Goal: Information Seeking & Learning: Learn about a topic

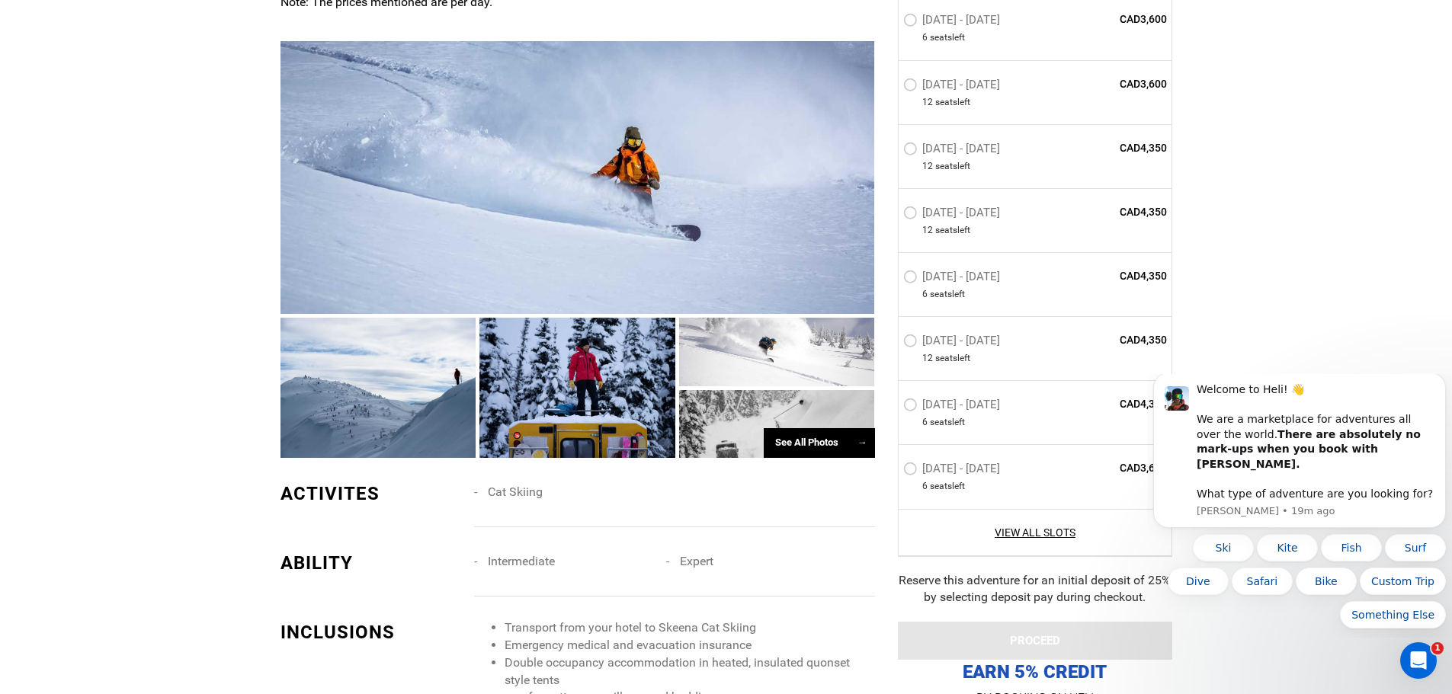
scroll to position [991, 0]
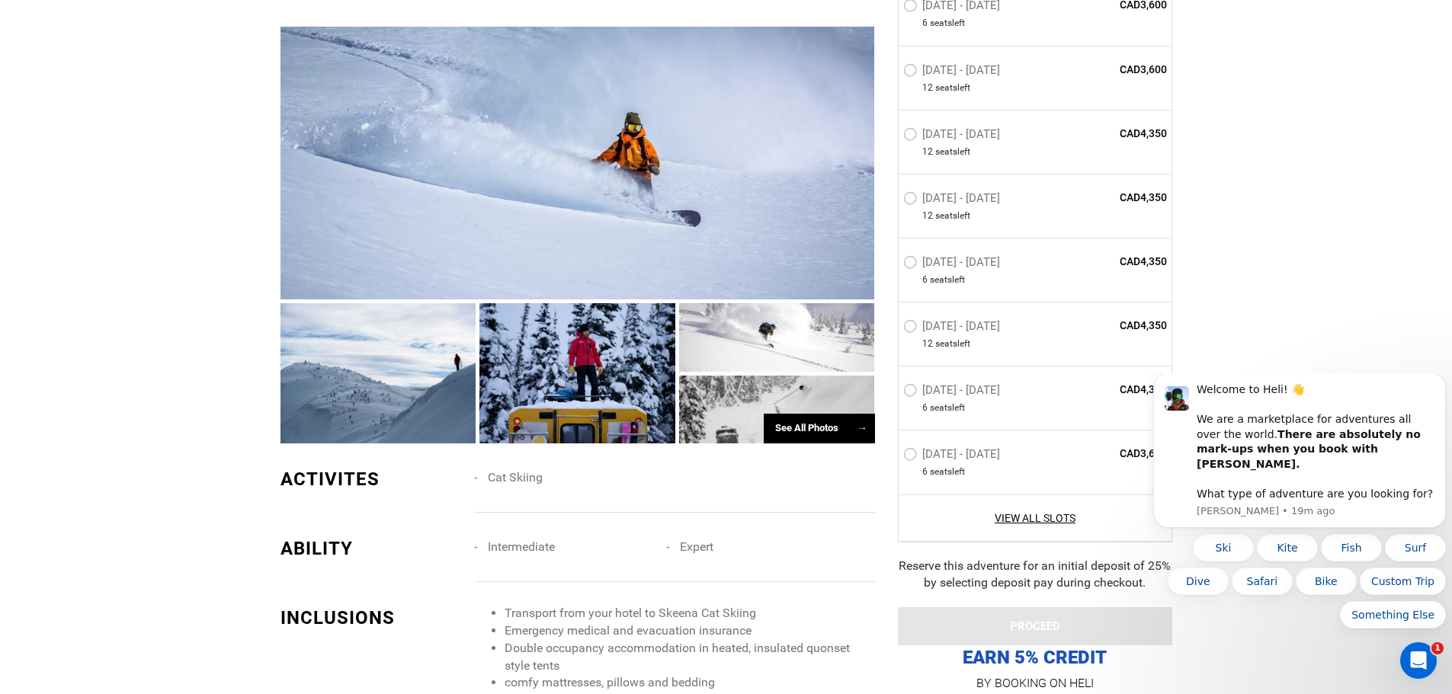
click at [379, 376] on div at bounding box center [378, 373] width 196 height 140
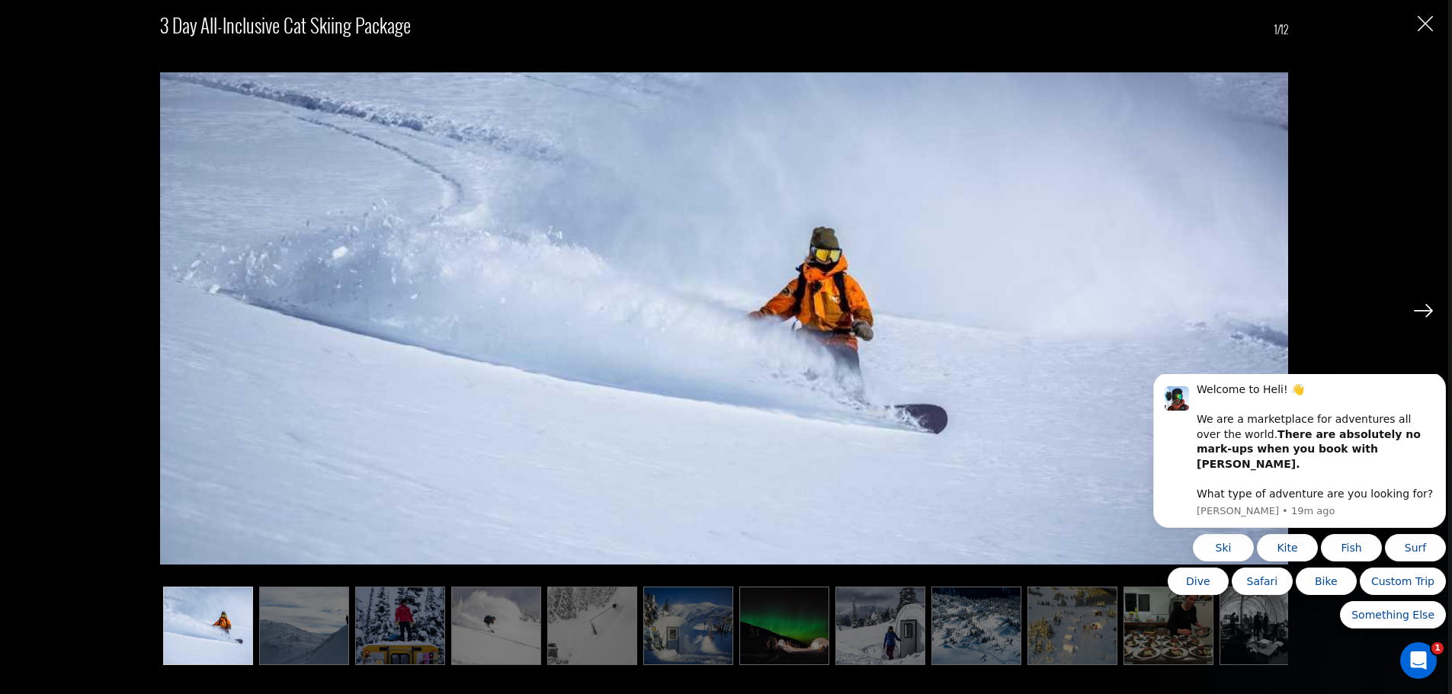
click at [318, 607] on img at bounding box center [304, 626] width 90 height 78
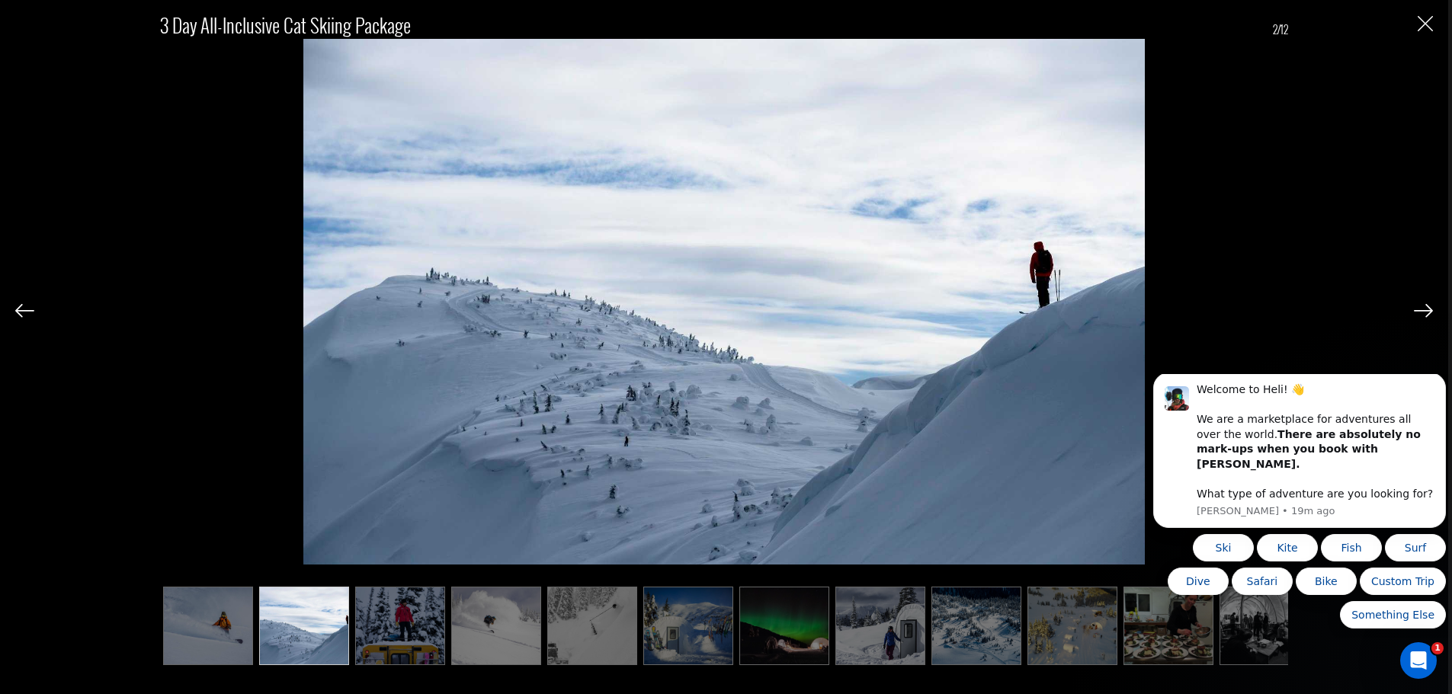
click at [399, 594] on img at bounding box center [400, 626] width 90 height 78
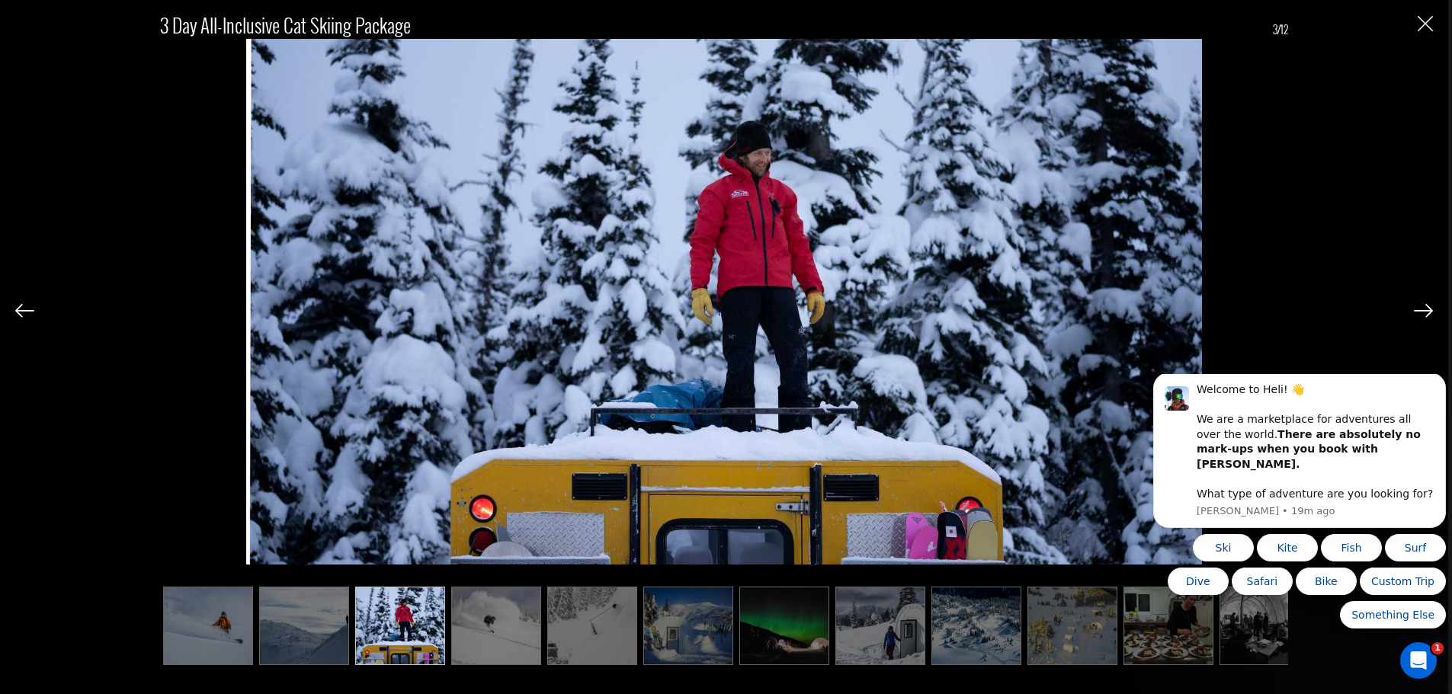
click at [494, 618] on img at bounding box center [496, 626] width 90 height 78
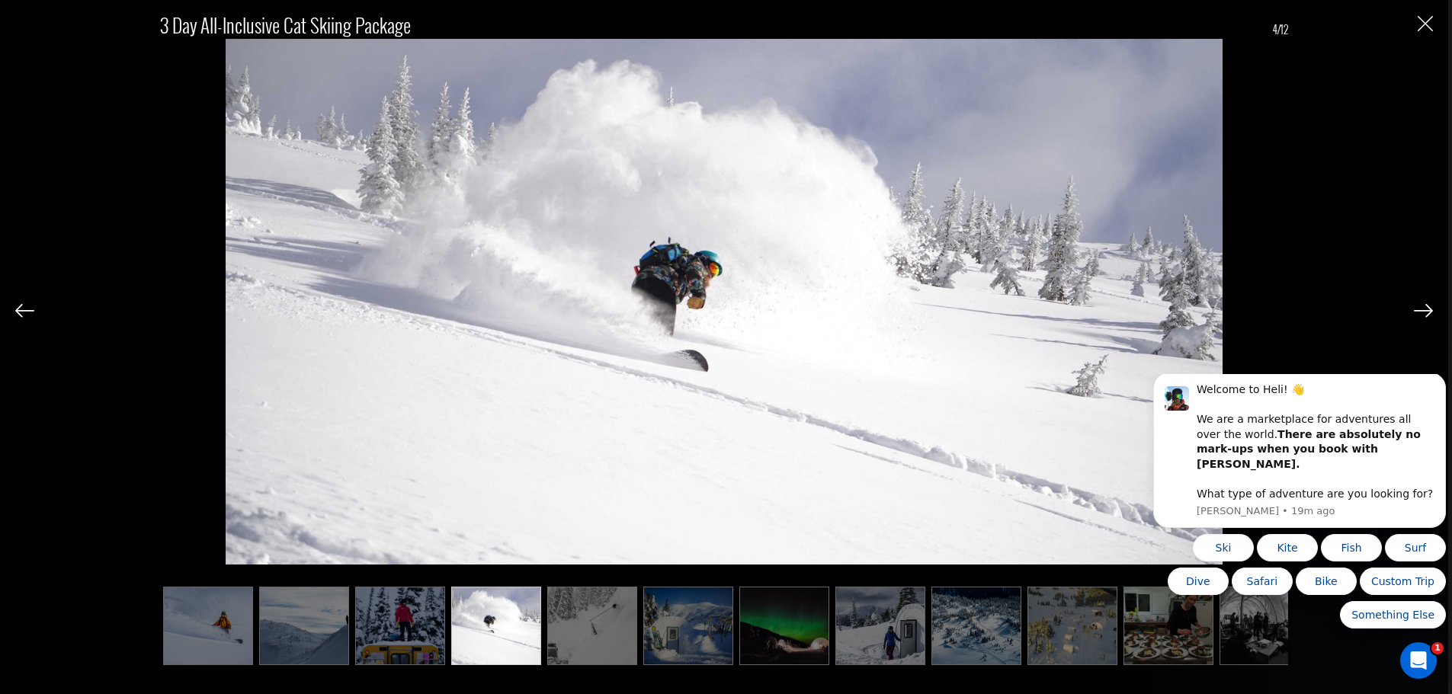
click at [591, 632] on img at bounding box center [592, 626] width 90 height 78
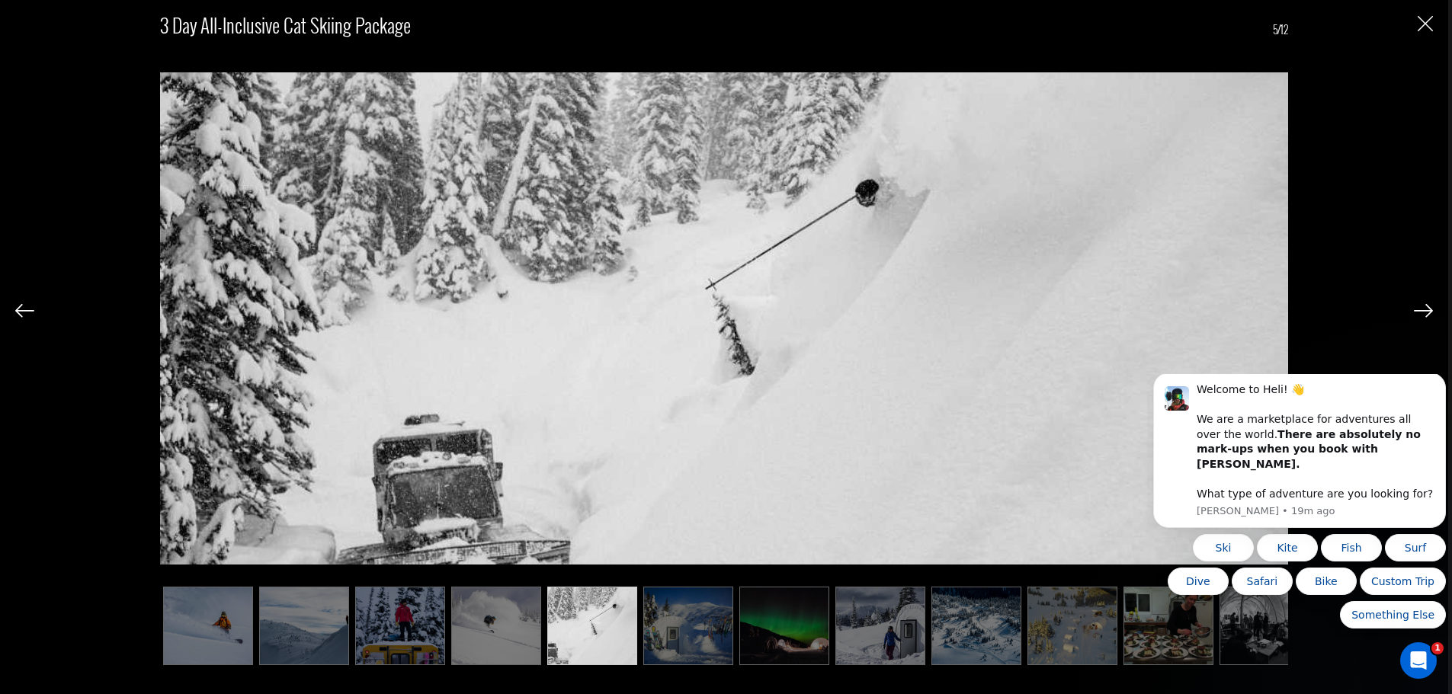
click at [681, 632] on img at bounding box center [688, 626] width 90 height 78
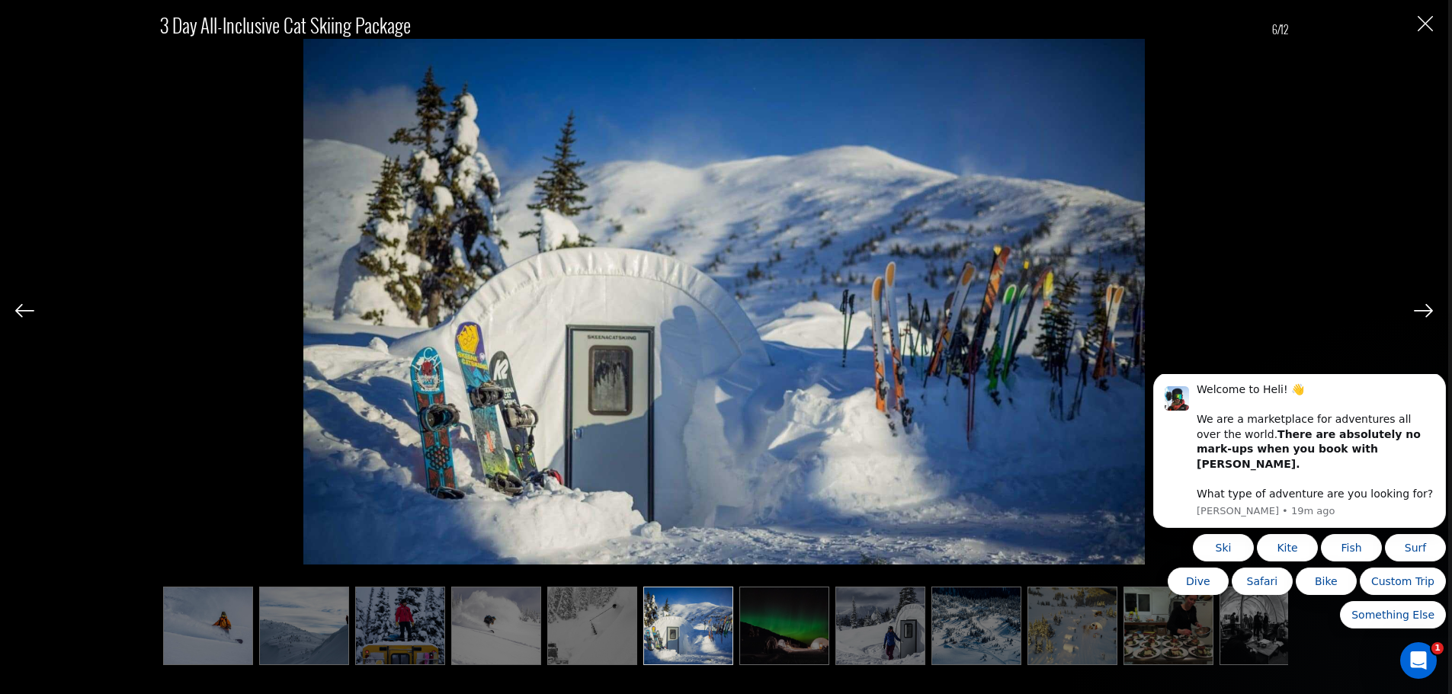
click at [782, 624] on img at bounding box center [784, 626] width 90 height 78
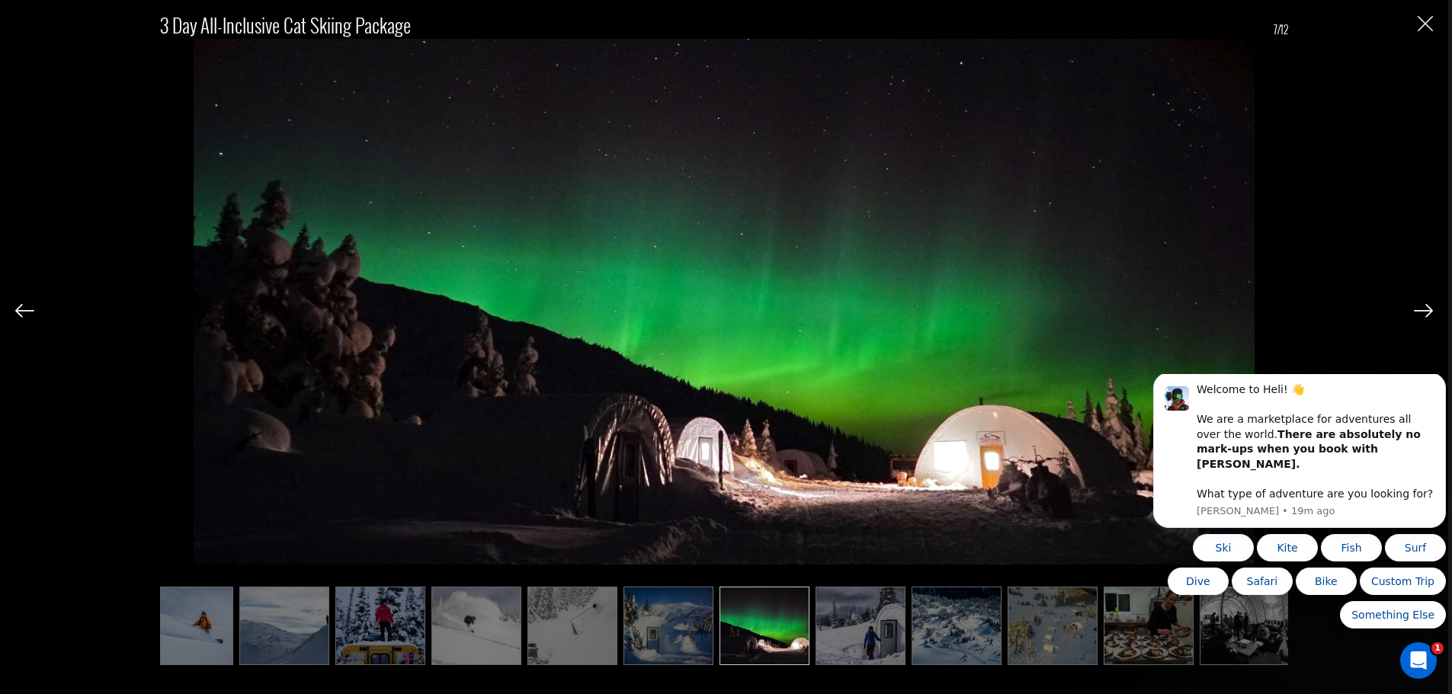
scroll to position [0, 24]
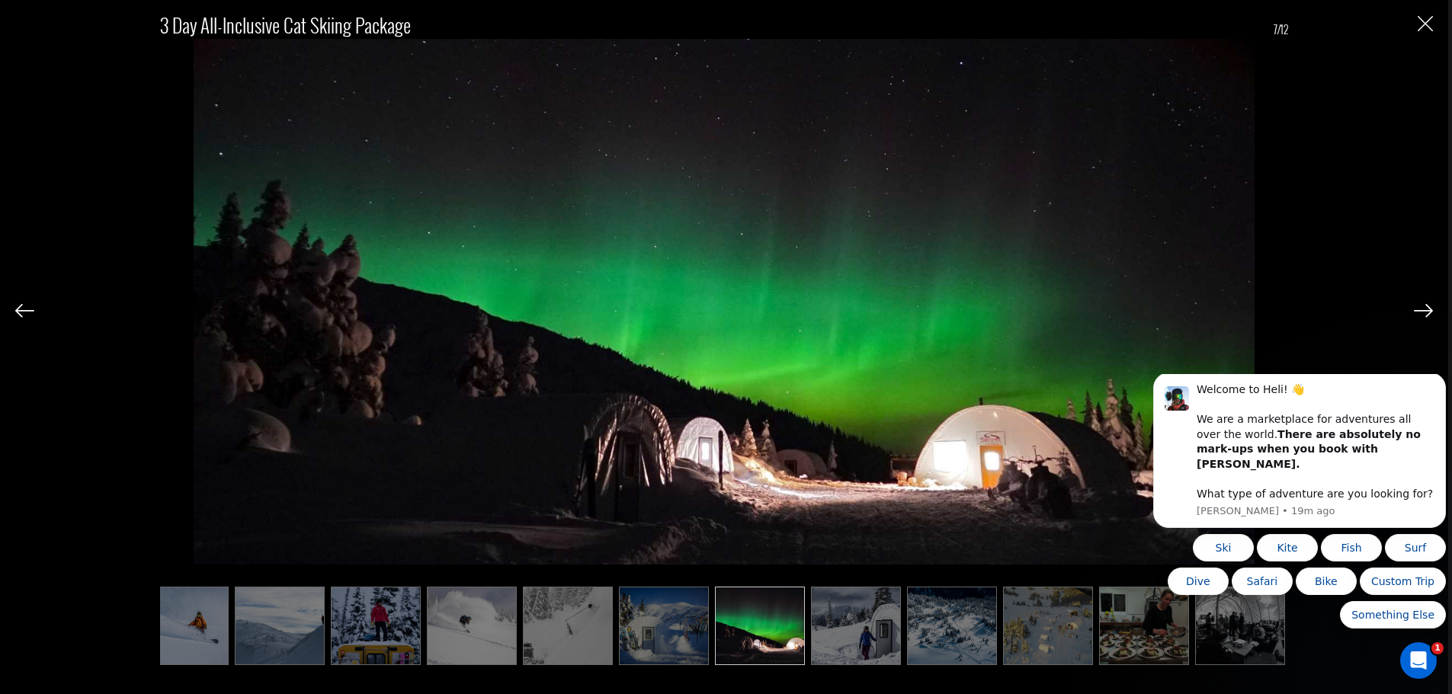
click at [861, 616] on img at bounding box center [856, 626] width 90 height 78
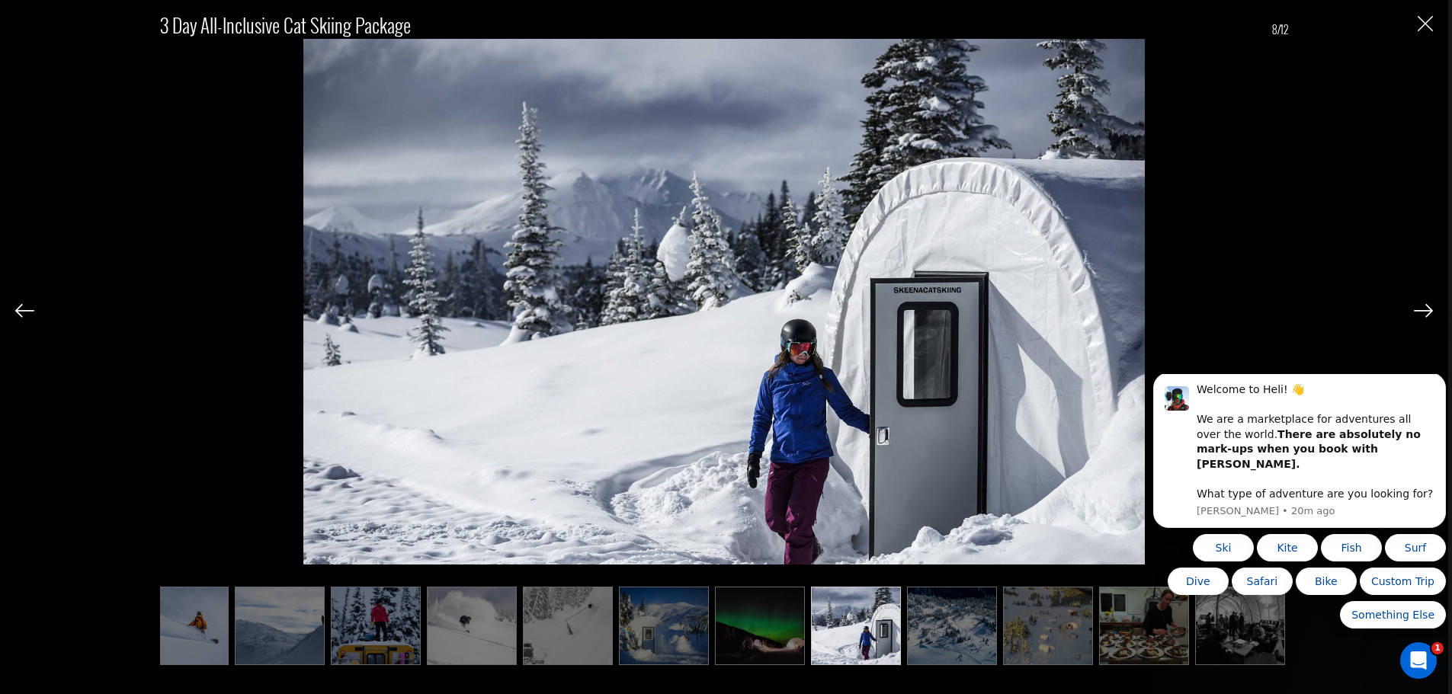
click at [927, 619] on img at bounding box center [952, 626] width 90 height 78
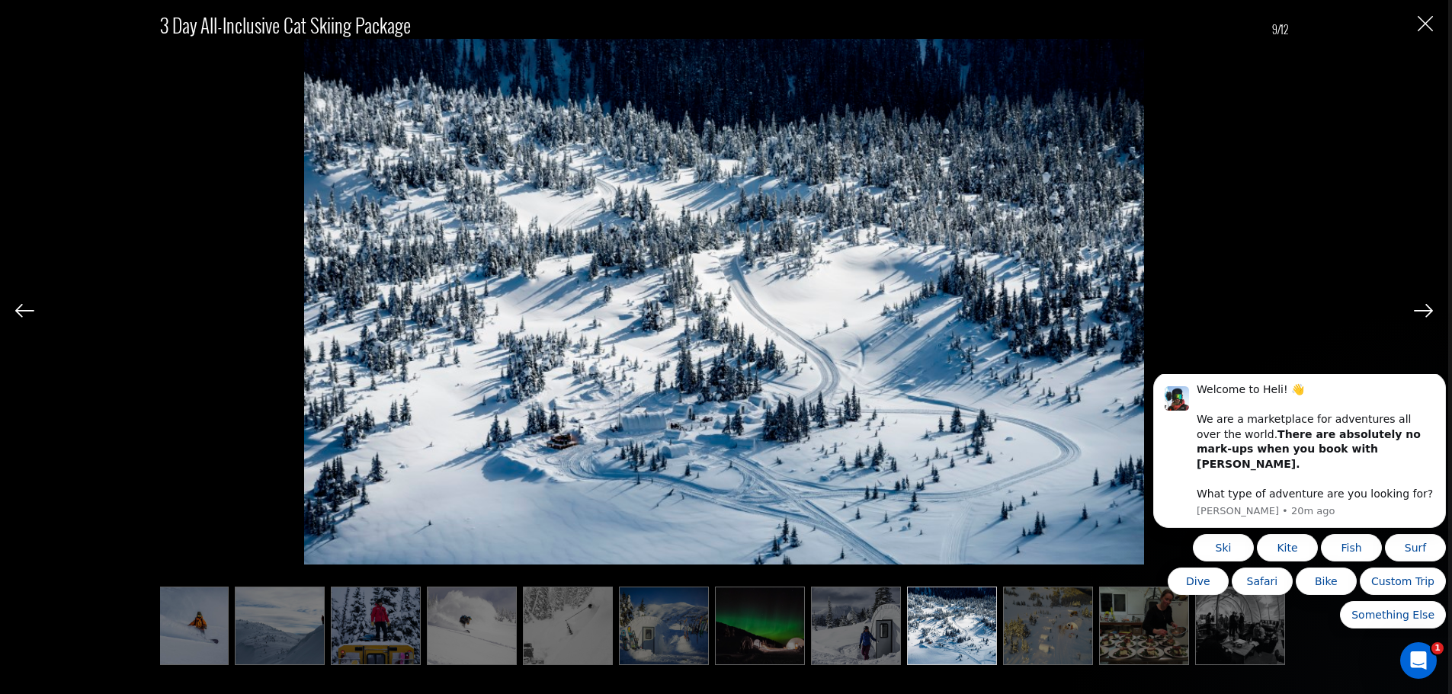
click at [1039, 634] on img at bounding box center [1048, 626] width 90 height 78
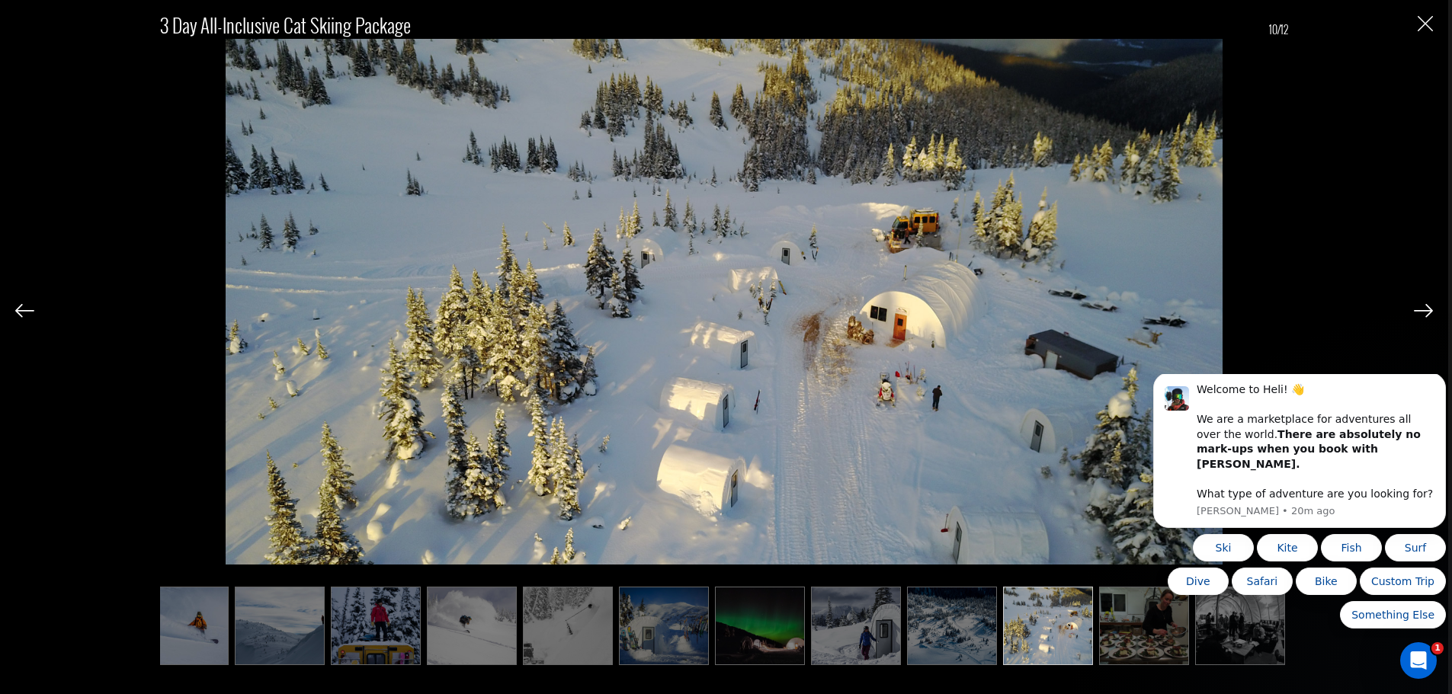
click at [1150, 626] on img at bounding box center [1144, 626] width 90 height 78
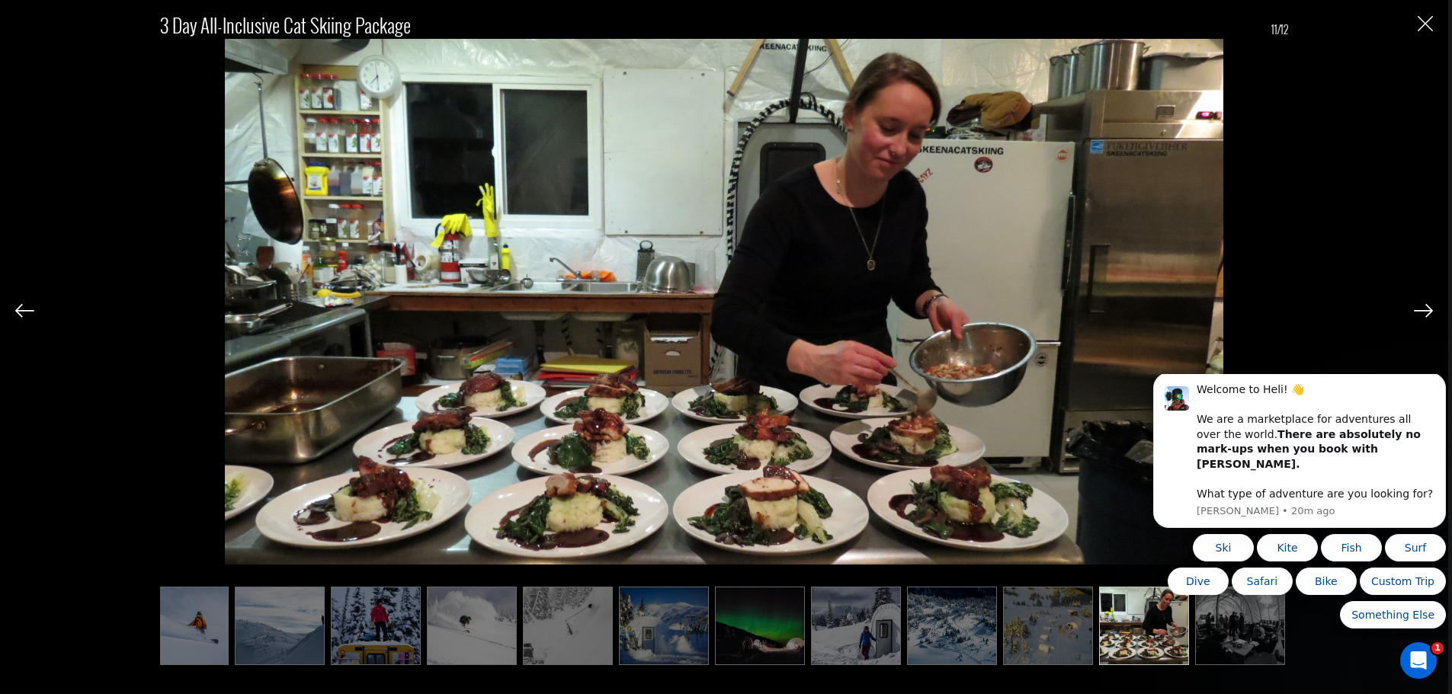
click at [1223, 641] on img at bounding box center [1240, 626] width 90 height 78
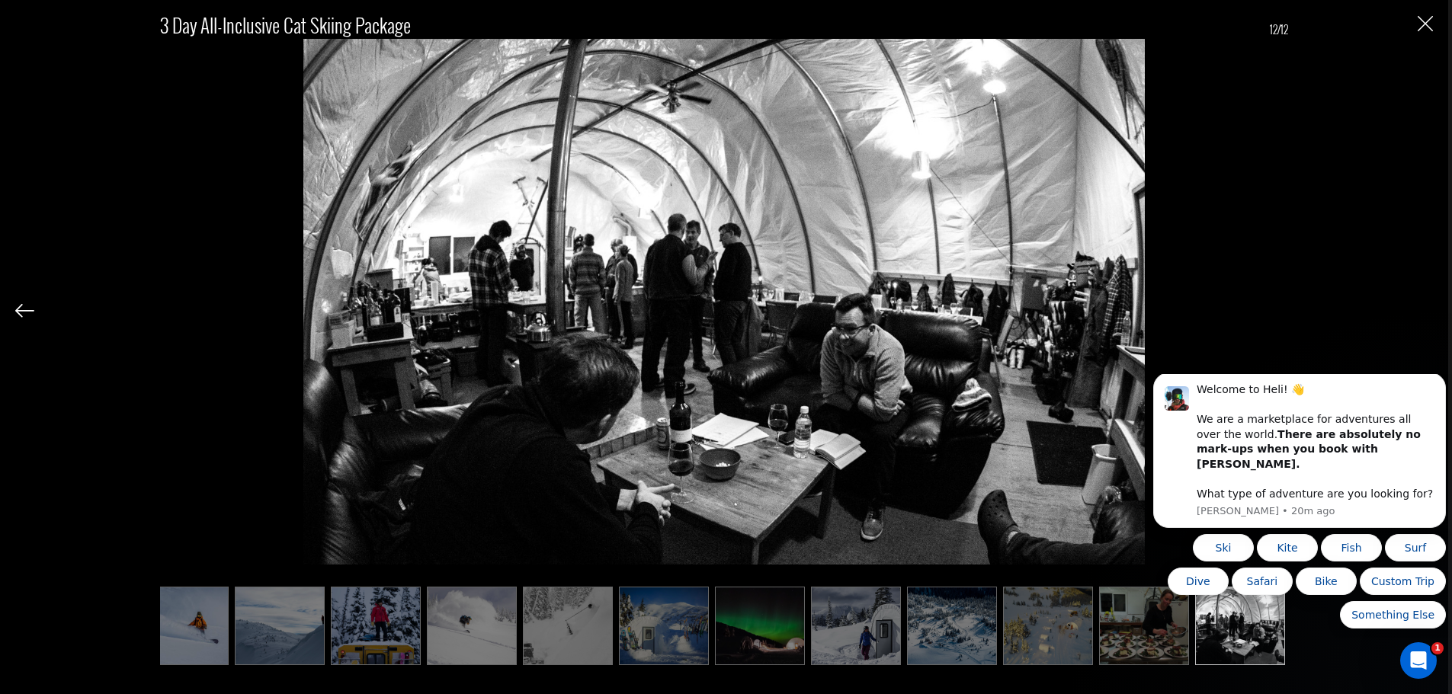
click at [197, 626] on img at bounding box center [184, 626] width 90 height 78
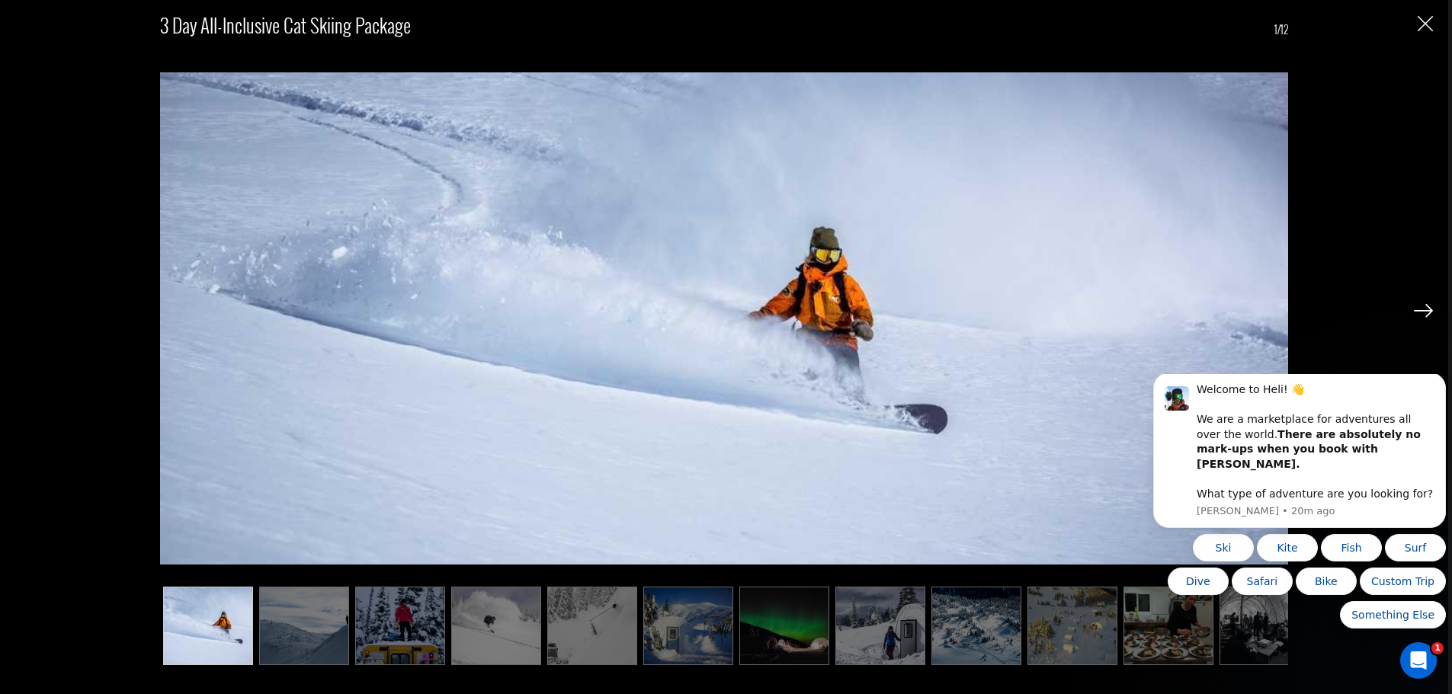
click at [297, 632] on img at bounding box center [304, 626] width 90 height 78
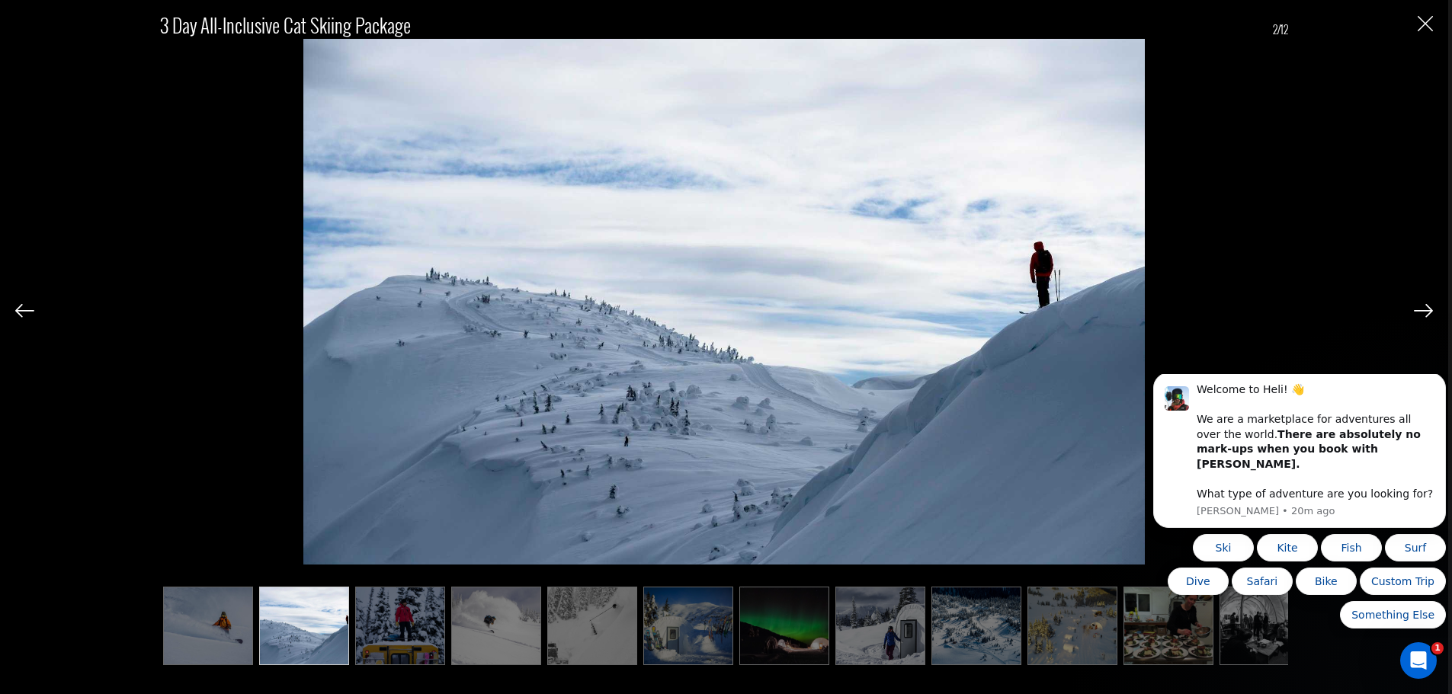
click at [398, 630] on img at bounding box center [400, 626] width 90 height 78
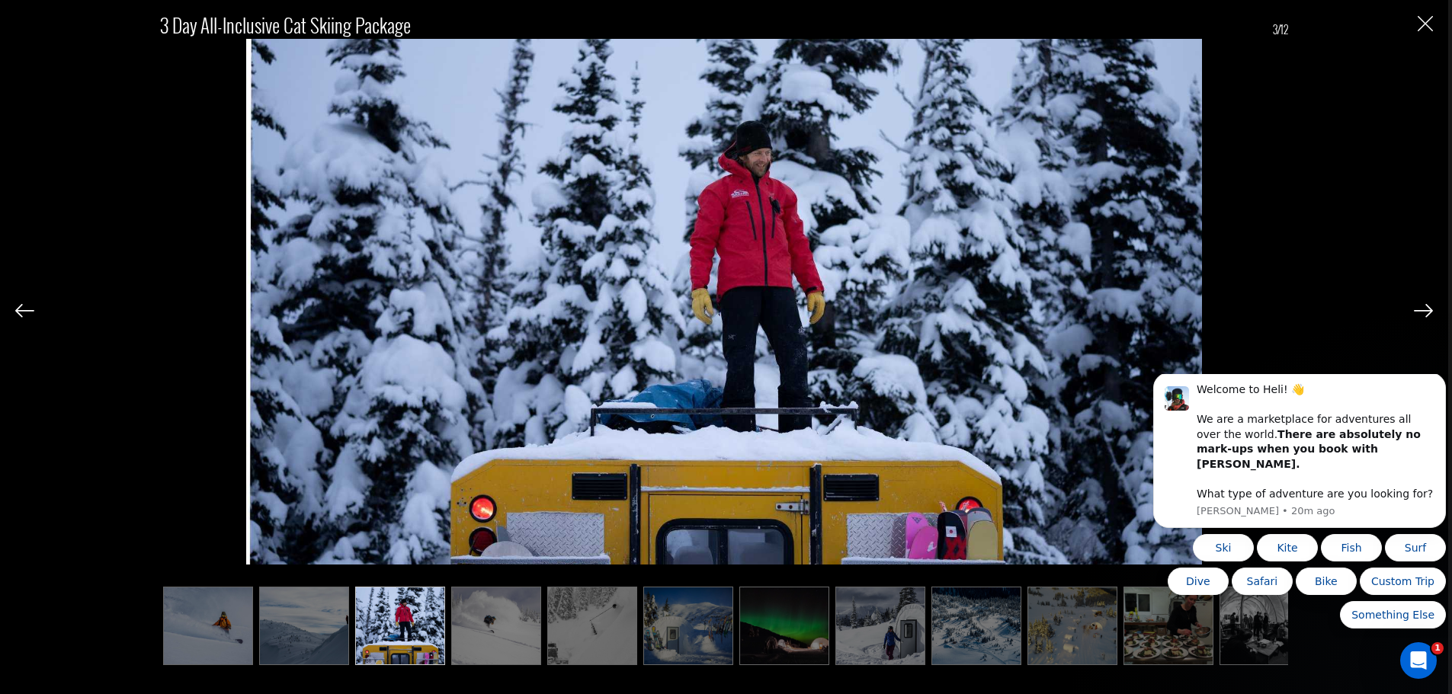
click at [505, 646] on img at bounding box center [496, 626] width 90 height 78
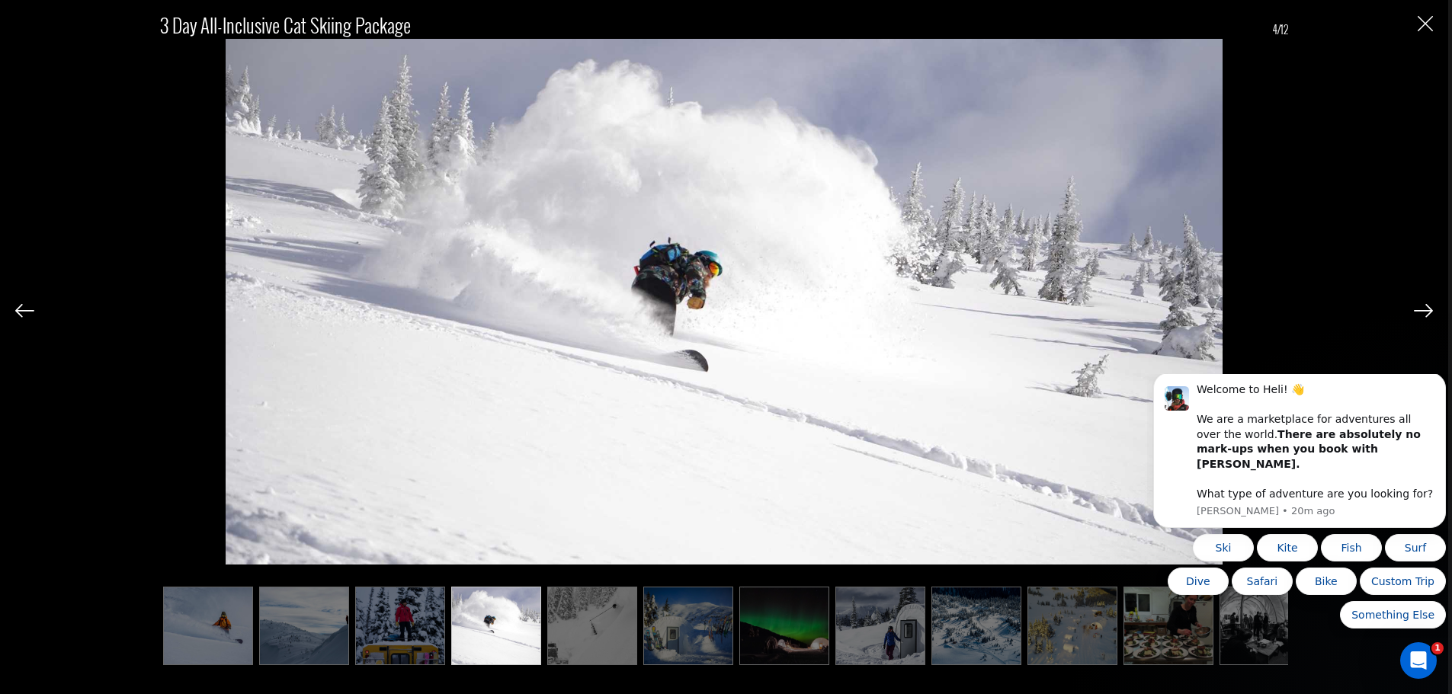
click at [565, 648] on img at bounding box center [592, 626] width 90 height 78
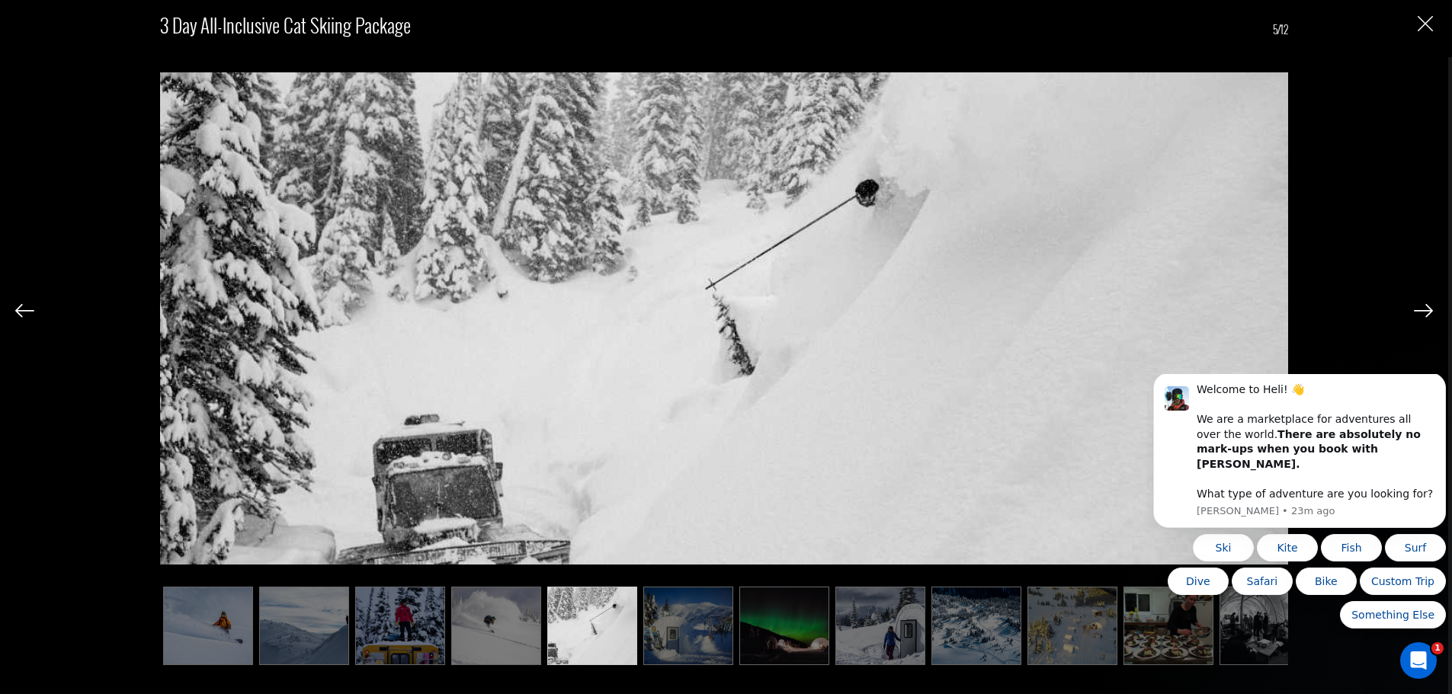
scroll to position [381, 0]
click at [1429, 34] on div "3 Day All-inclusive Cat Skiing Package 5/12" at bounding box center [723, 329] width 1417 height 659
click at [1425, 17] on img "Close" at bounding box center [1424, 23] width 15 height 15
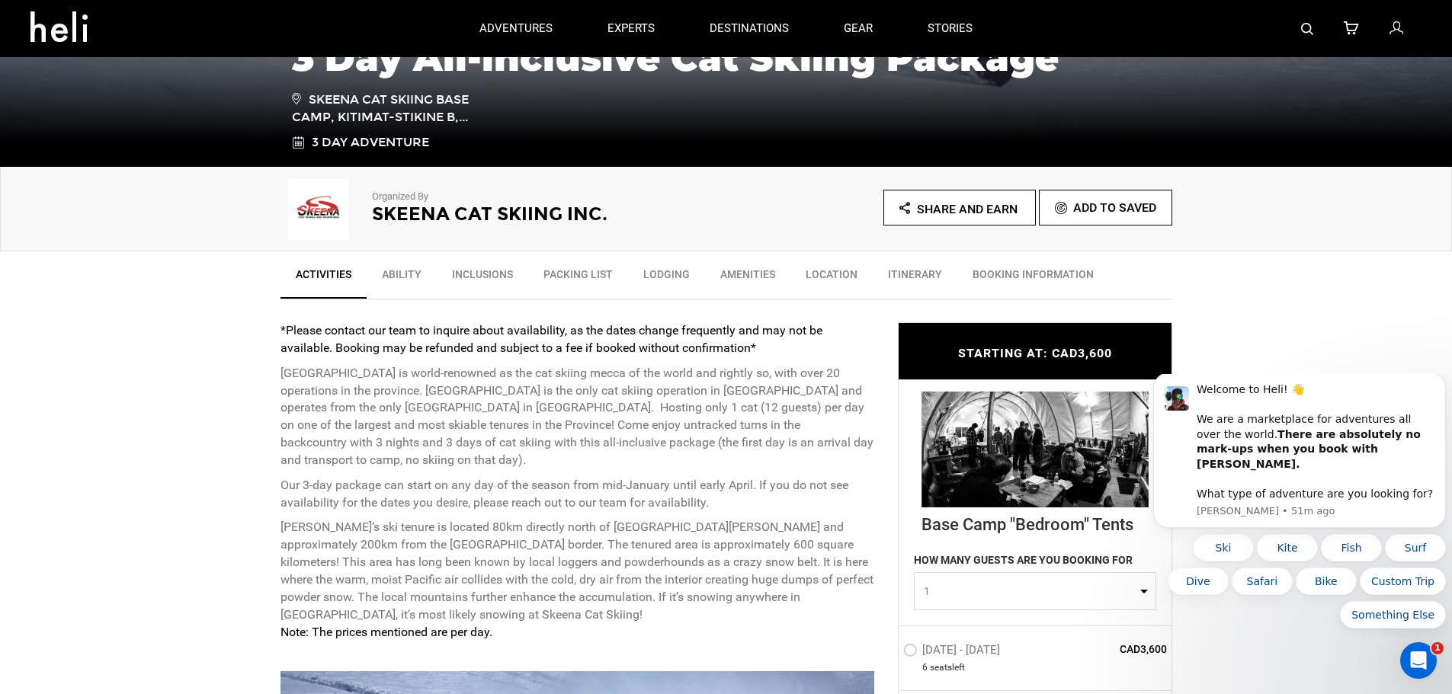
scroll to position [229, 0]
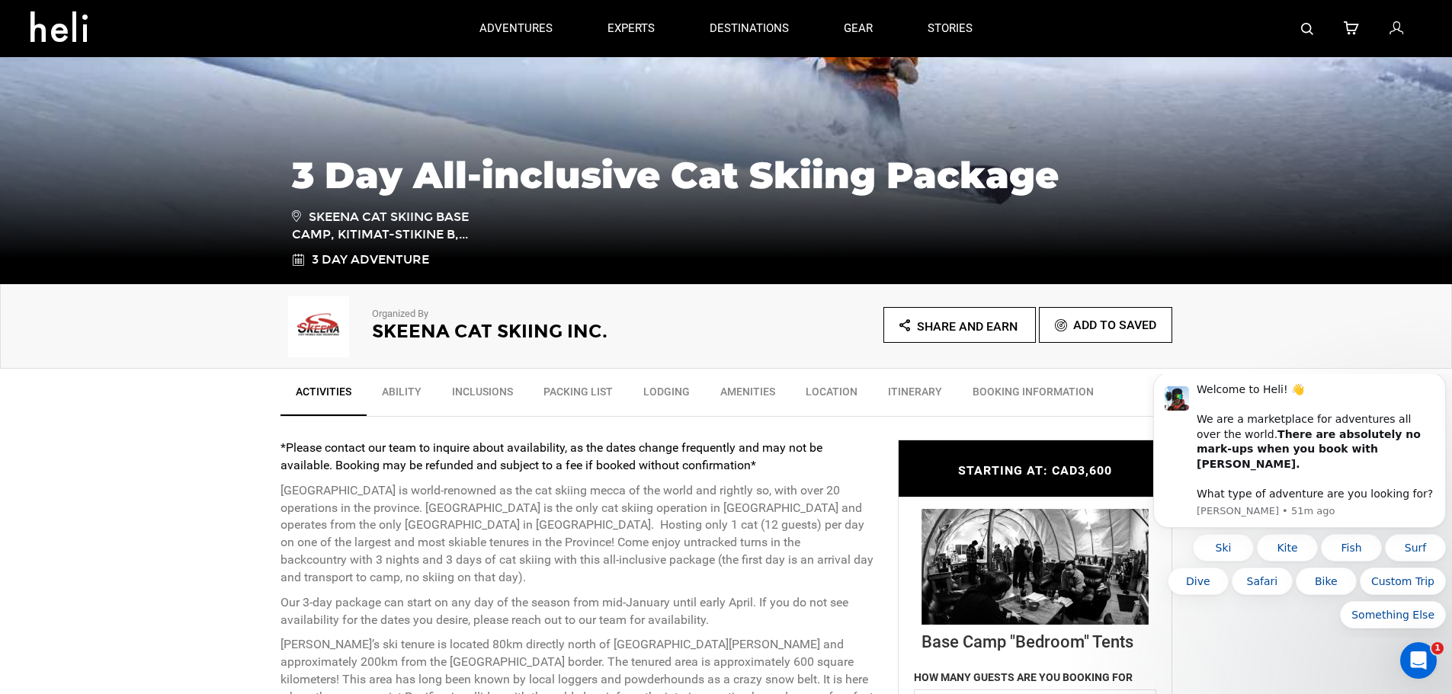
click at [843, 388] on link "Location" at bounding box center [831, 395] width 82 height 38
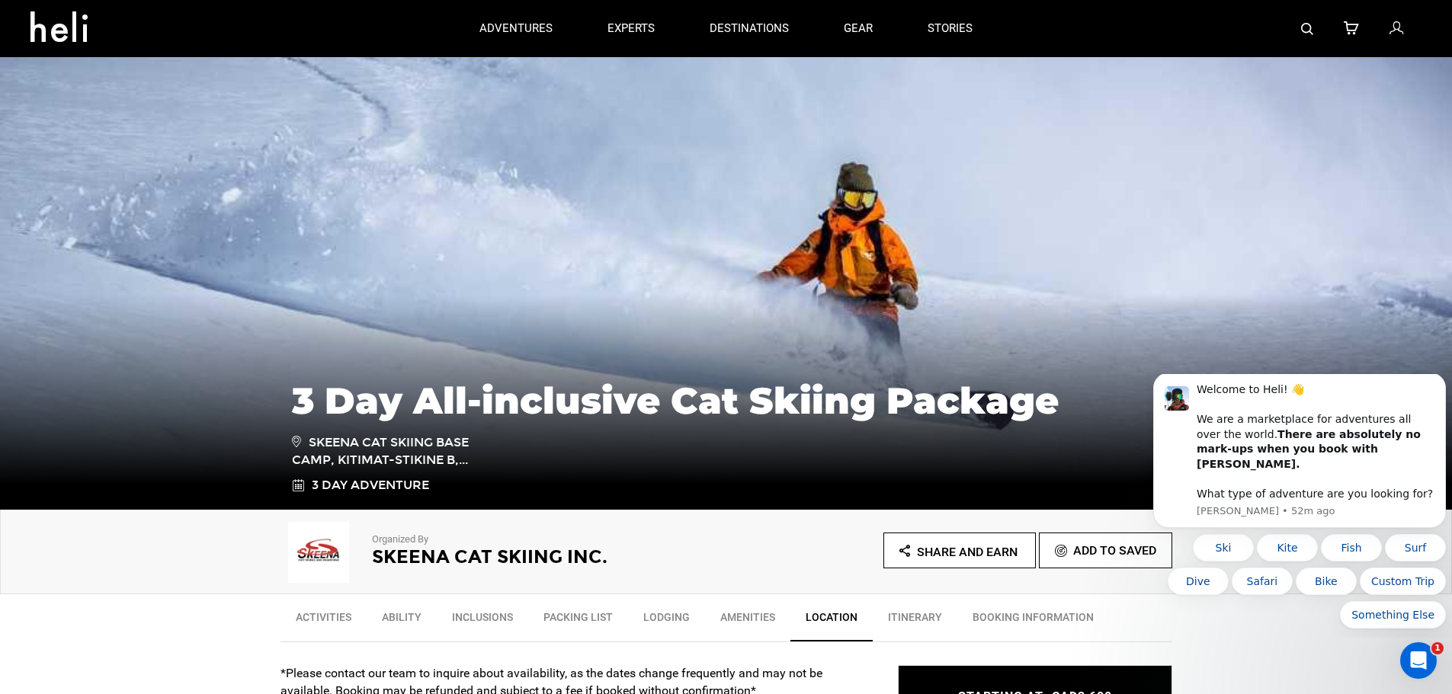
scroll to position [0, 0]
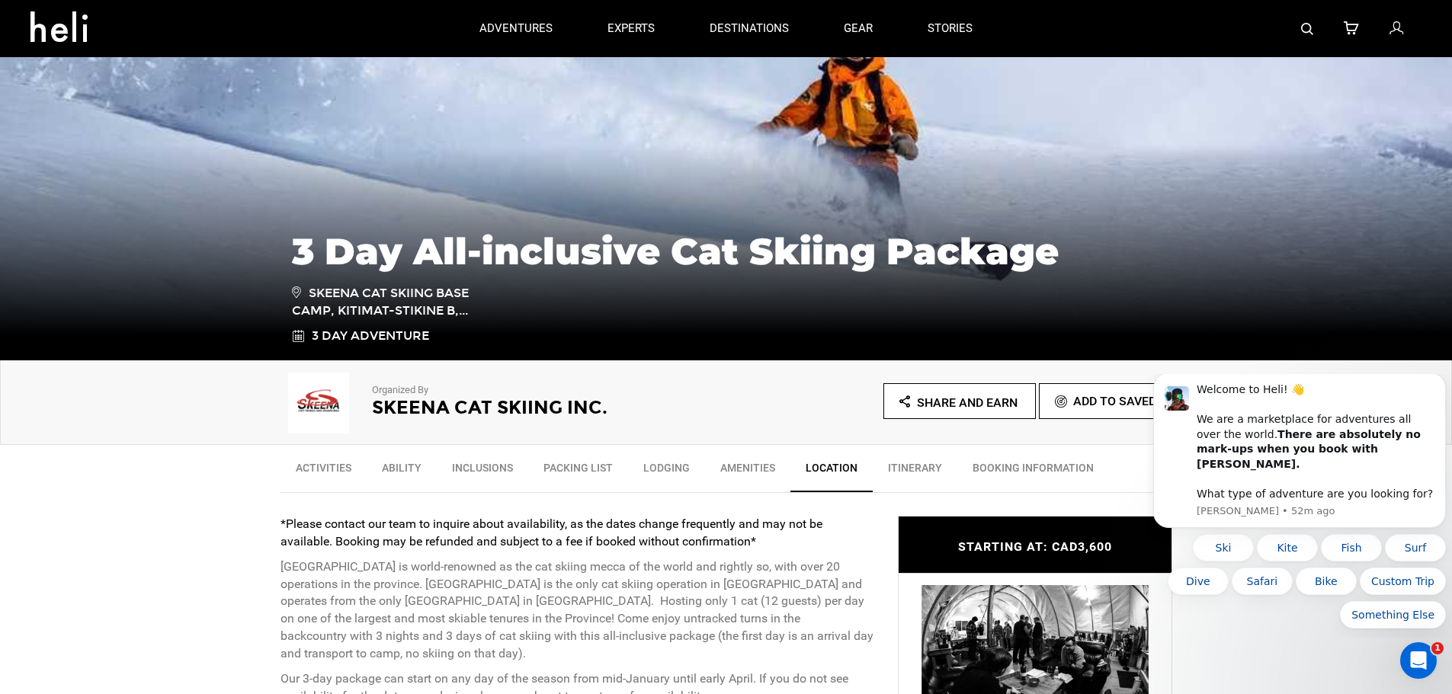
click at [661, 463] on link "Lodging" at bounding box center [666, 472] width 77 height 38
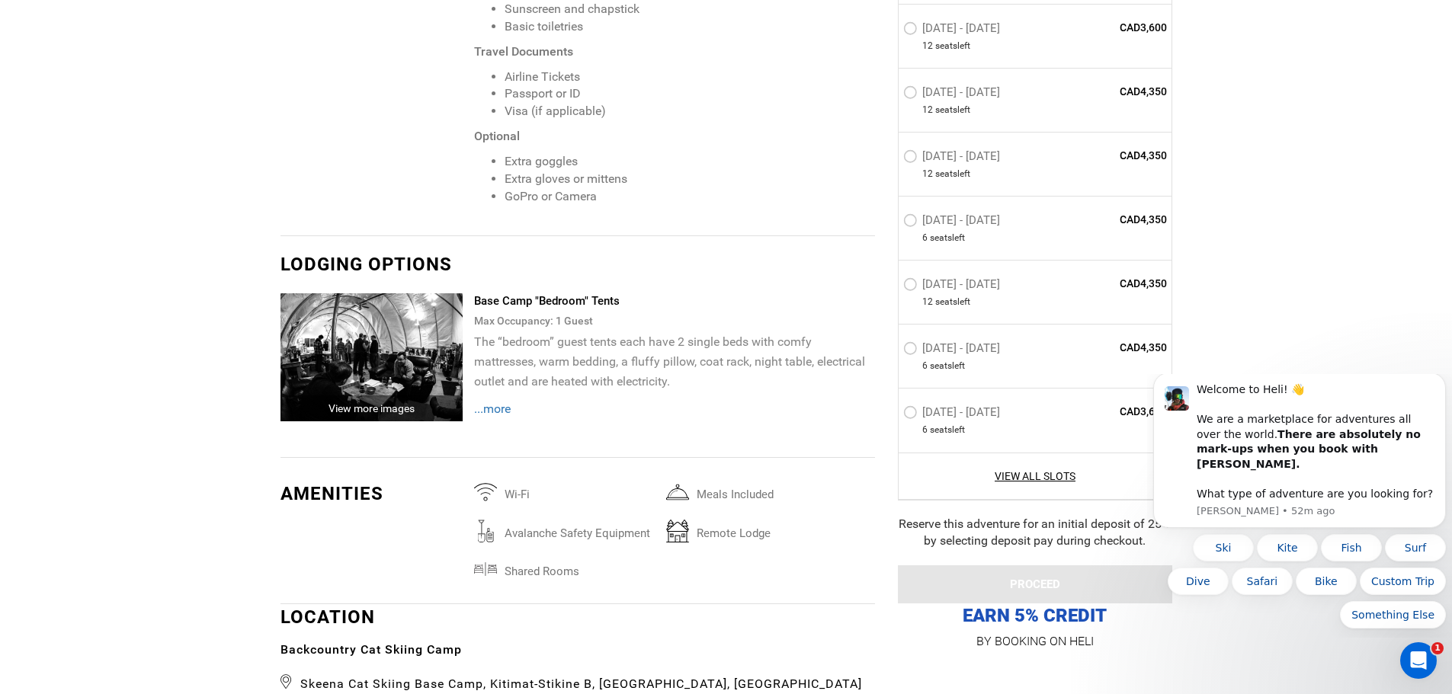
scroll to position [2917, 0]
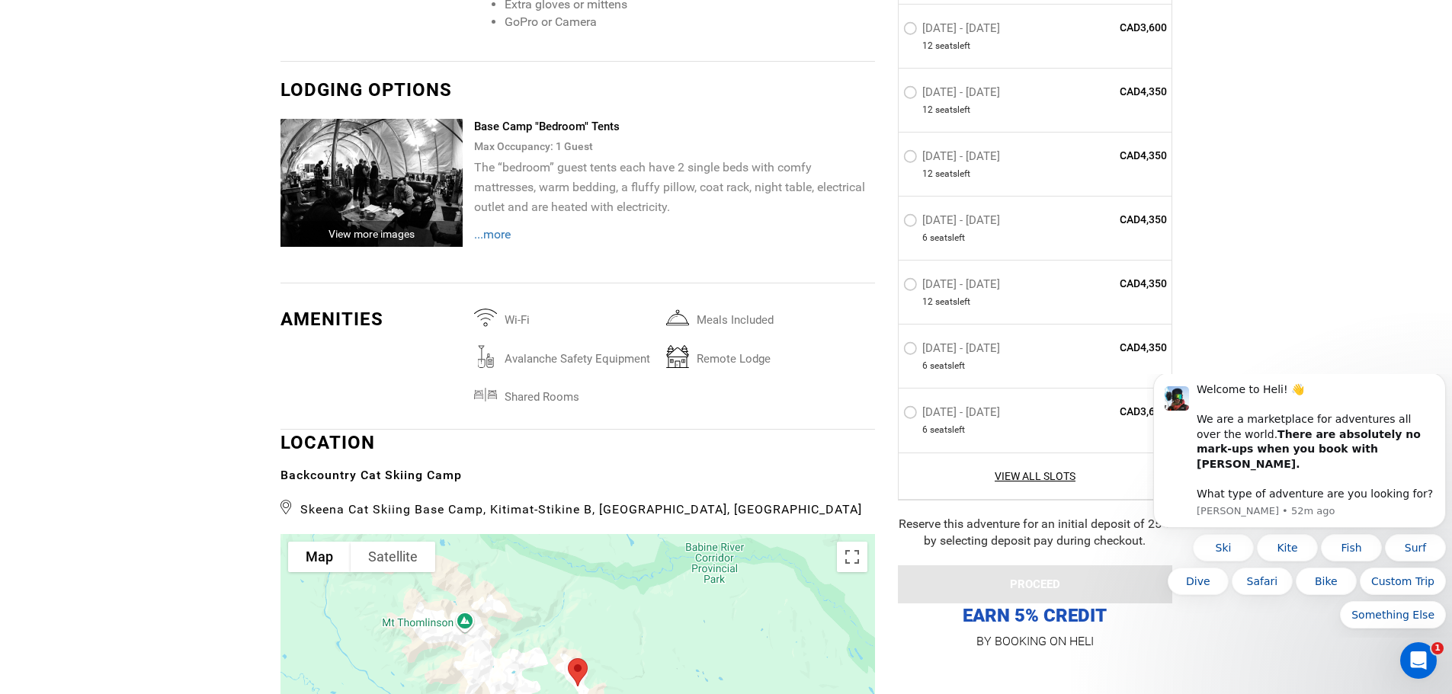
click at [364, 231] on div "View more images" at bounding box center [371, 234] width 183 height 26
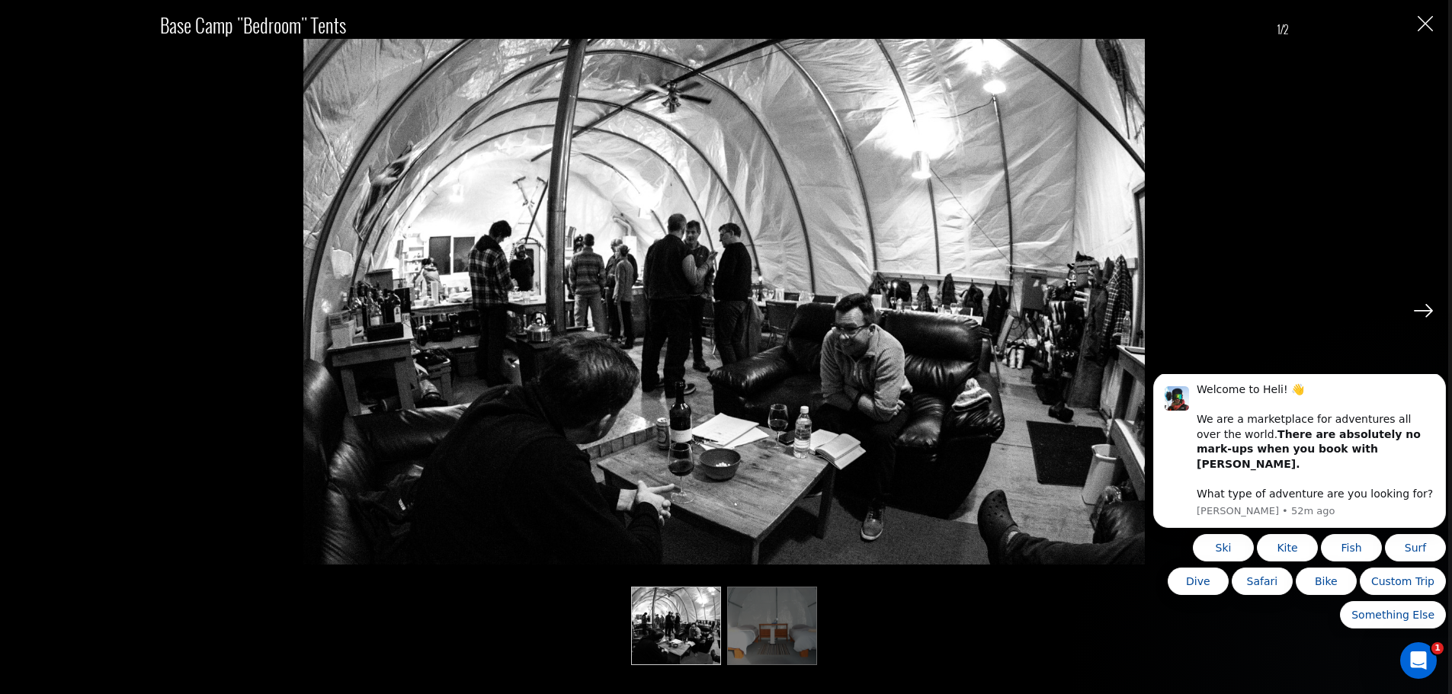
click at [774, 629] on img at bounding box center [772, 626] width 90 height 78
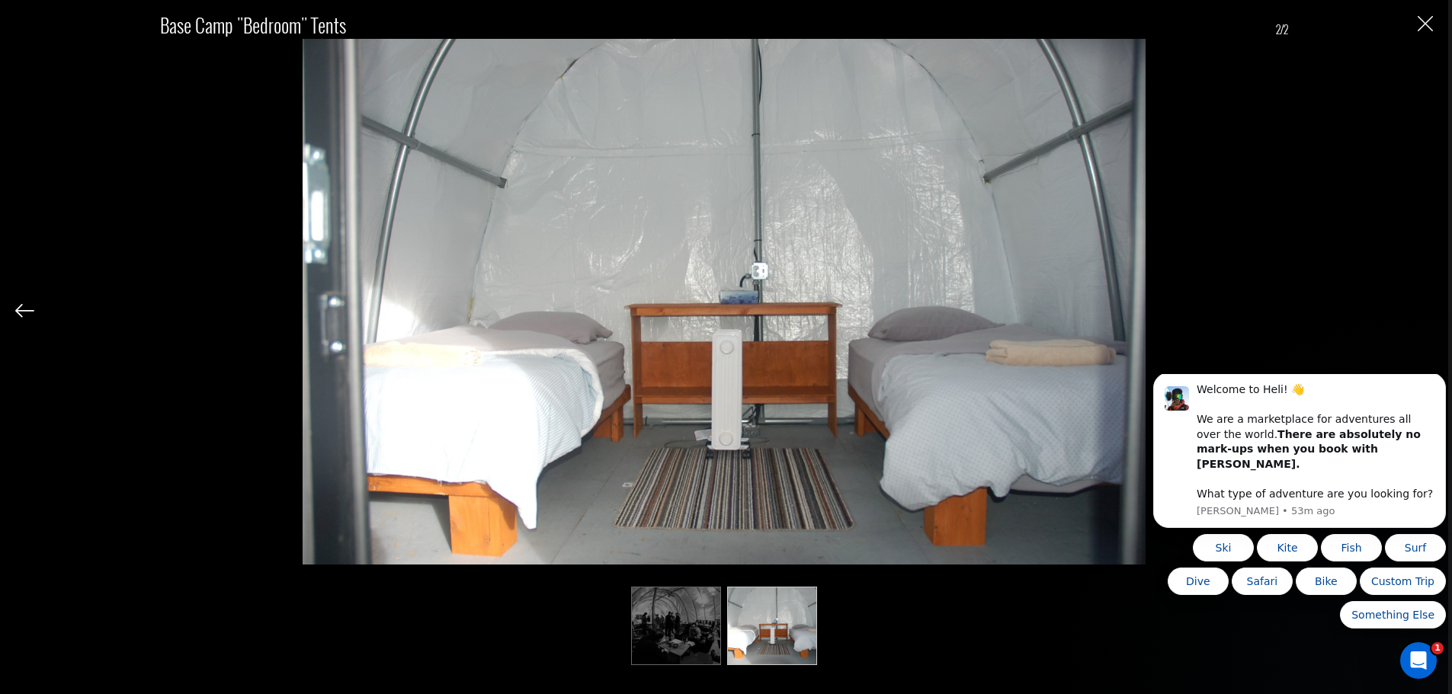
click at [1426, 24] on img "Close" at bounding box center [1424, 23] width 15 height 15
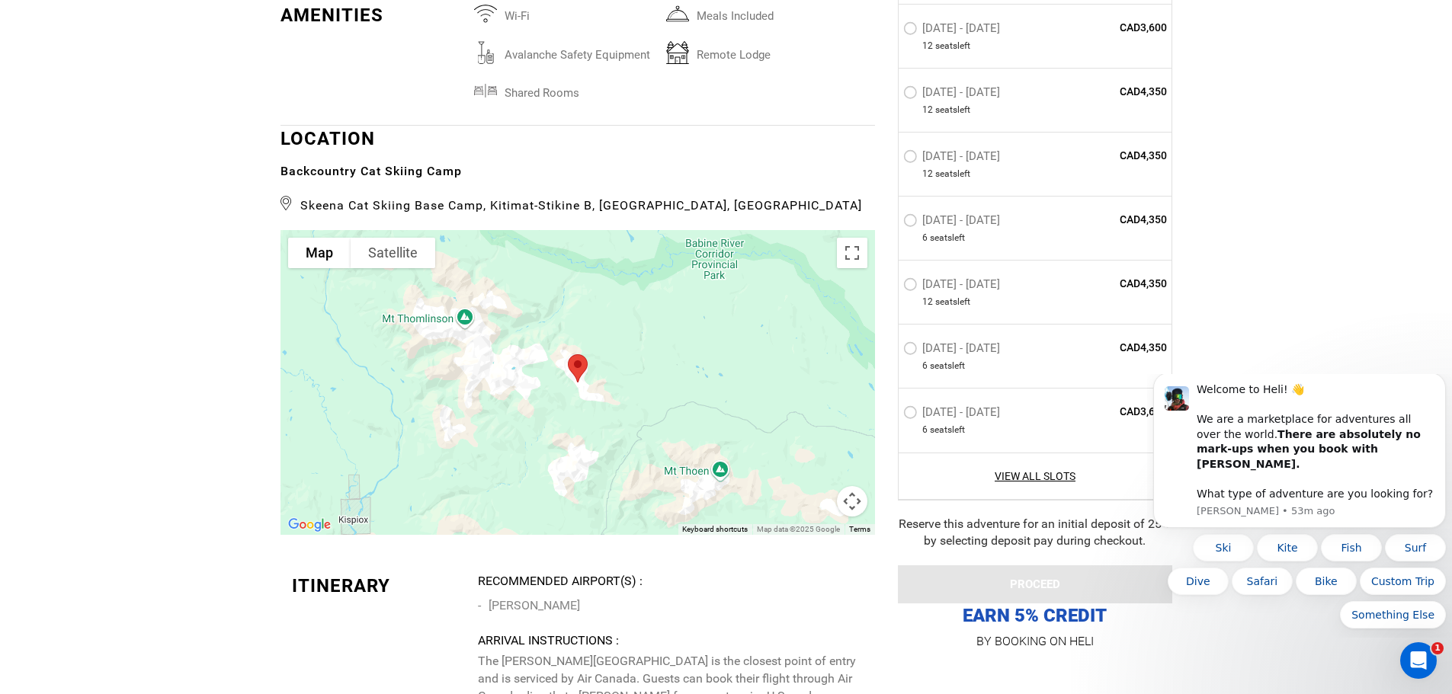
scroll to position [3222, 0]
drag, startPoint x: 490, startPoint y: 605, endPoint x: 536, endPoint y: 608, distance: 45.8
click at [536, 608] on li "[PERSON_NAME]" at bounding box center [670, 605] width 385 height 23
click at [421, 249] on button "Satellite" at bounding box center [392, 252] width 85 height 30
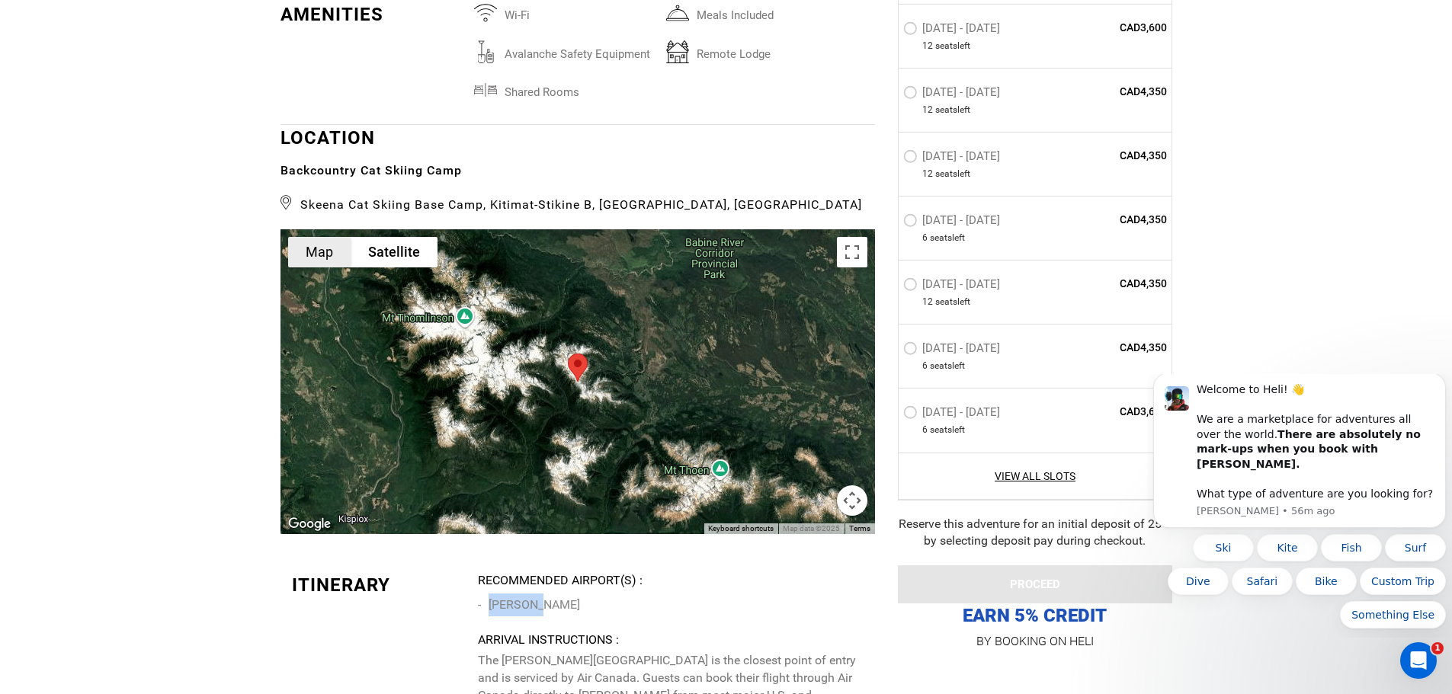
click at [322, 251] on button "Map" at bounding box center [319, 252] width 62 height 30
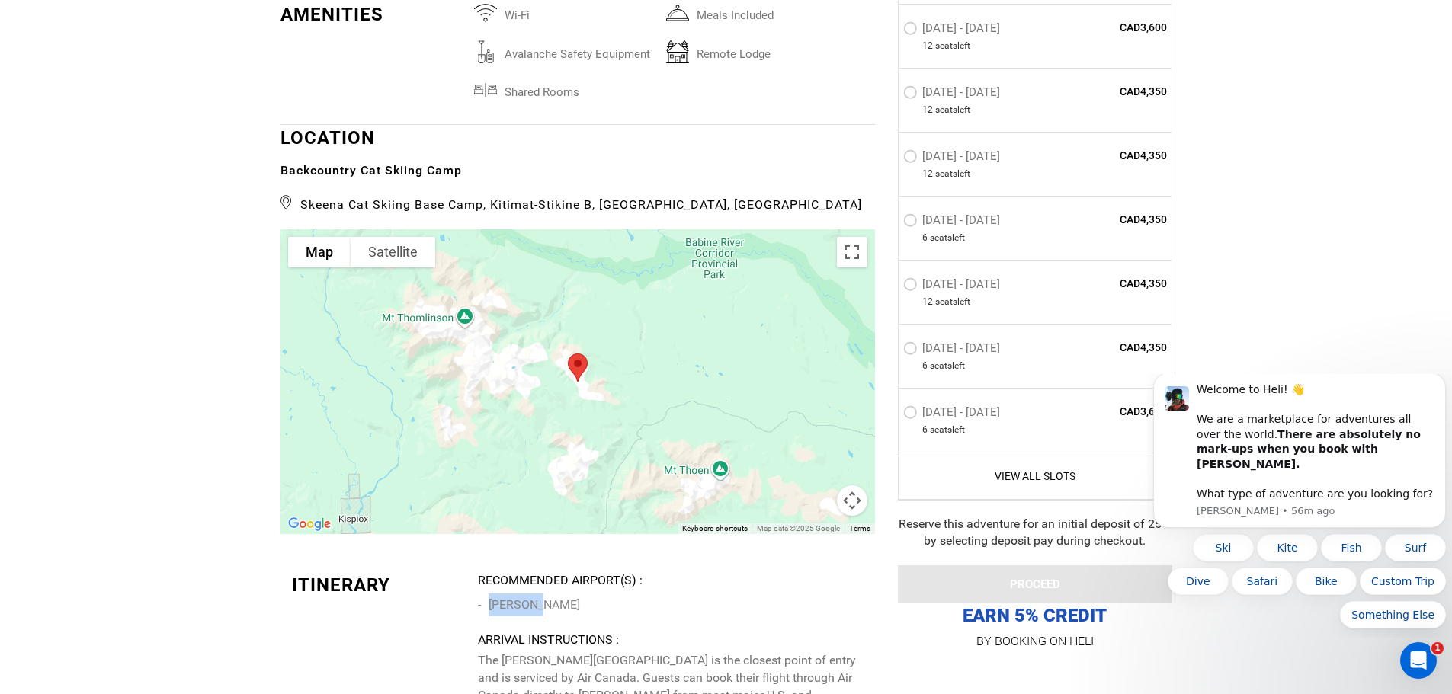
click at [619, 414] on div at bounding box center [577, 381] width 594 height 305
click at [852, 497] on button "Map camera controls" at bounding box center [852, 500] width 30 height 30
click at [821, 501] on button "Zoom out" at bounding box center [814, 500] width 30 height 30
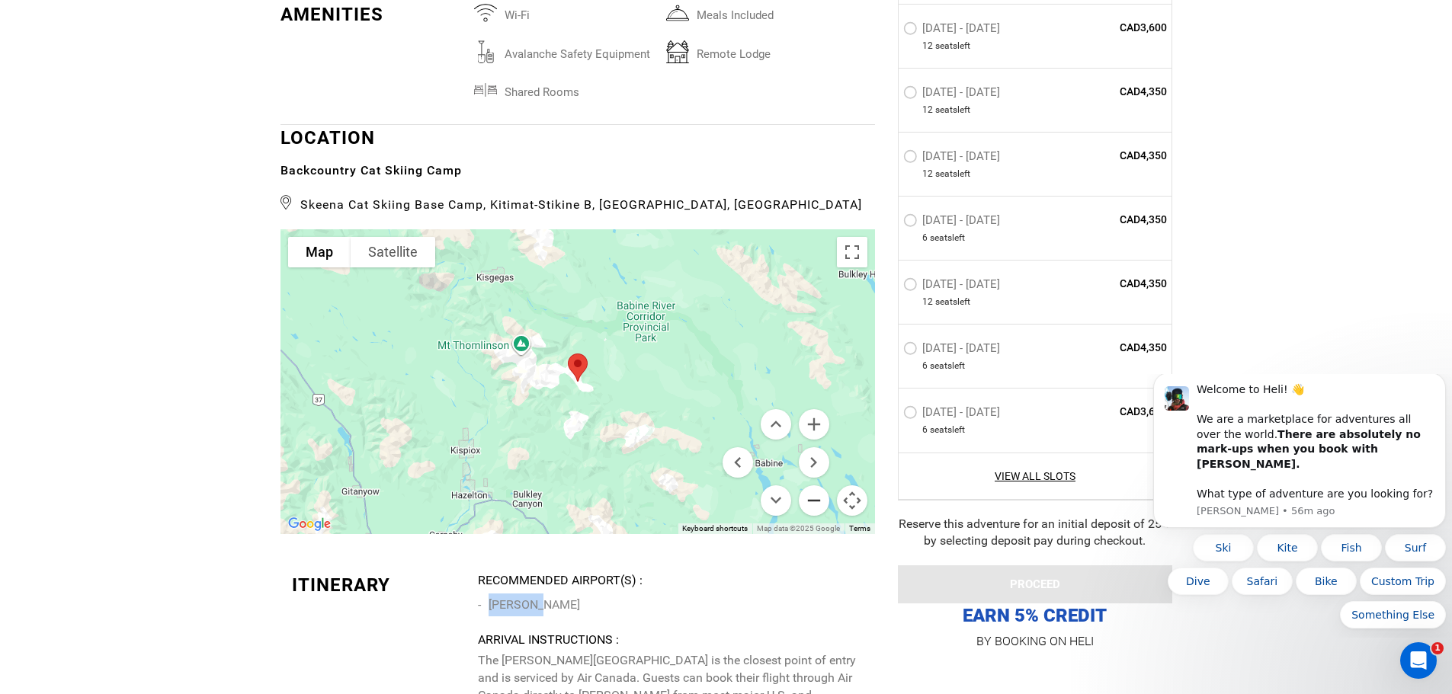
click at [821, 501] on button "Zoom out" at bounding box center [814, 500] width 30 height 30
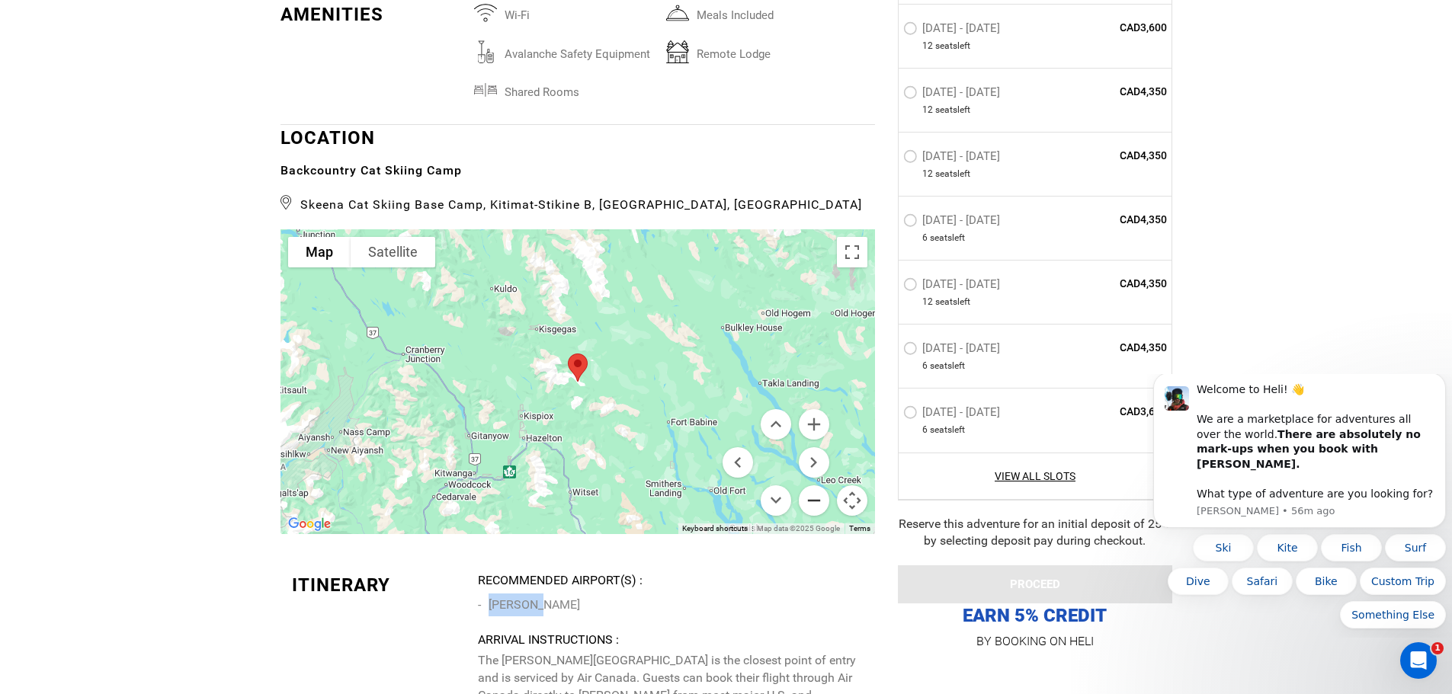
click at [821, 501] on button "Zoom out" at bounding box center [814, 500] width 30 height 30
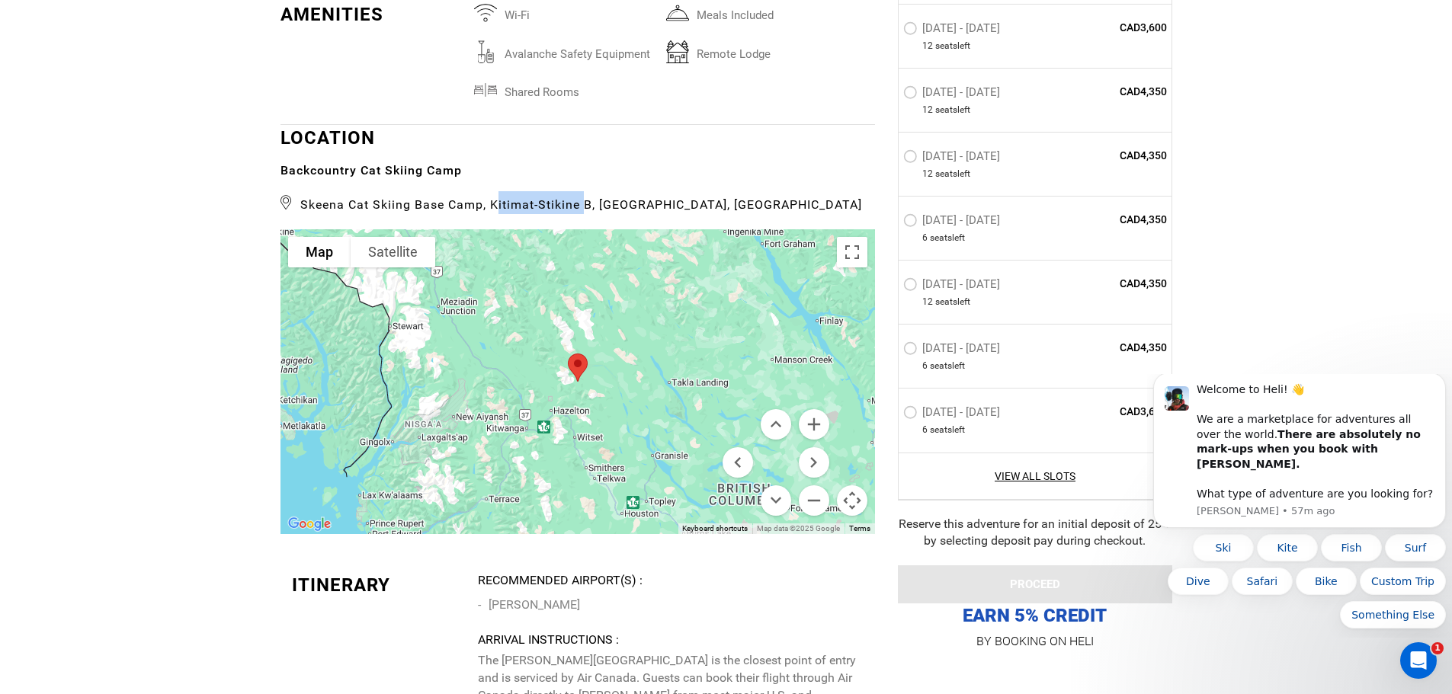
drag, startPoint x: 493, startPoint y: 205, endPoint x: 581, endPoint y: 211, distance: 88.6
click at [581, 211] on span "Skeena Cat Skiing Base Camp, Kitimat-Stikine B, [GEOGRAPHIC_DATA], [GEOGRAPHIC_…" at bounding box center [577, 202] width 594 height 23
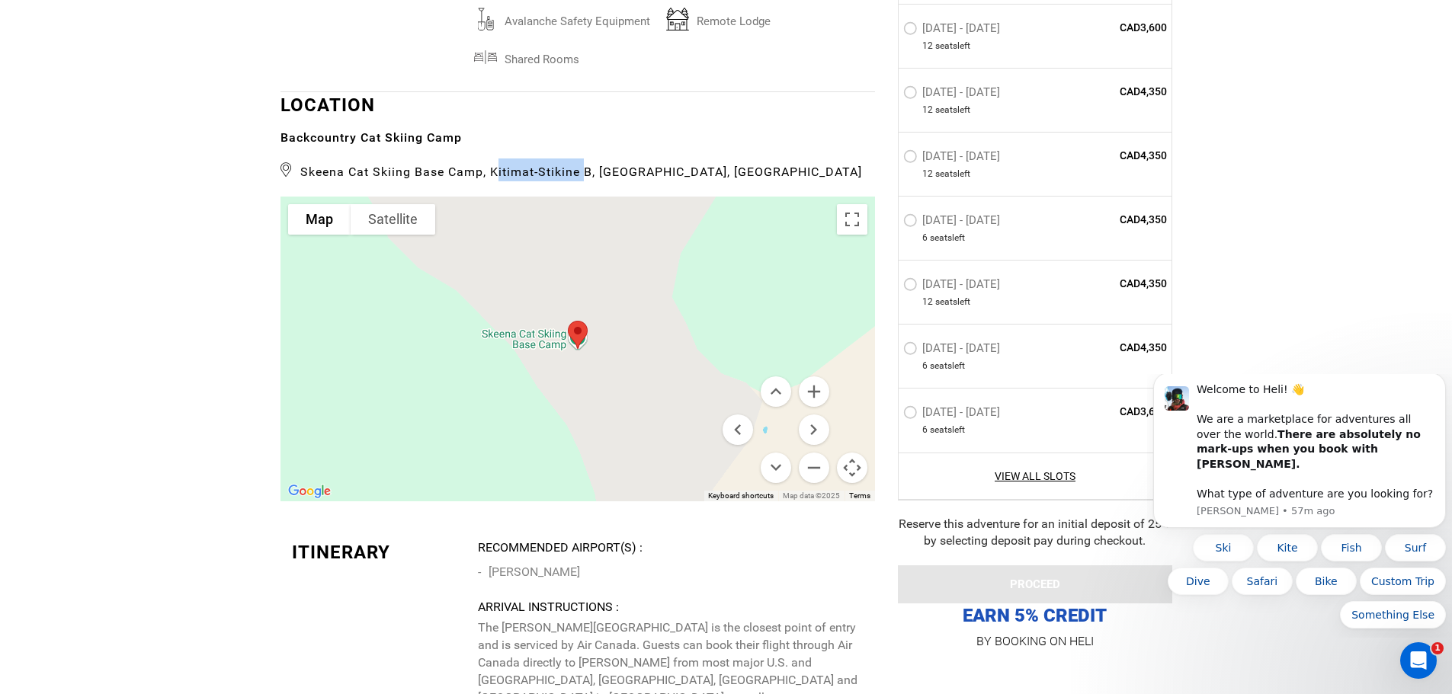
scroll to position [3298, 0]
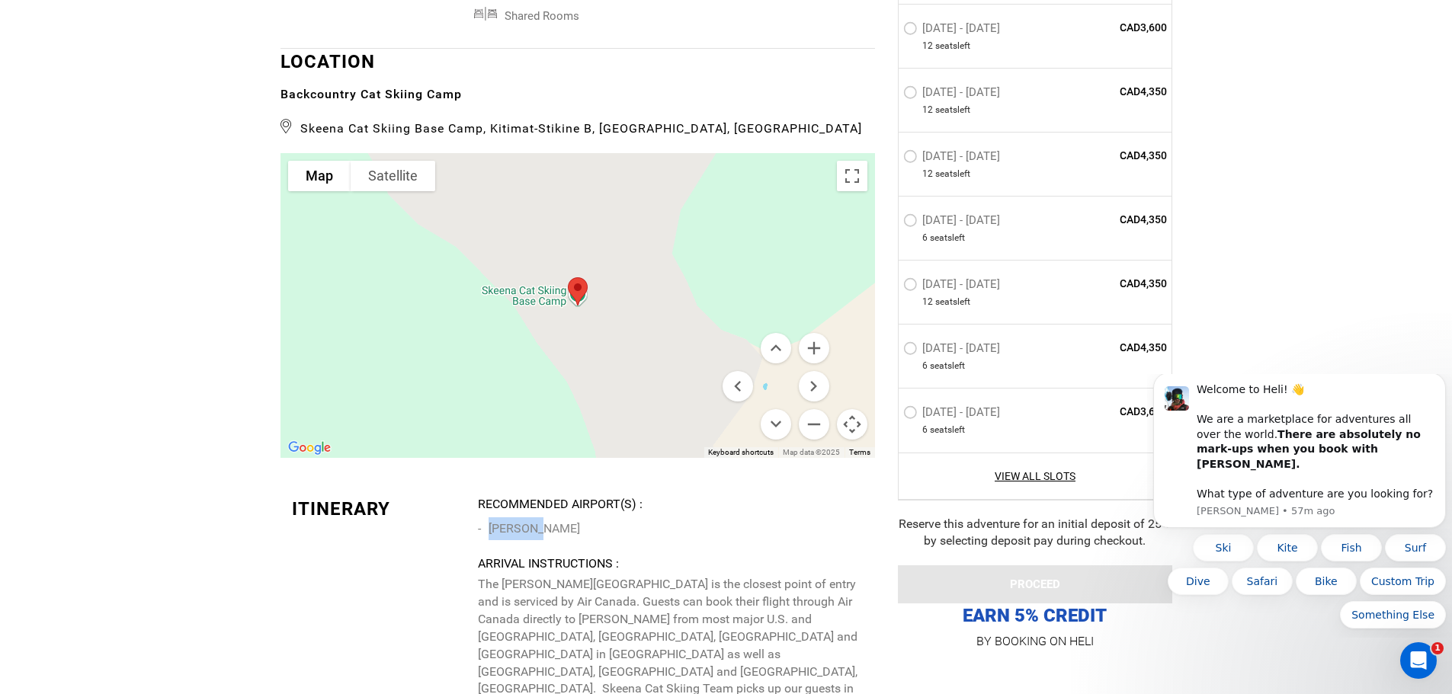
drag, startPoint x: 489, startPoint y: 530, endPoint x: 536, endPoint y: 528, distance: 46.5
click at [536, 528] on li "[PERSON_NAME]" at bounding box center [670, 528] width 385 height 23
copy li "[PERSON_NAME]"
click at [814, 423] on button "Zoom out" at bounding box center [814, 424] width 30 height 30
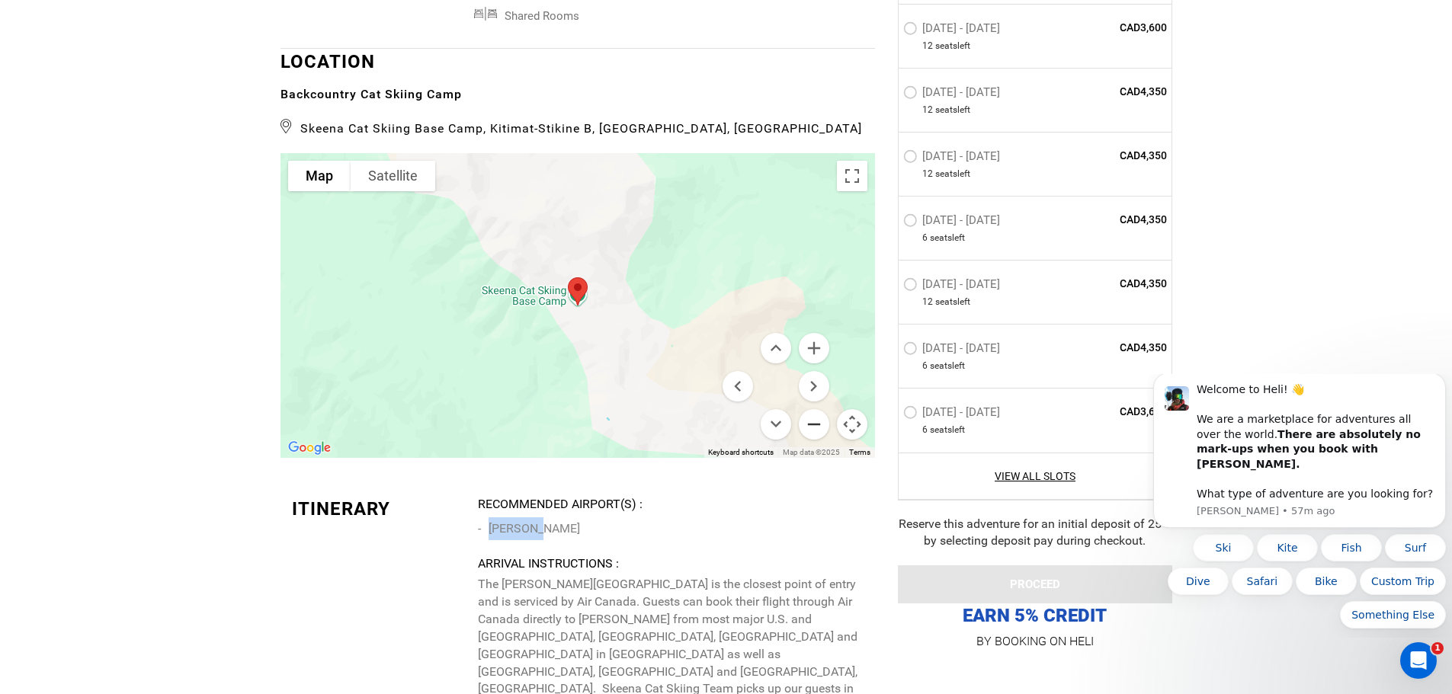
click at [814, 423] on button "Zoom out" at bounding box center [814, 424] width 30 height 30
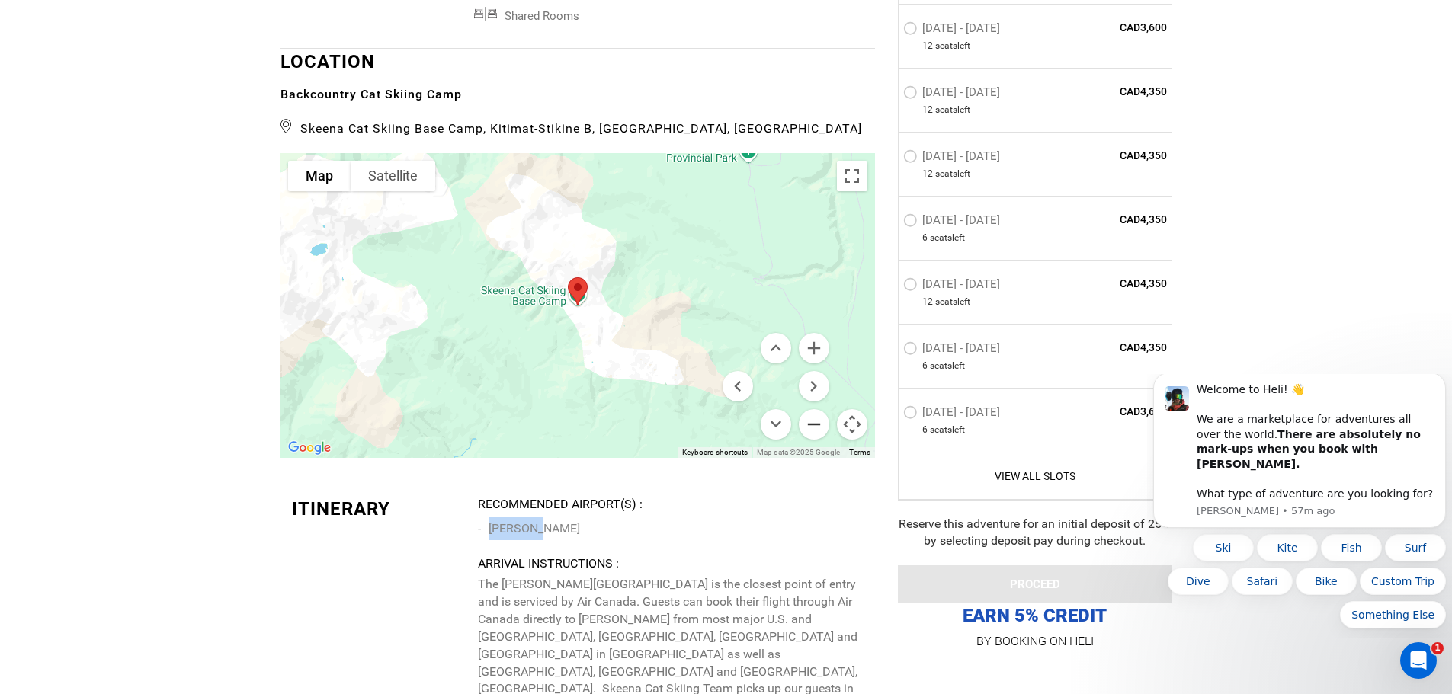
click at [815, 423] on button "Zoom out" at bounding box center [814, 424] width 30 height 30
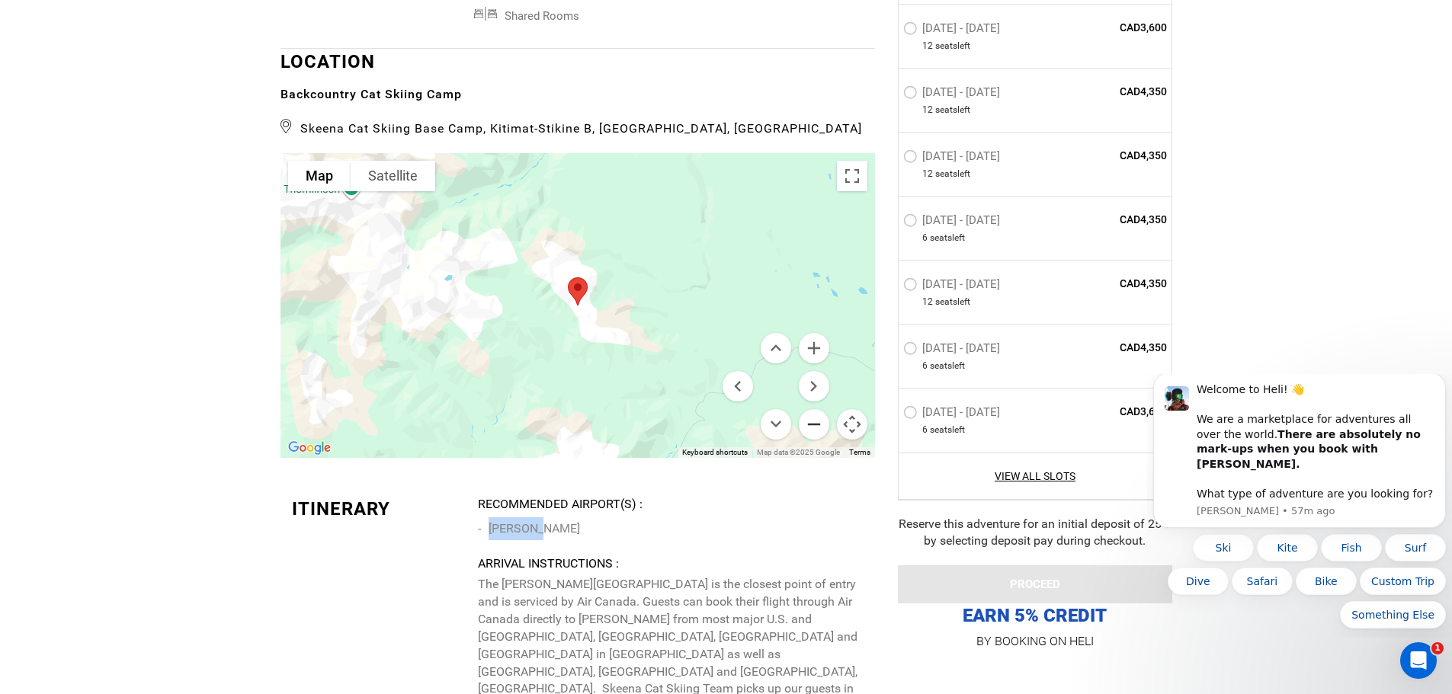
click at [815, 423] on button "Zoom out" at bounding box center [814, 424] width 30 height 30
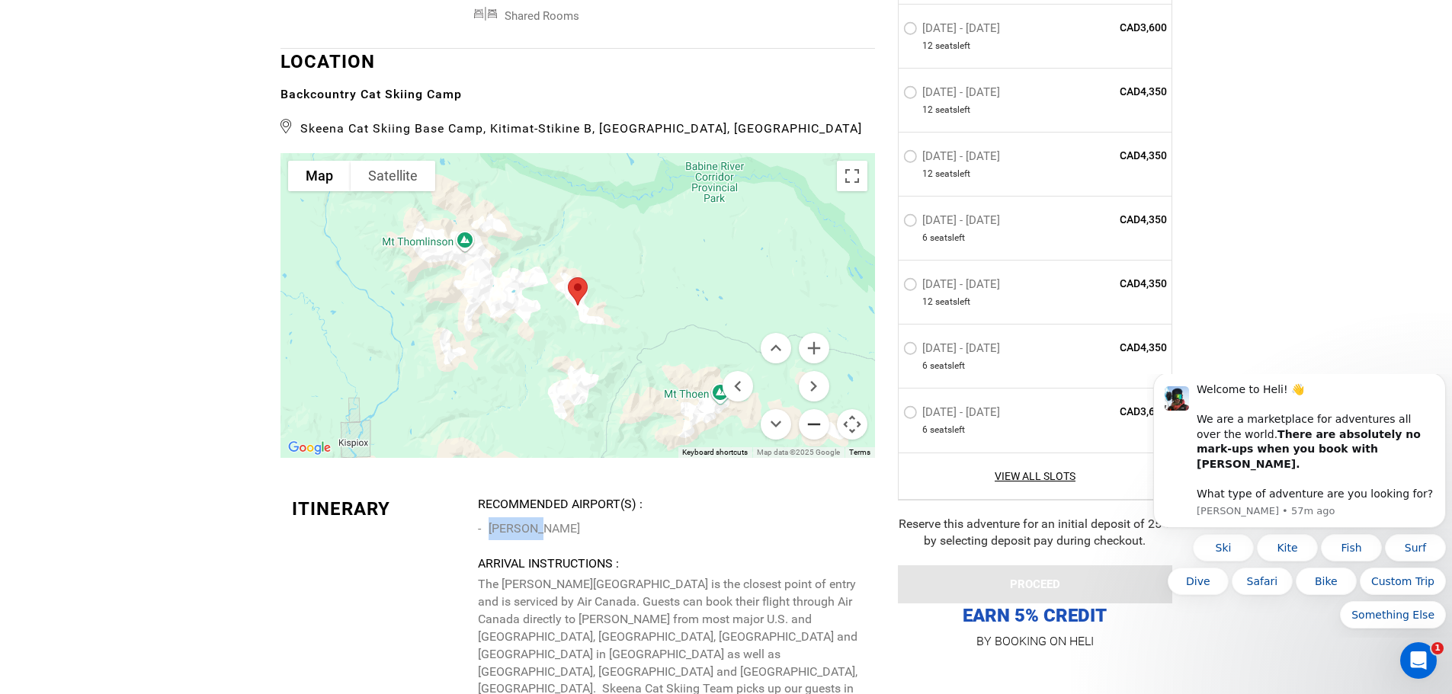
click at [811, 424] on button "Zoom out" at bounding box center [814, 424] width 30 height 30
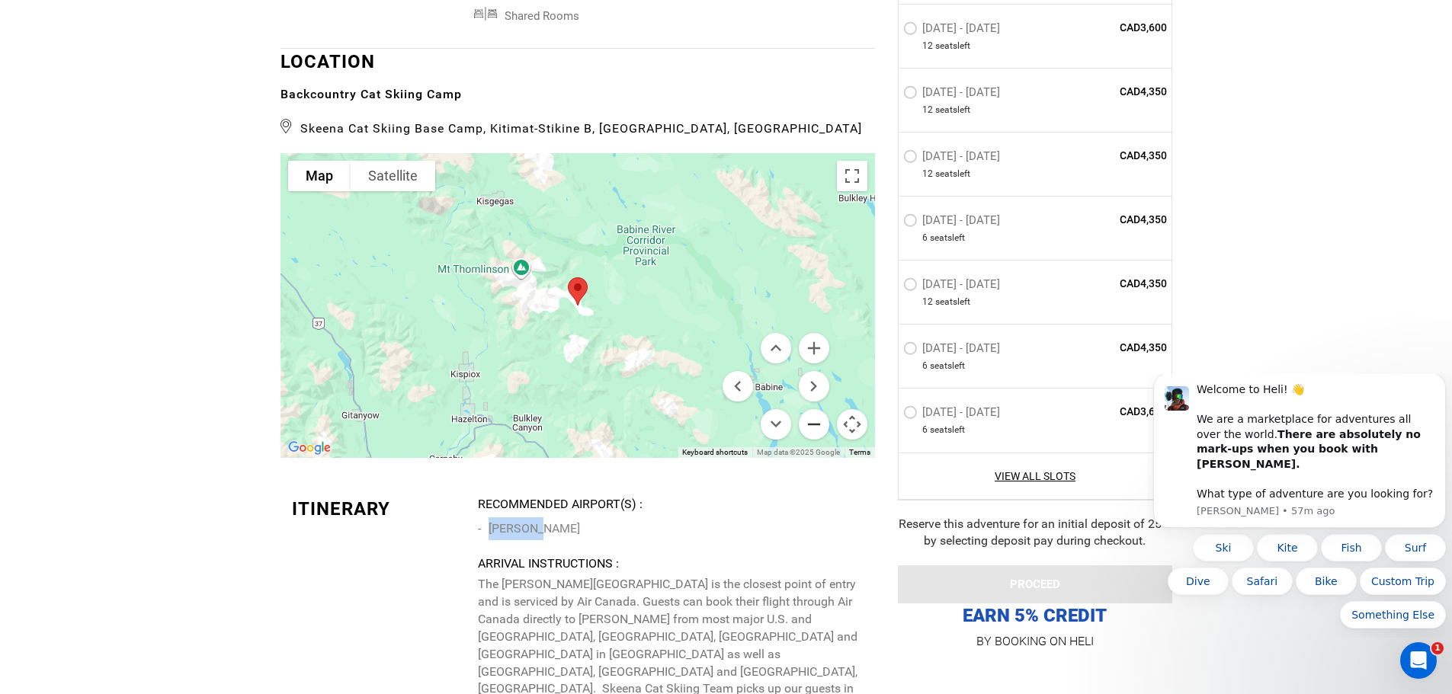
click at [811, 424] on button "Zoom out" at bounding box center [814, 424] width 30 height 30
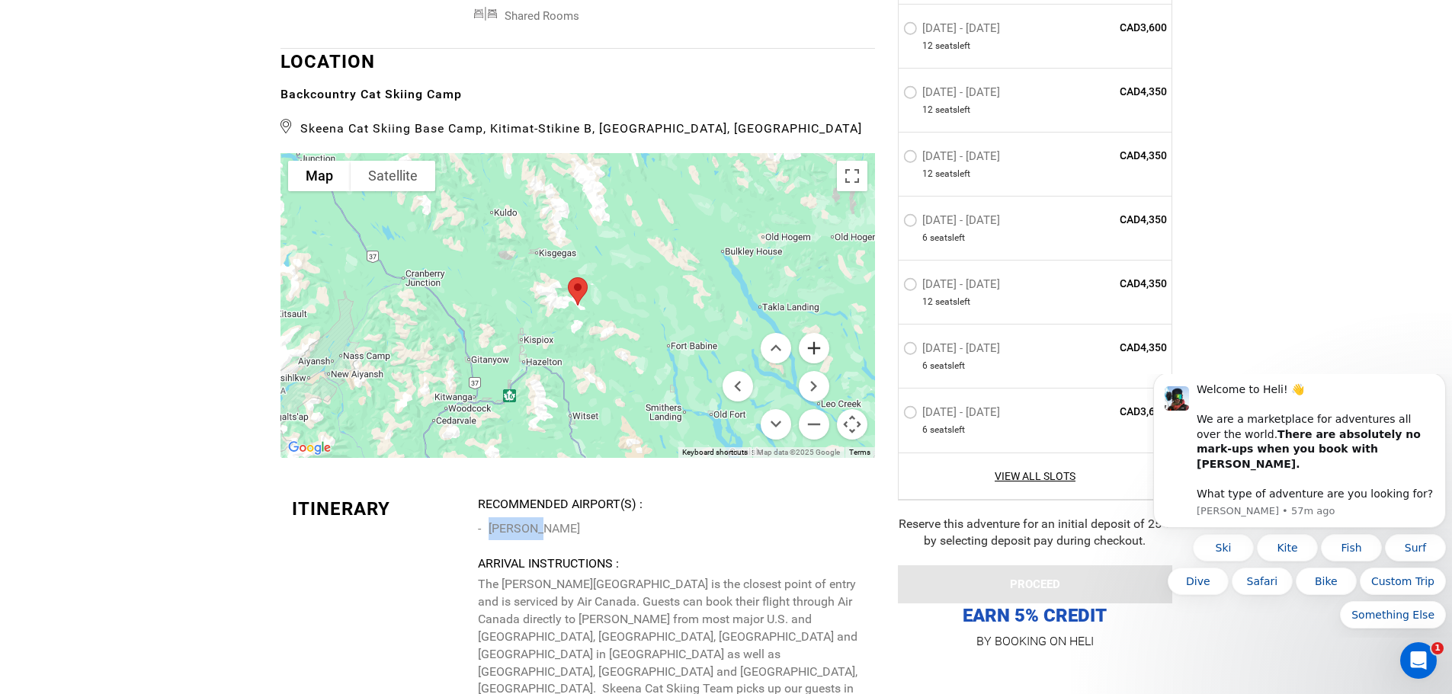
click at [815, 350] on button "Zoom in" at bounding box center [814, 348] width 30 height 30
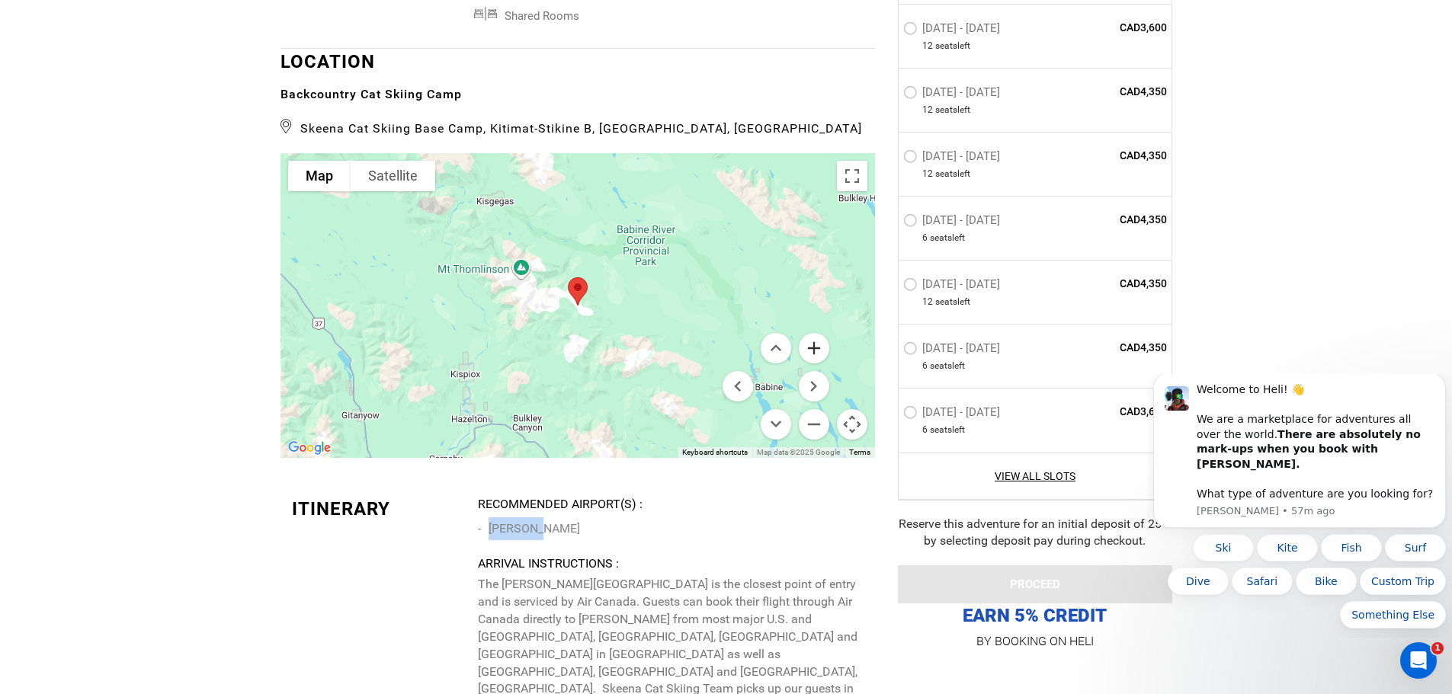
click at [815, 350] on button "Zoom in" at bounding box center [814, 348] width 30 height 30
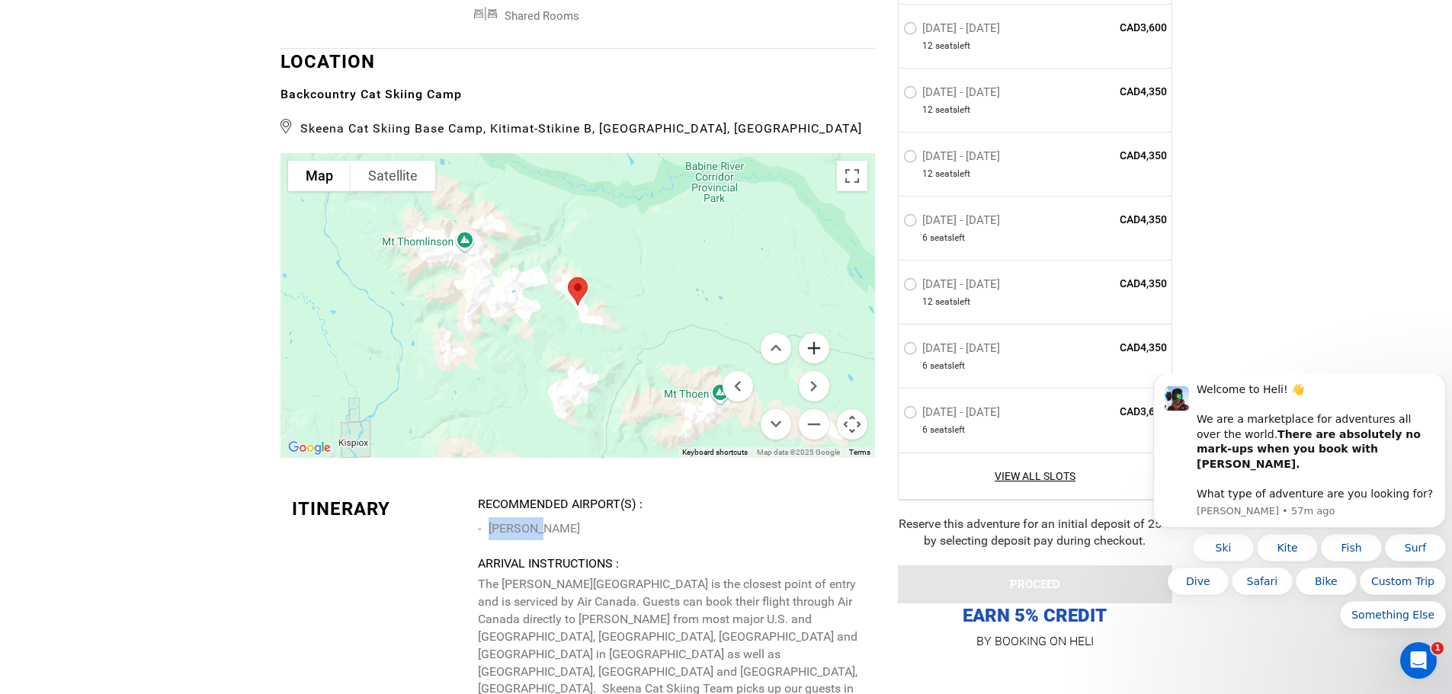
click at [815, 350] on button "Zoom in" at bounding box center [814, 348] width 30 height 30
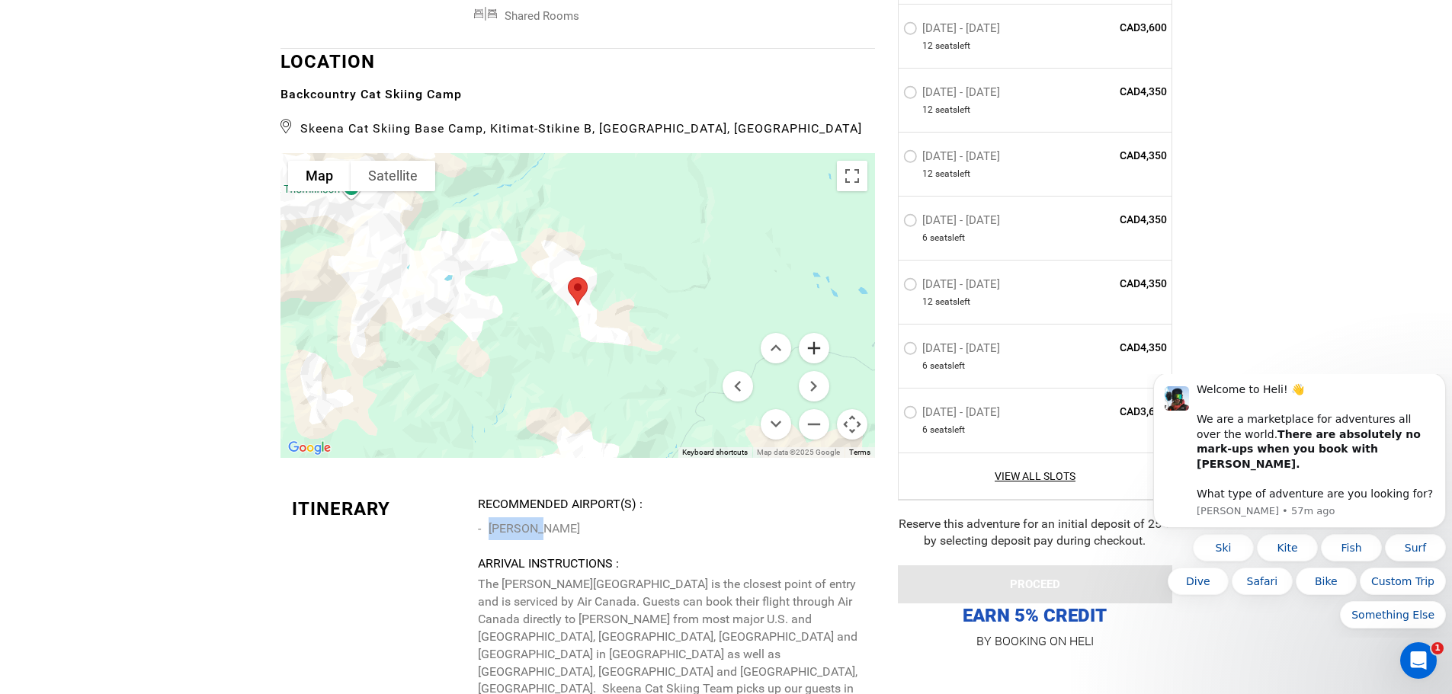
click at [815, 350] on button "Zoom in" at bounding box center [814, 348] width 30 height 30
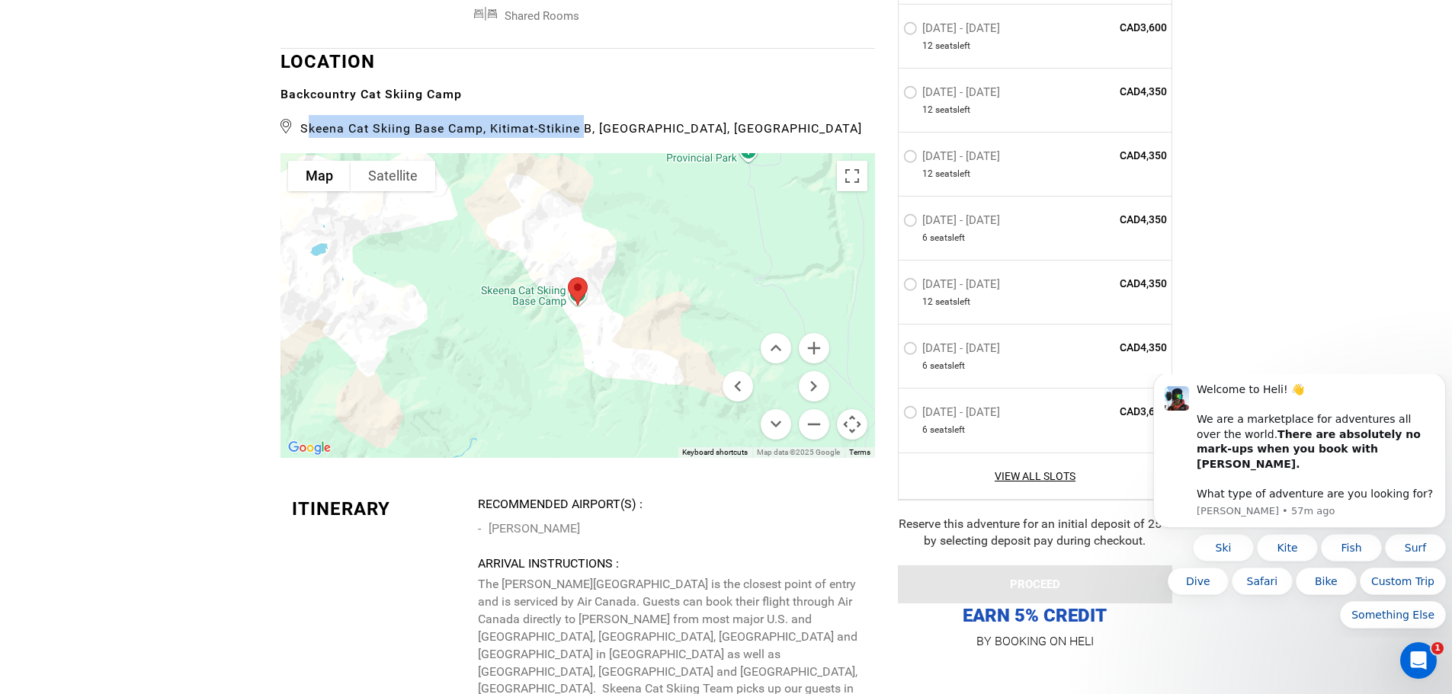
drag, startPoint x: 307, startPoint y: 128, endPoint x: 581, endPoint y: 133, distance: 273.6
click at [581, 133] on span "Skeena Cat Skiing Base Camp, Kitimat-Stikine B, [GEOGRAPHIC_DATA], [GEOGRAPHIC_…" at bounding box center [577, 126] width 594 height 23
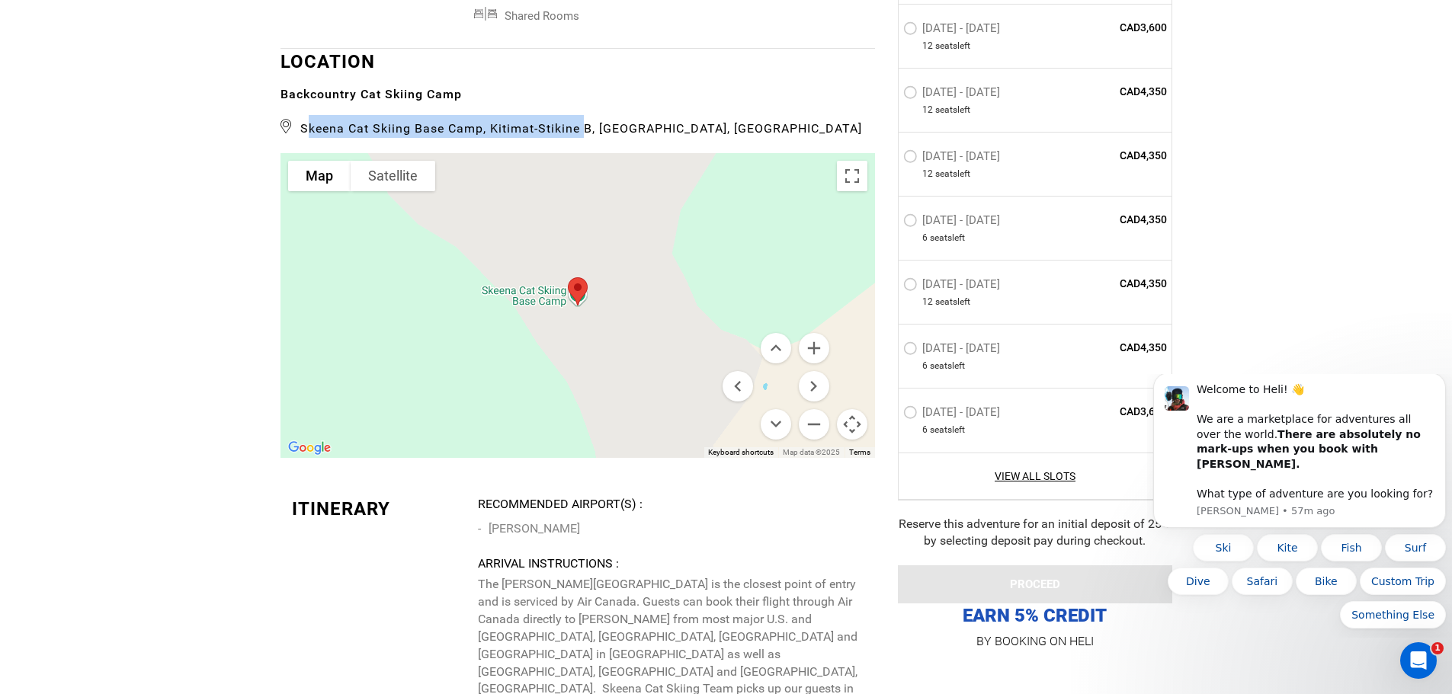
copy span "Skeena Cat Skiing Base Camp, Kitimat-Stikine"
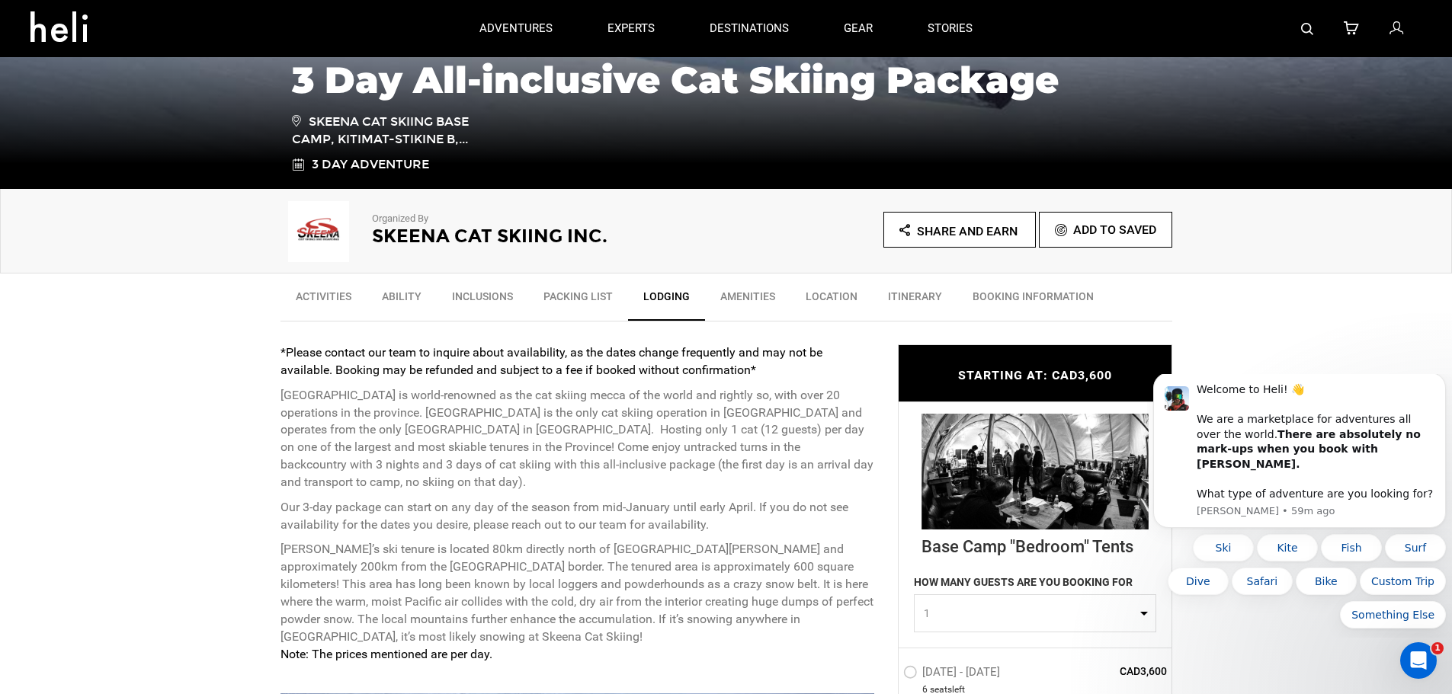
scroll to position [250, 0]
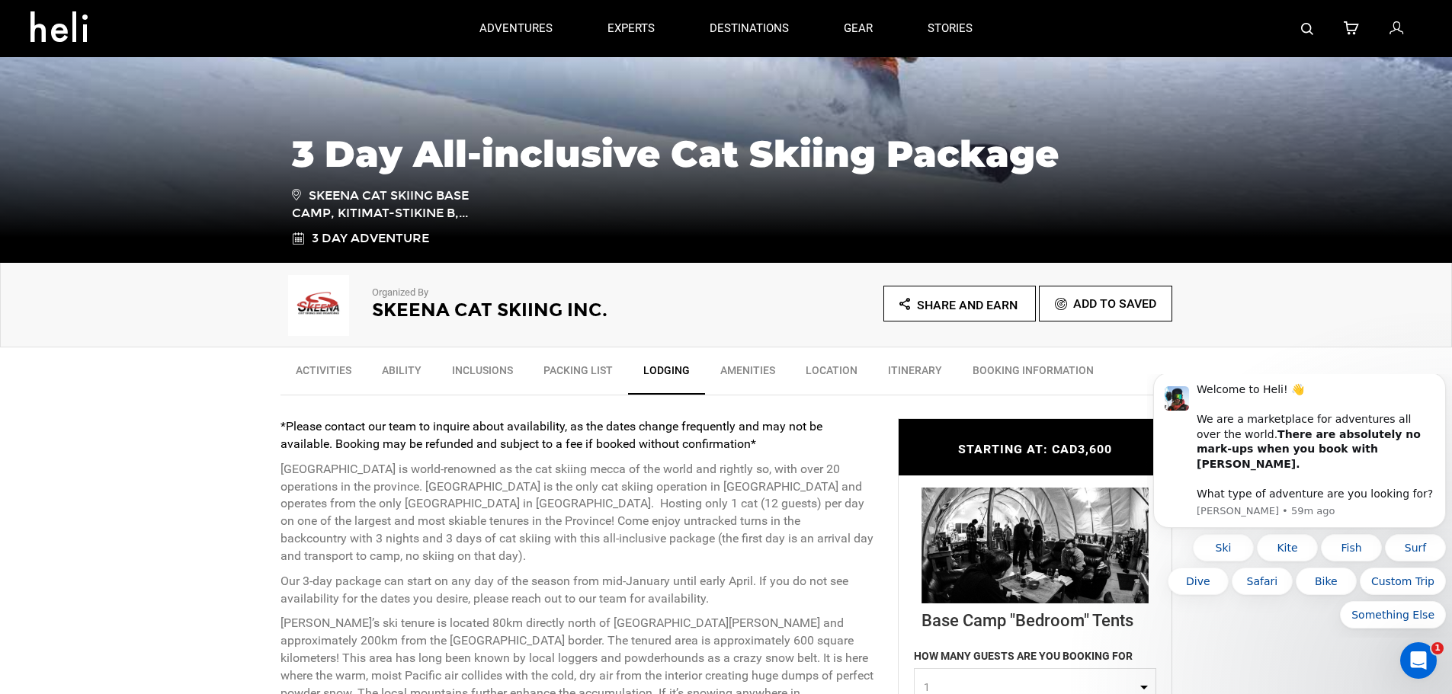
click at [754, 373] on link "Amenities" at bounding box center [747, 374] width 85 height 38
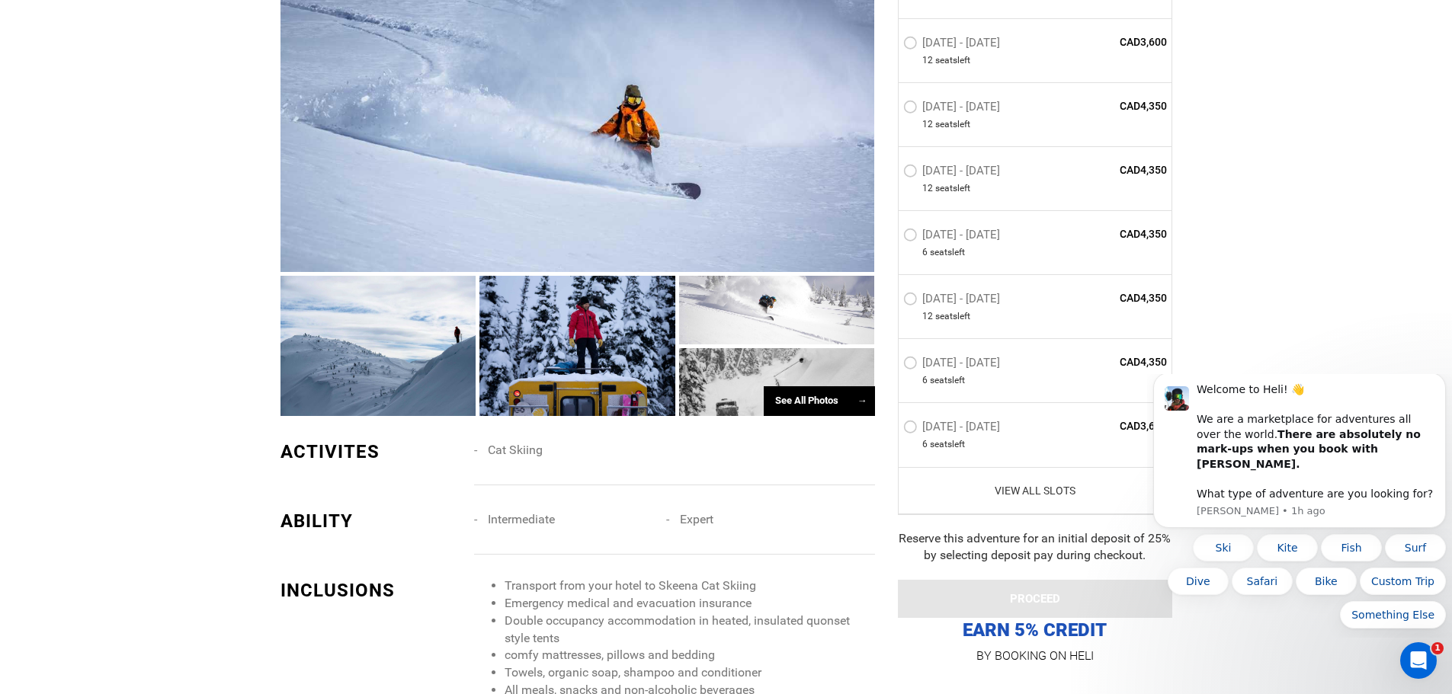
scroll to position [1048, 0]
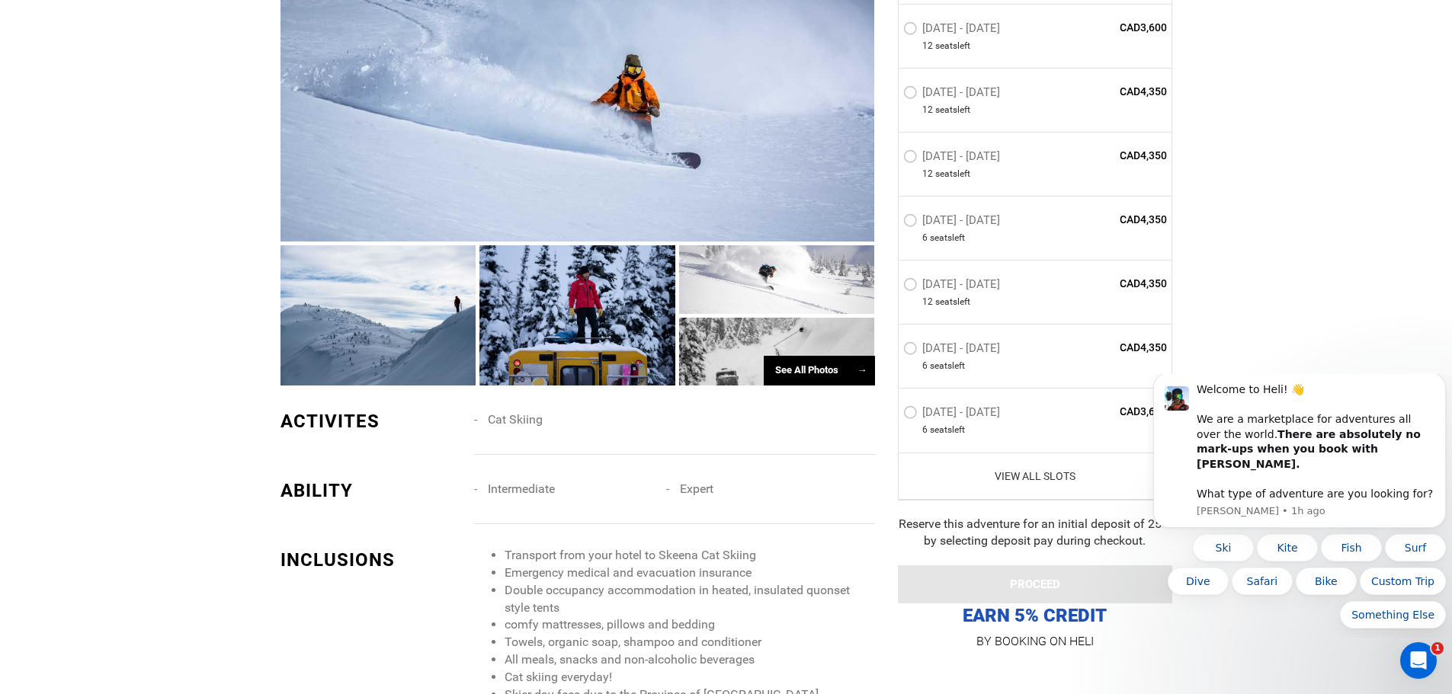
click at [1051, 472] on link "View All Slots" at bounding box center [1035, 475] width 264 height 15
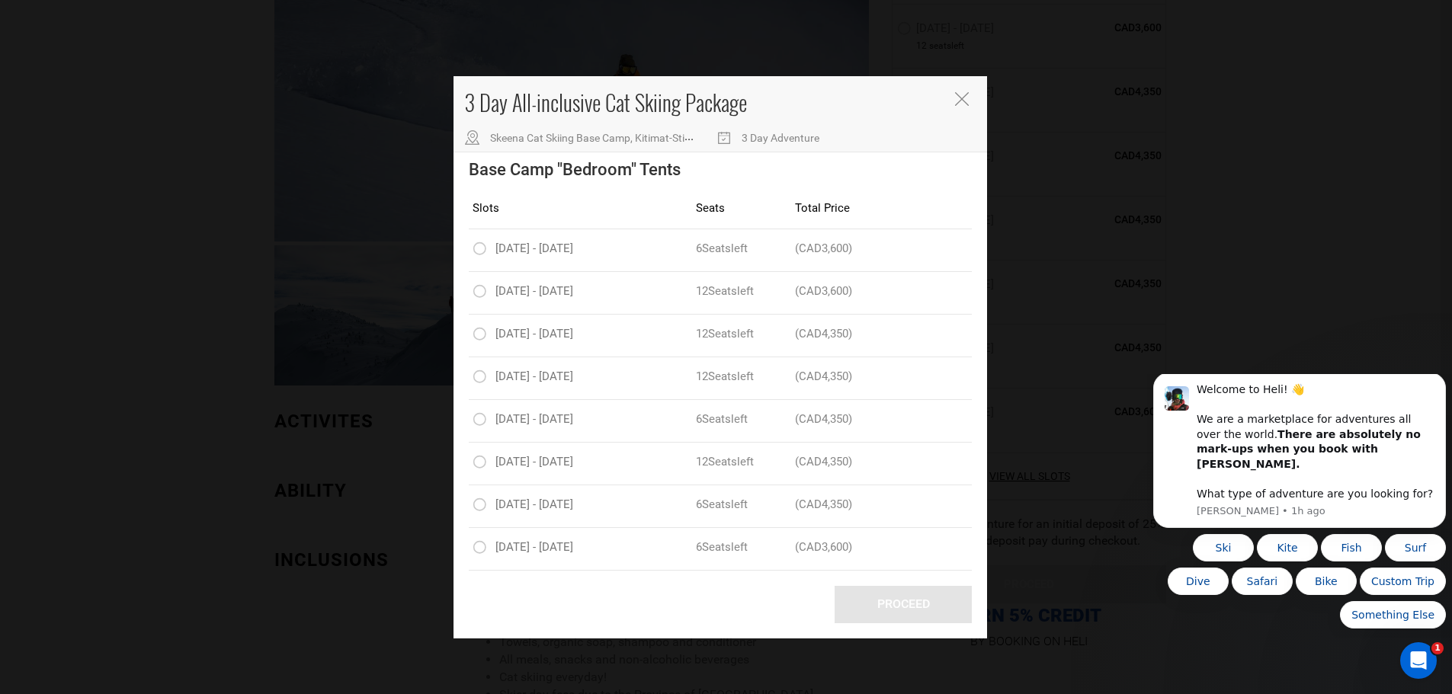
click at [962, 101] on icon "Close" at bounding box center [962, 99] width 14 height 14
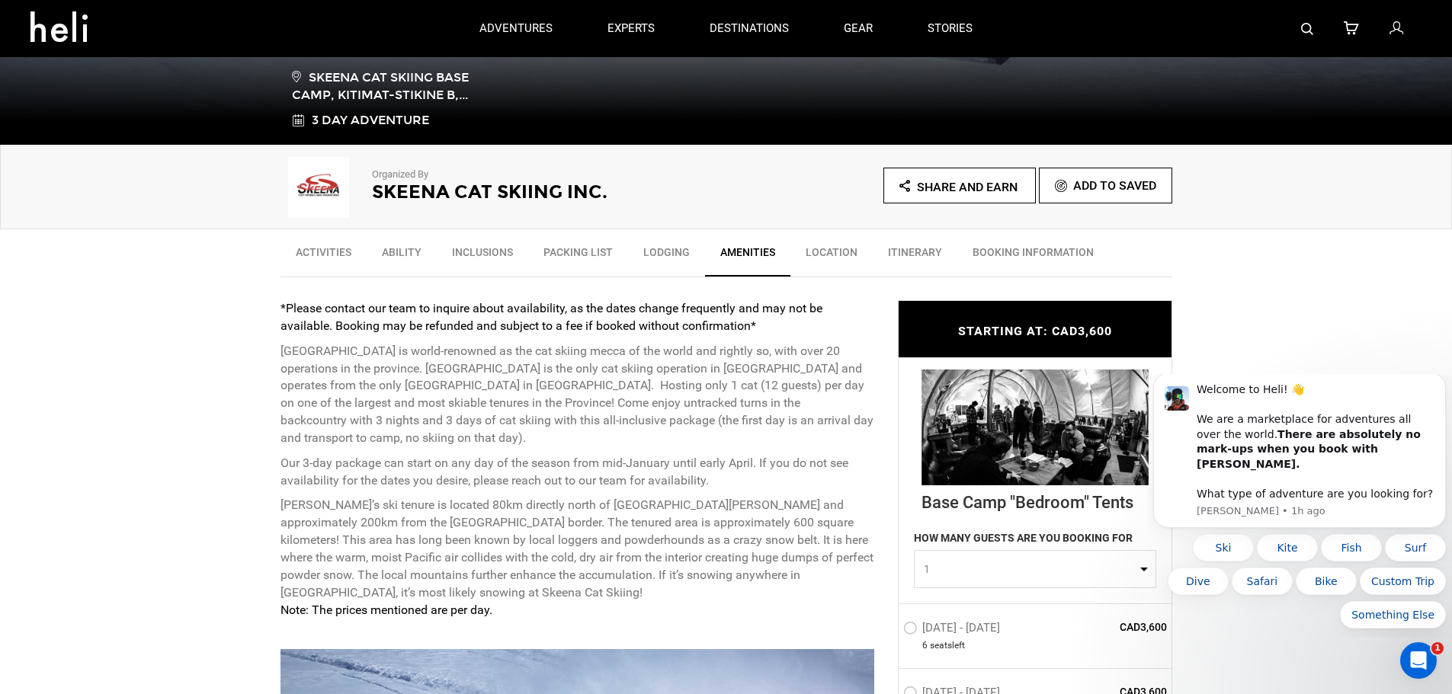
scroll to position [363, 0]
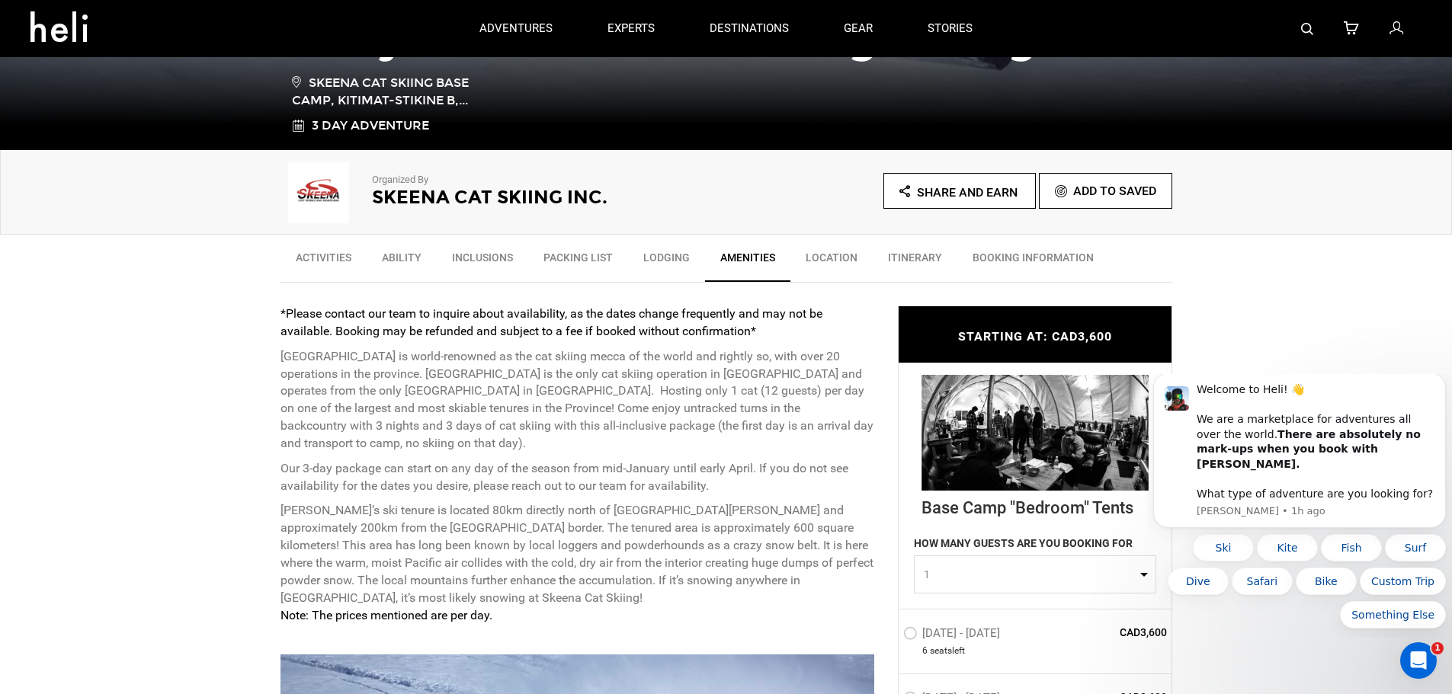
click at [1018, 260] on link "BOOKING INFORMATION" at bounding box center [1033, 261] width 152 height 38
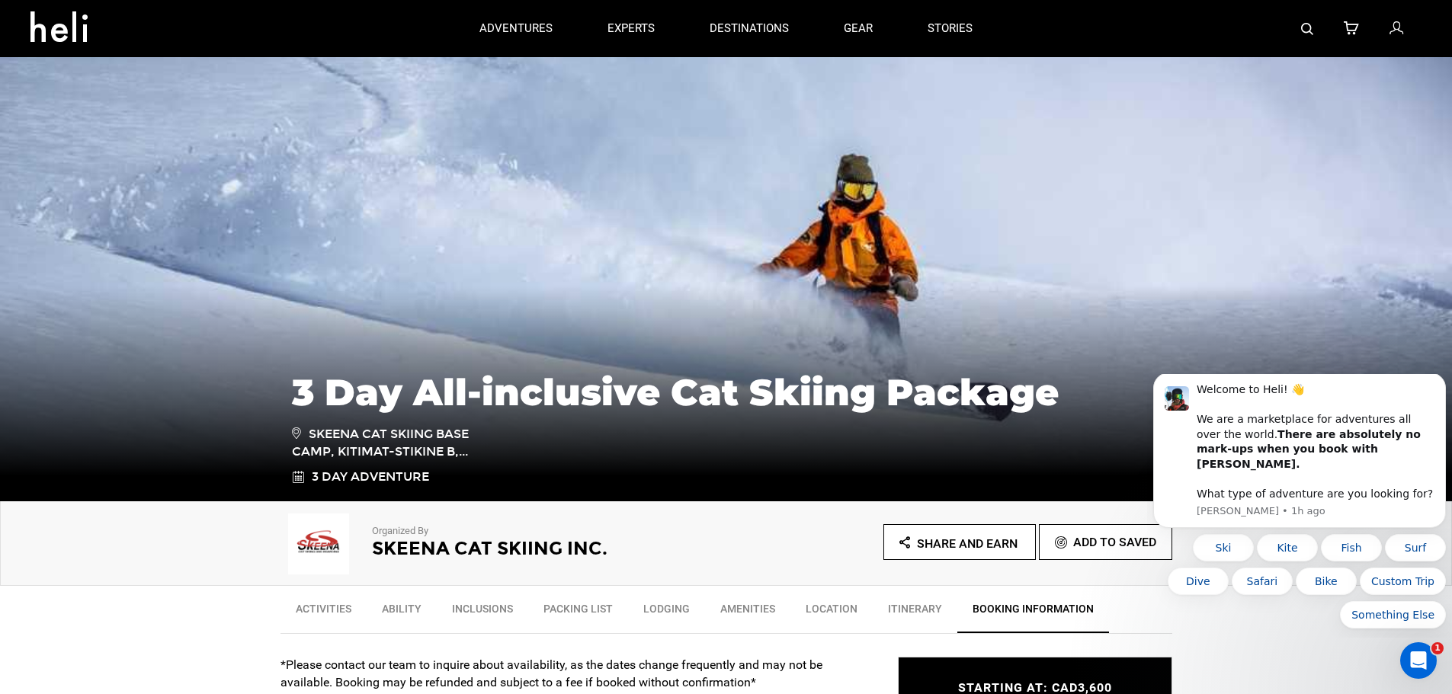
scroll to position [0, 0]
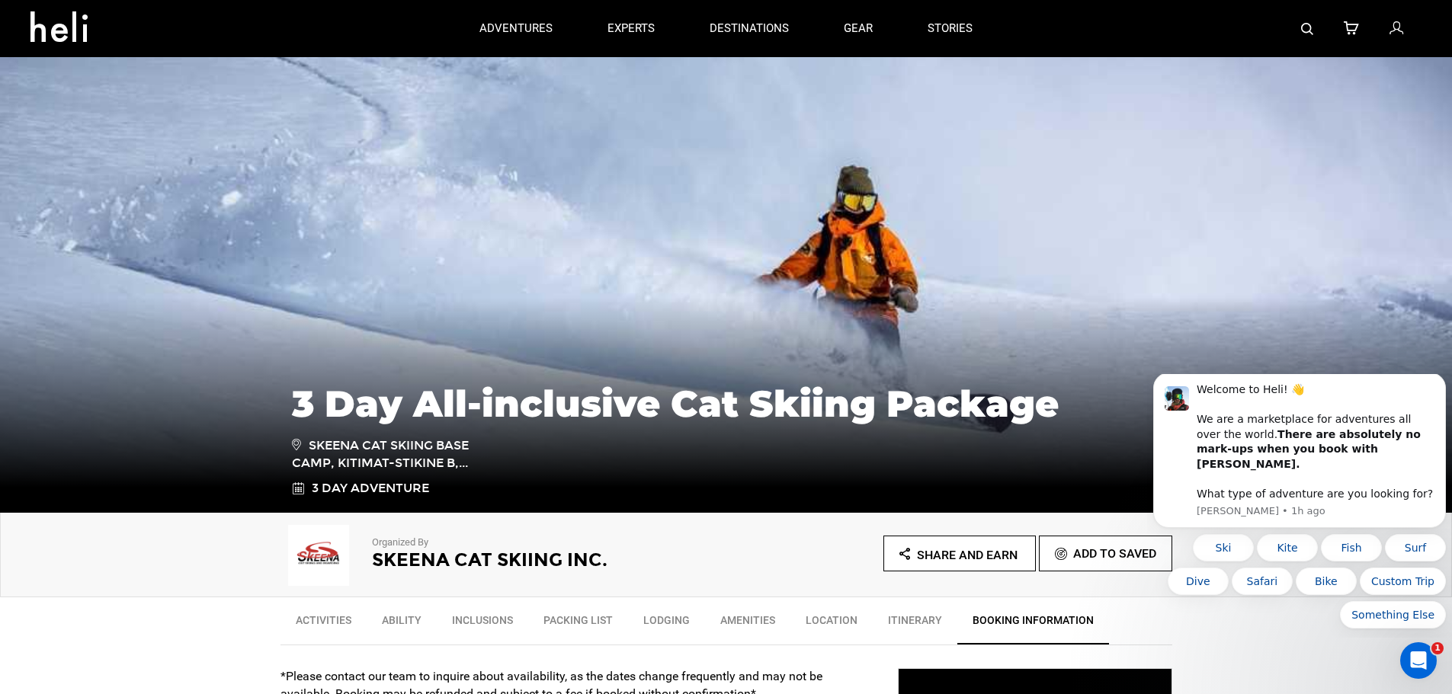
click at [396, 619] on link "Ability" at bounding box center [402, 624] width 70 height 38
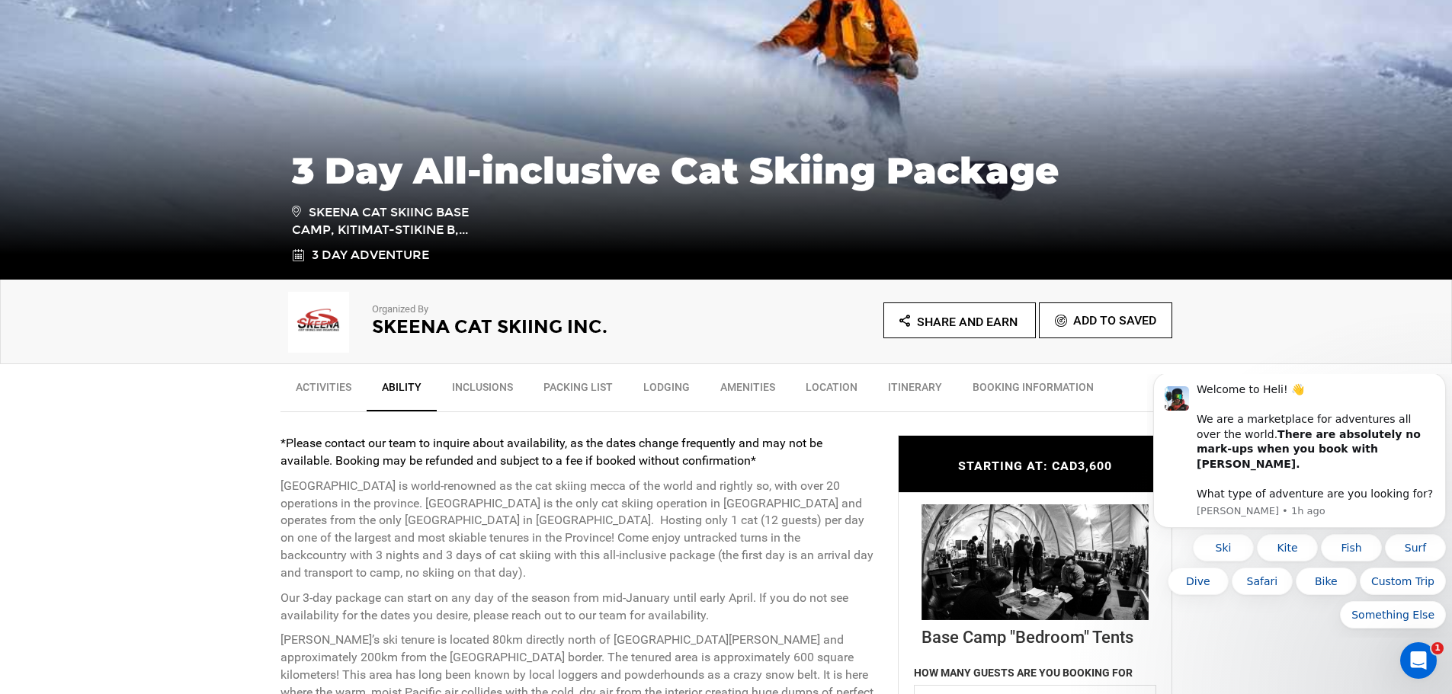
scroll to position [381, 0]
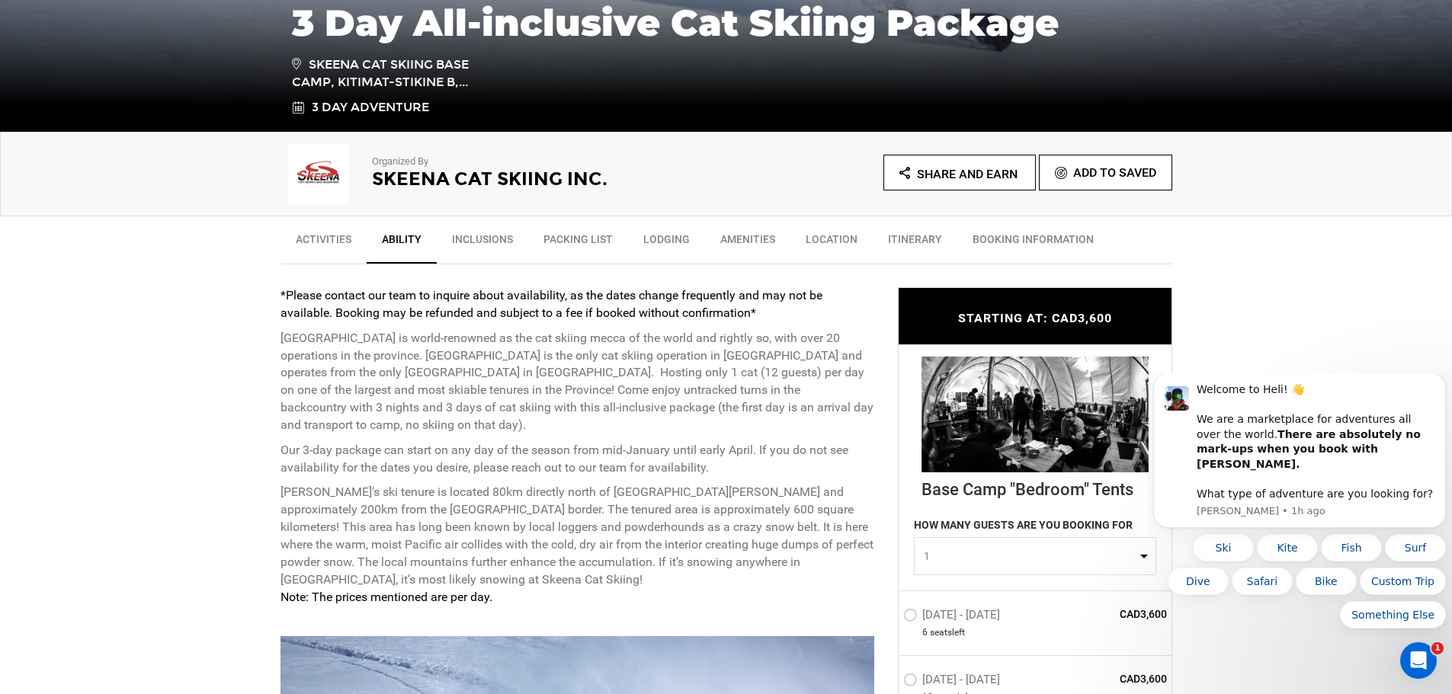
click at [327, 245] on link "Activities" at bounding box center [323, 243] width 86 height 38
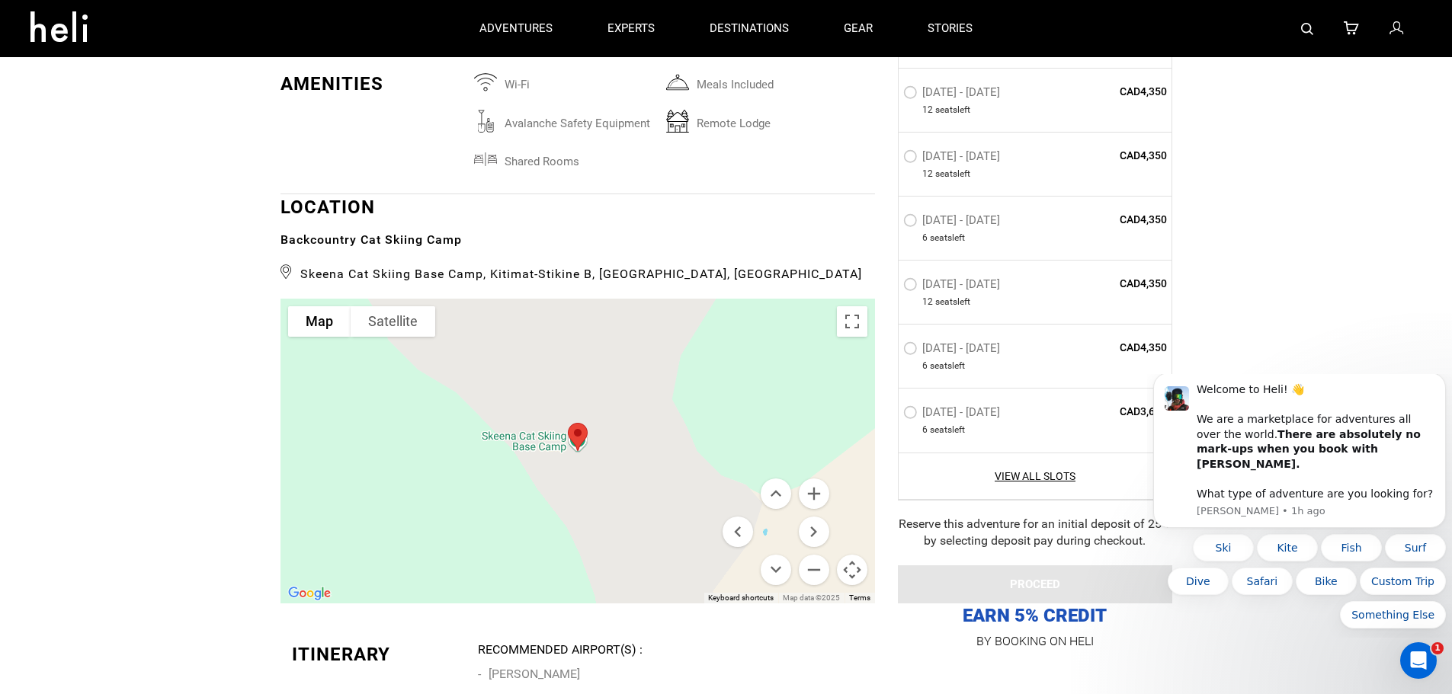
scroll to position [3124, 0]
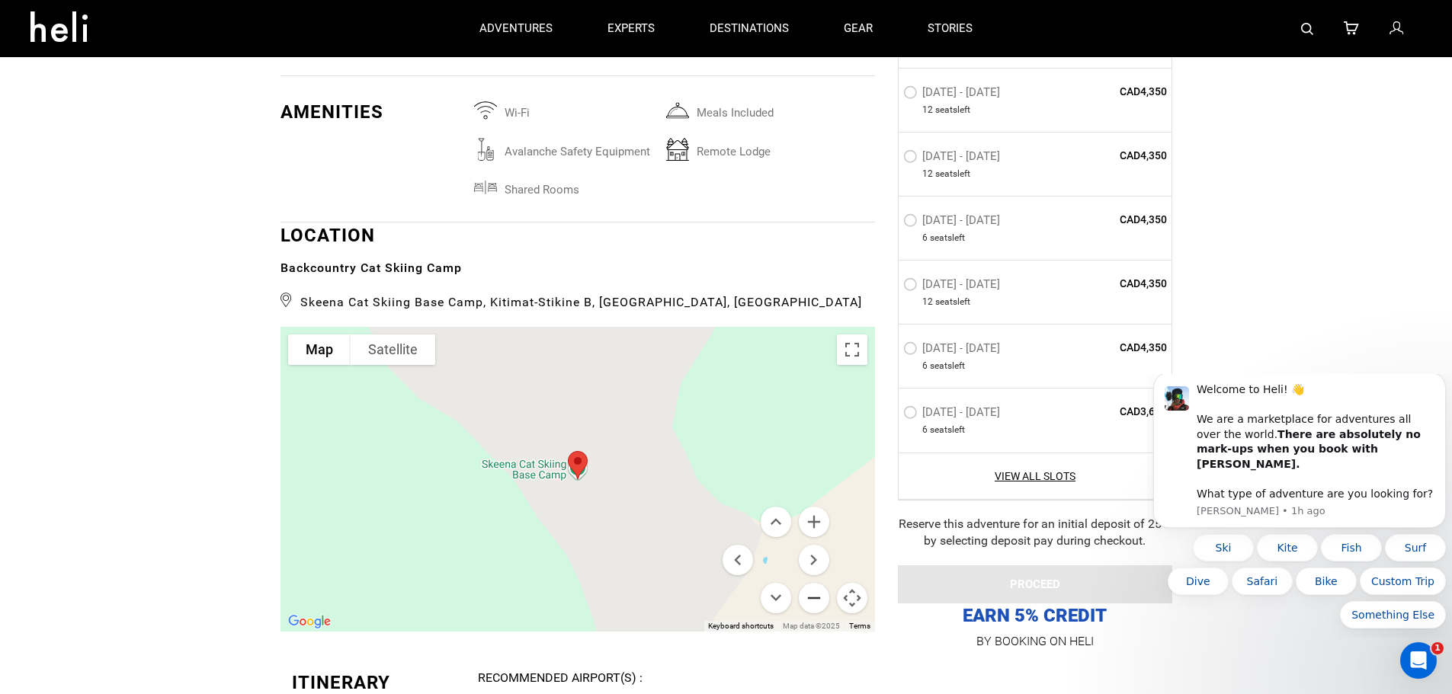
click at [814, 600] on button "Zoom out" at bounding box center [814, 598] width 30 height 30
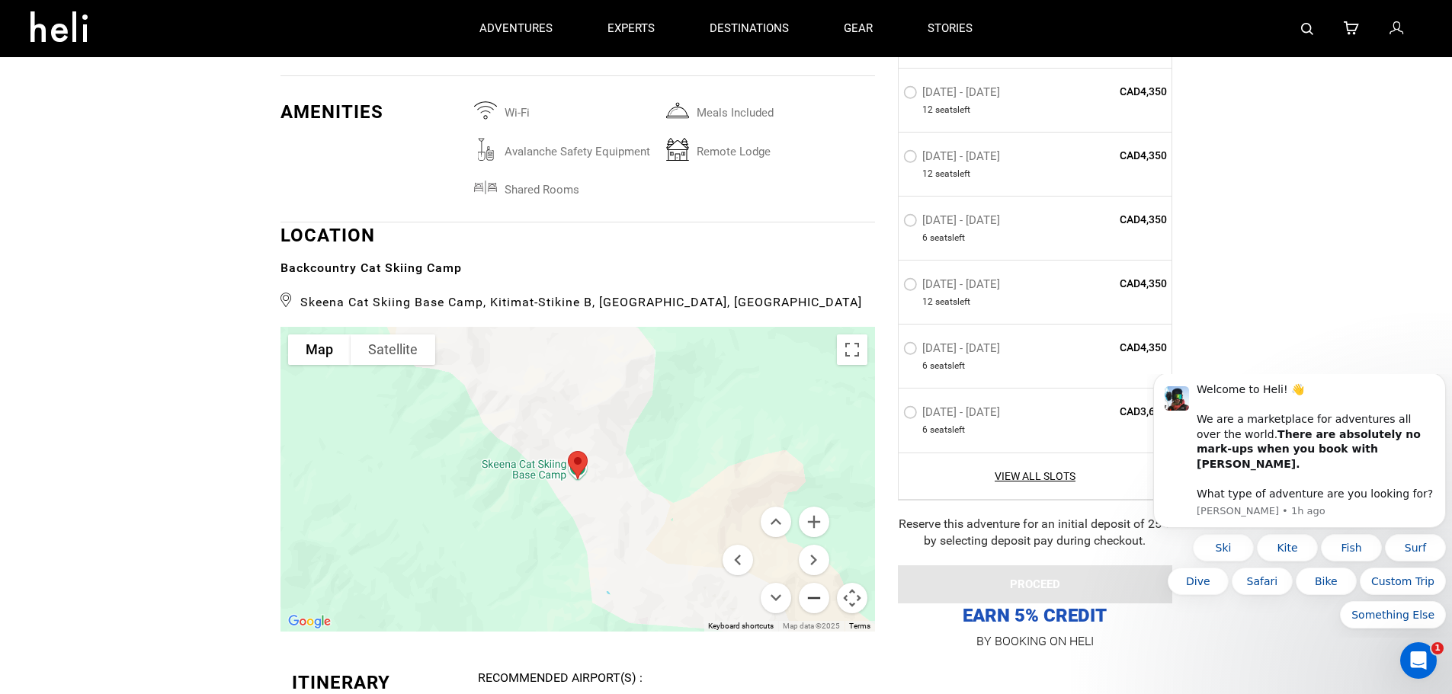
click at [814, 600] on button "Zoom out" at bounding box center [814, 598] width 30 height 30
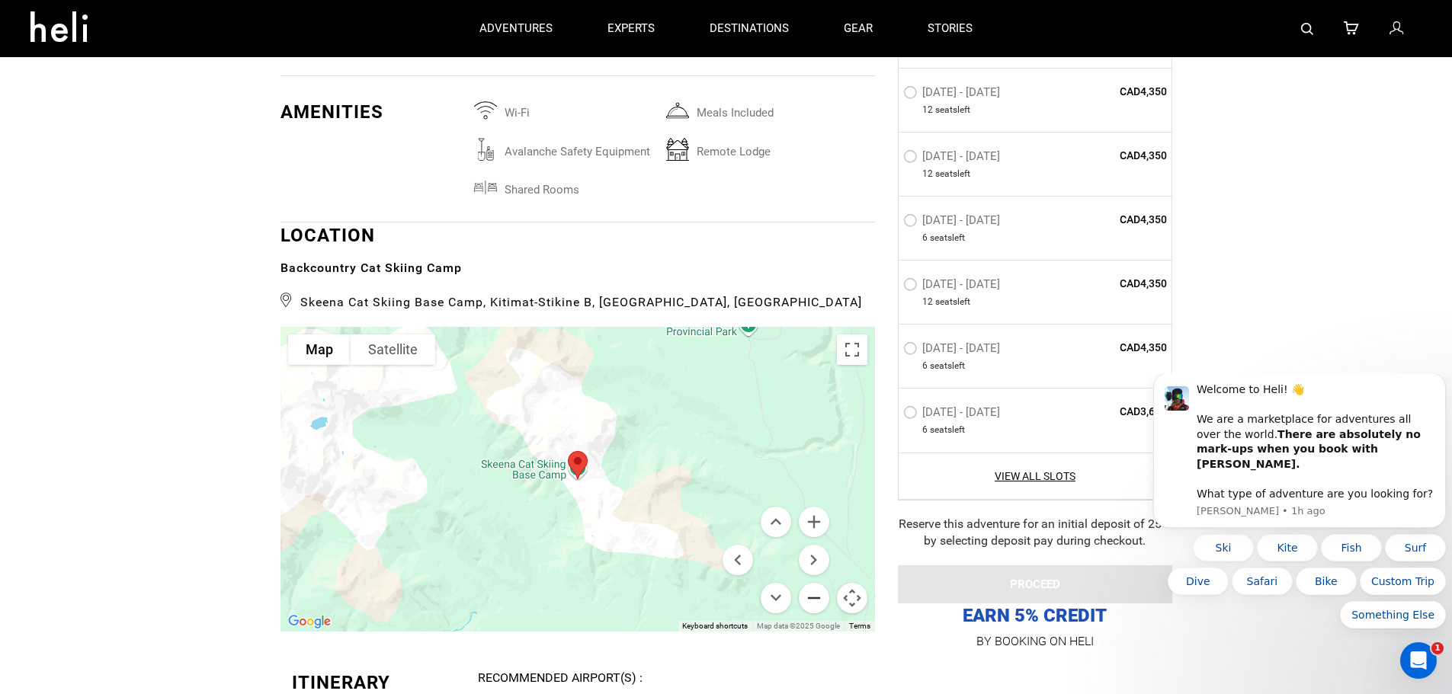
click at [813, 599] on button "Zoom out" at bounding box center [814, 598] width 30 height 30
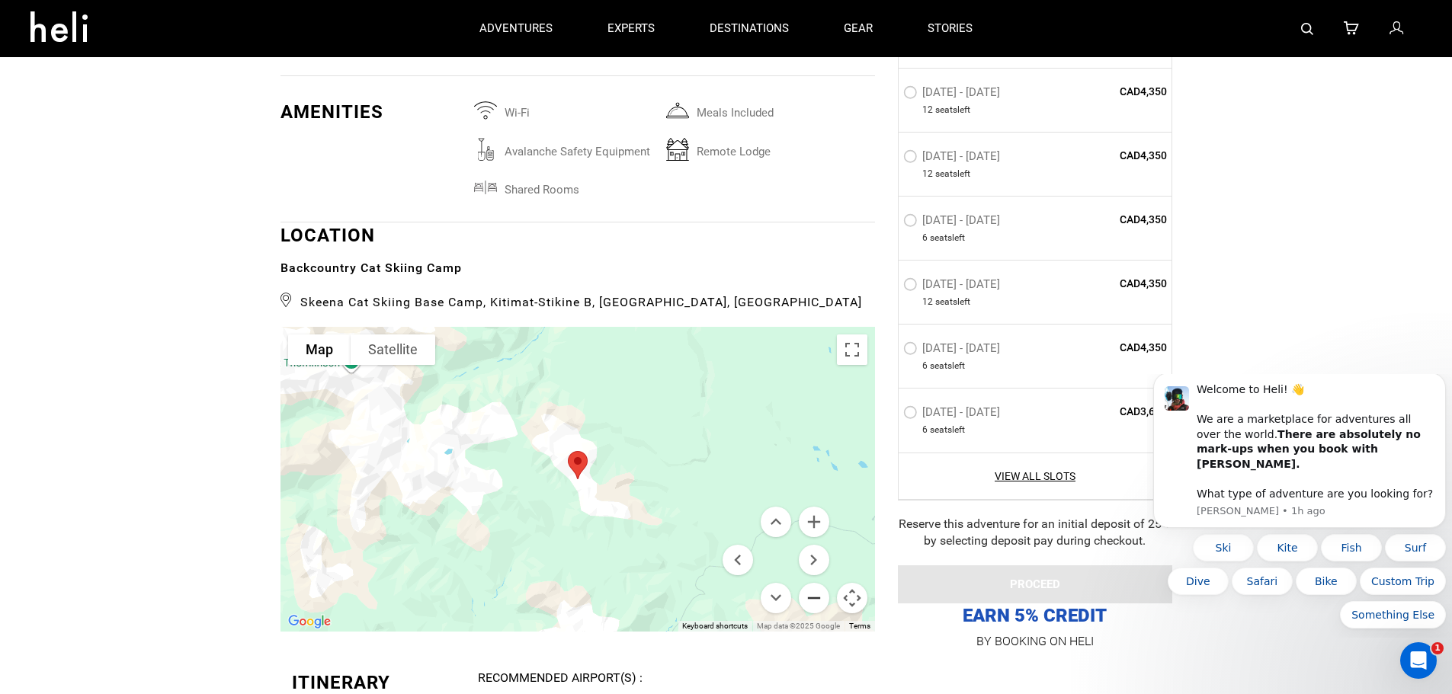
click at [811, 596] on button "Zoom out" at bounding box center [814, 598] width 30 height 30
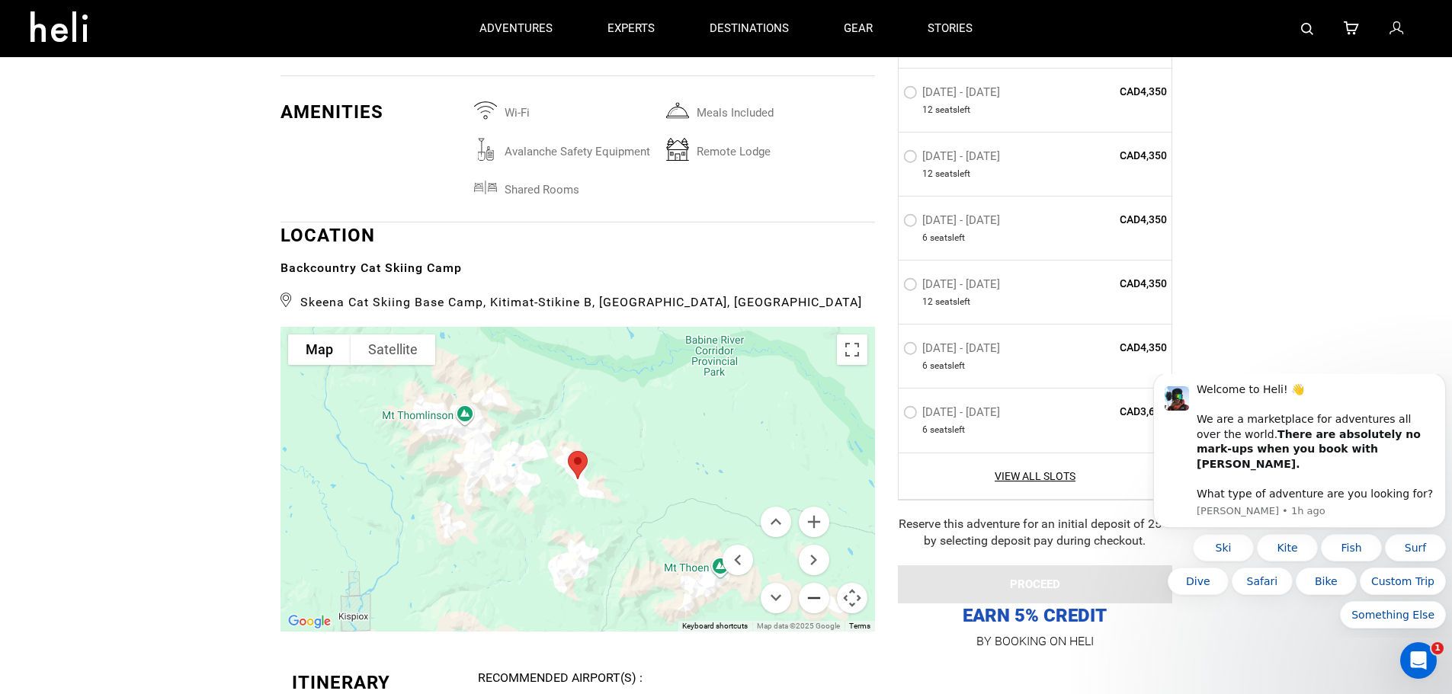
click at [811, 596] on button "Zoom out" at bounding box center [814, 598] width 30 height 30
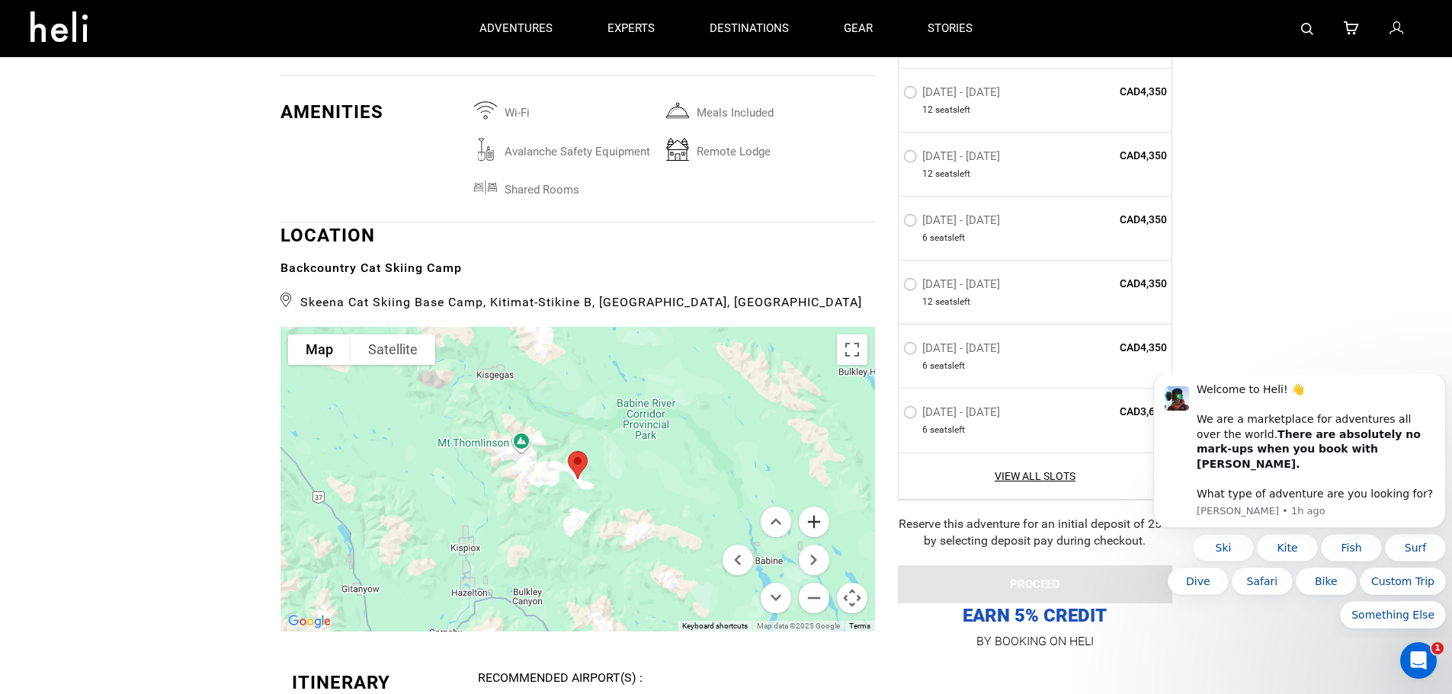
click at [814, 530] on button "Zoom in" at bounding box center [814, 522] width 30 height 30
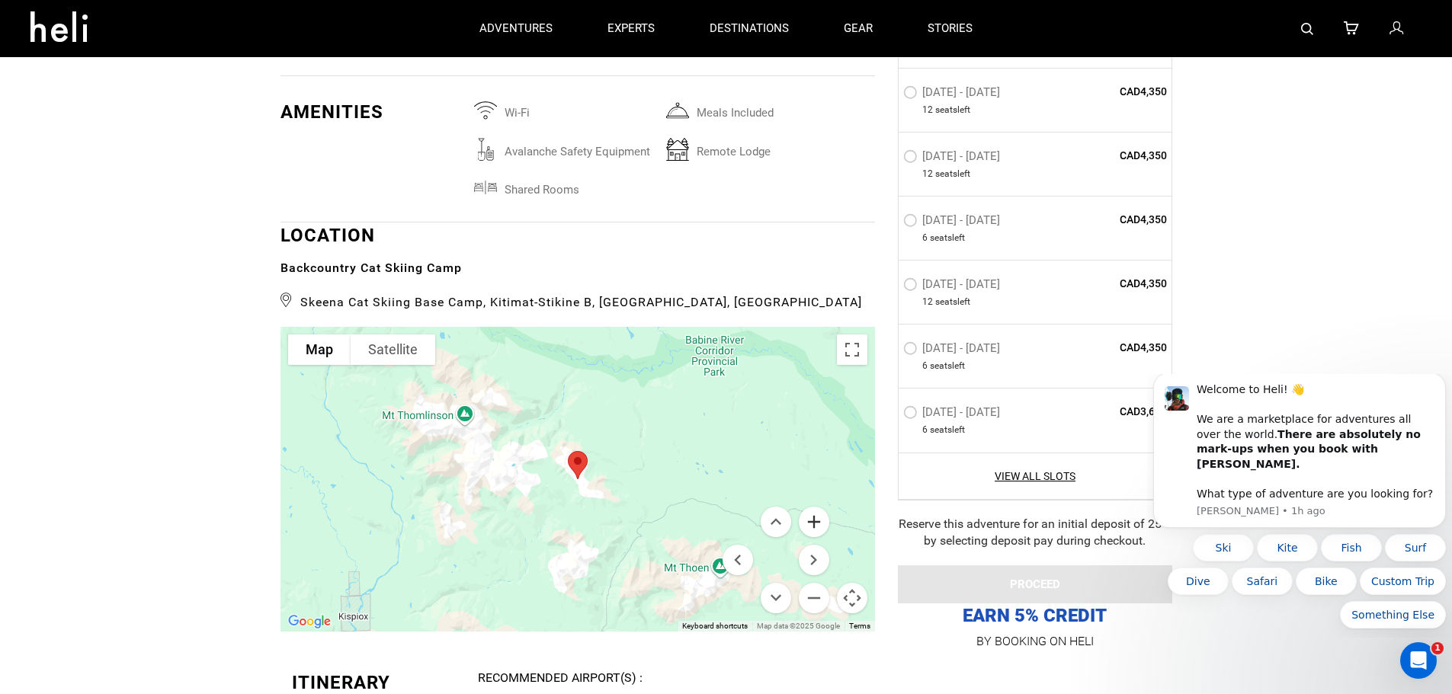
click at [814, 530] on button "Zoom in" at bounding box center [814, 522] width 30 height 30
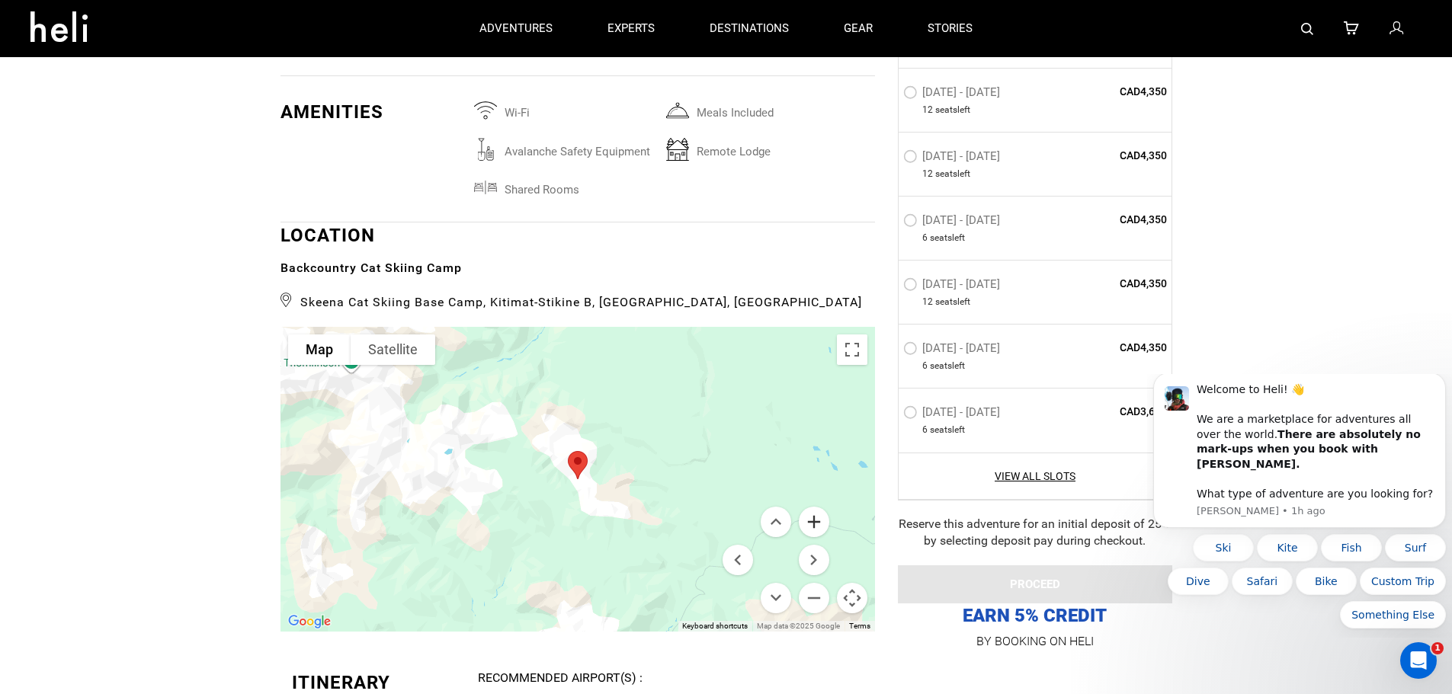
click at [814, 530] on button "Zoom in" at bounding box center [814, 522] width 30 height 30
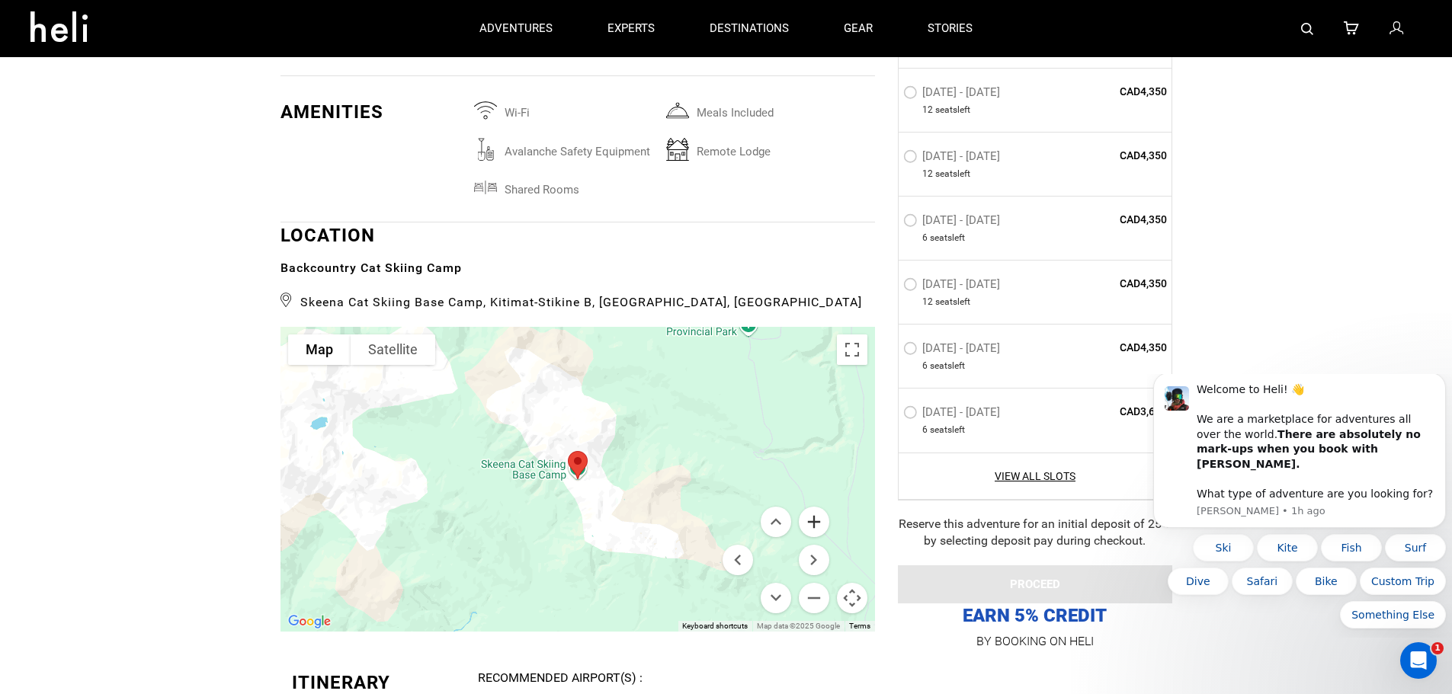
click at [814, 530] on button "Zoom in" at bounding box center [814, 522] width 30 height 30
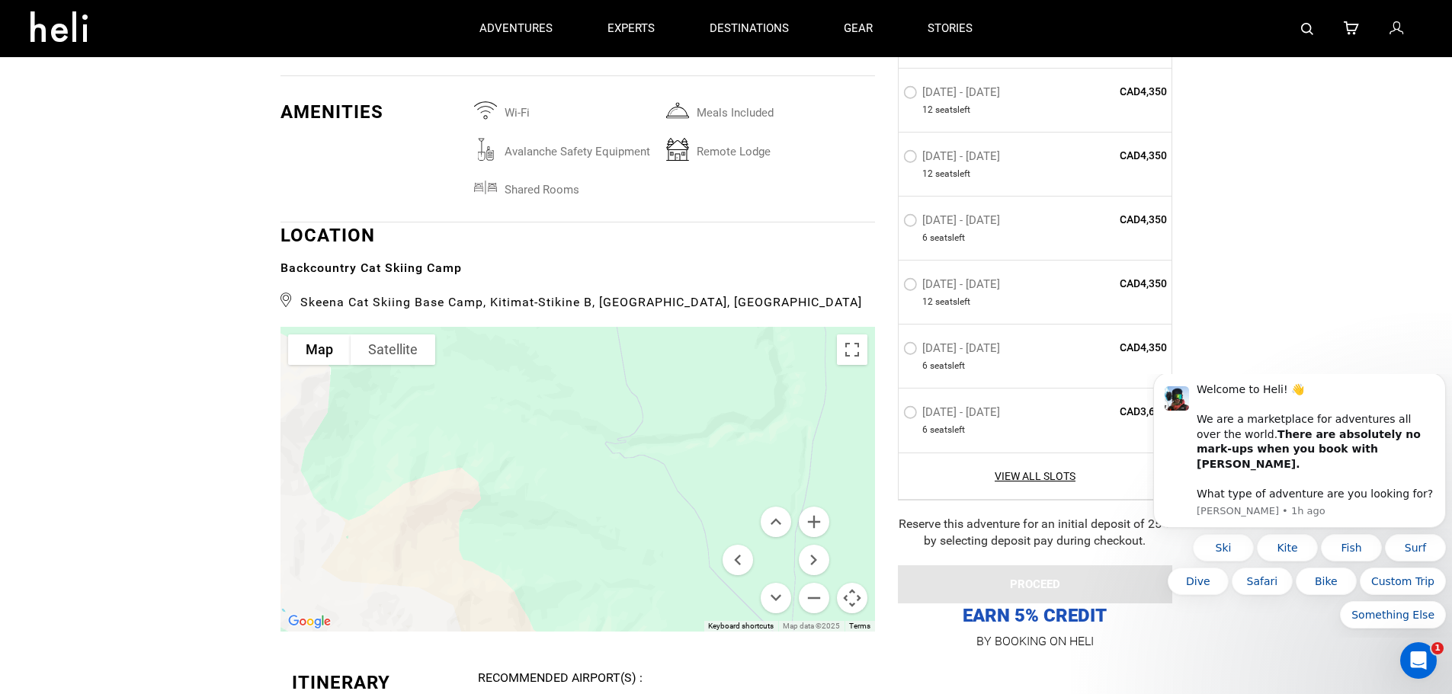
drag, startPoint x: 802, startPoint y: 428, endPoint x: 440, endPoint y: 447, distance: 363.2
click at [440, 447] on div at bounding box center [577, 479] width 594 height 305
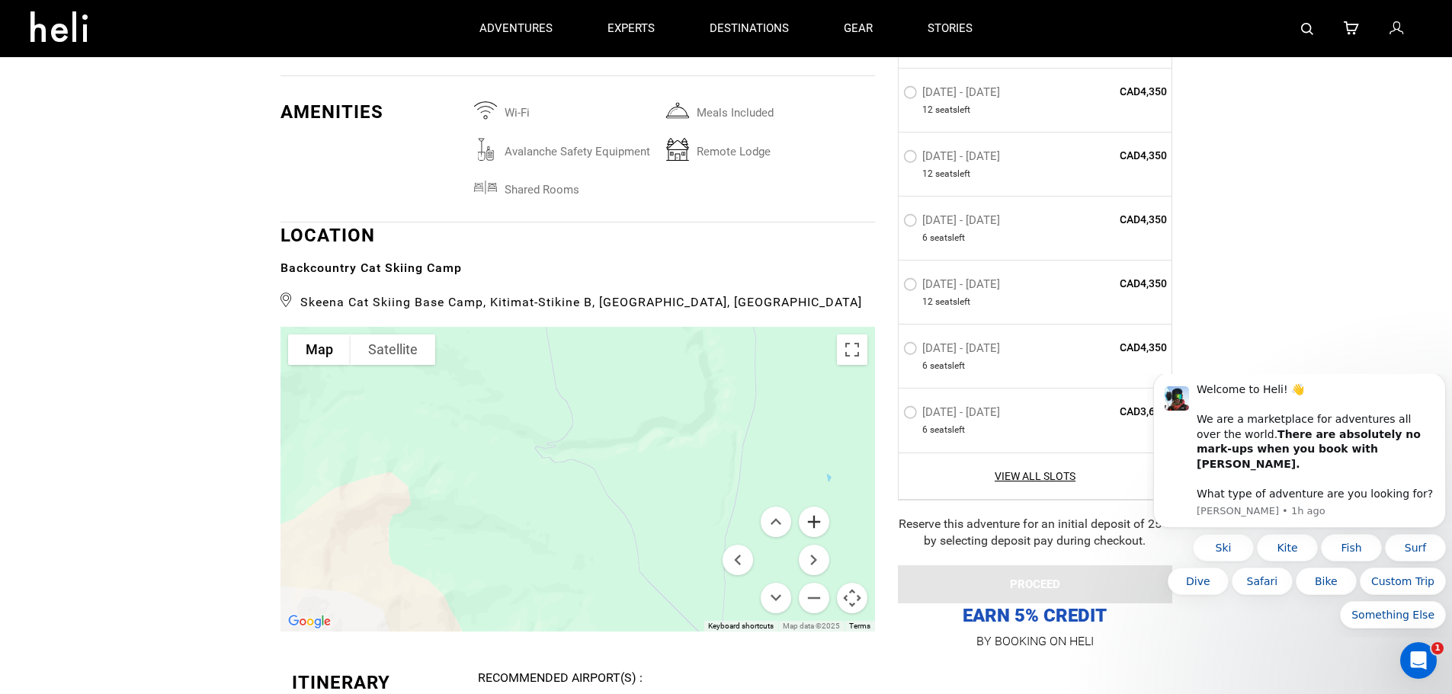
click at [815, 520] on button "Zoom in" at bounding box center [814, 522] width 30 height 30
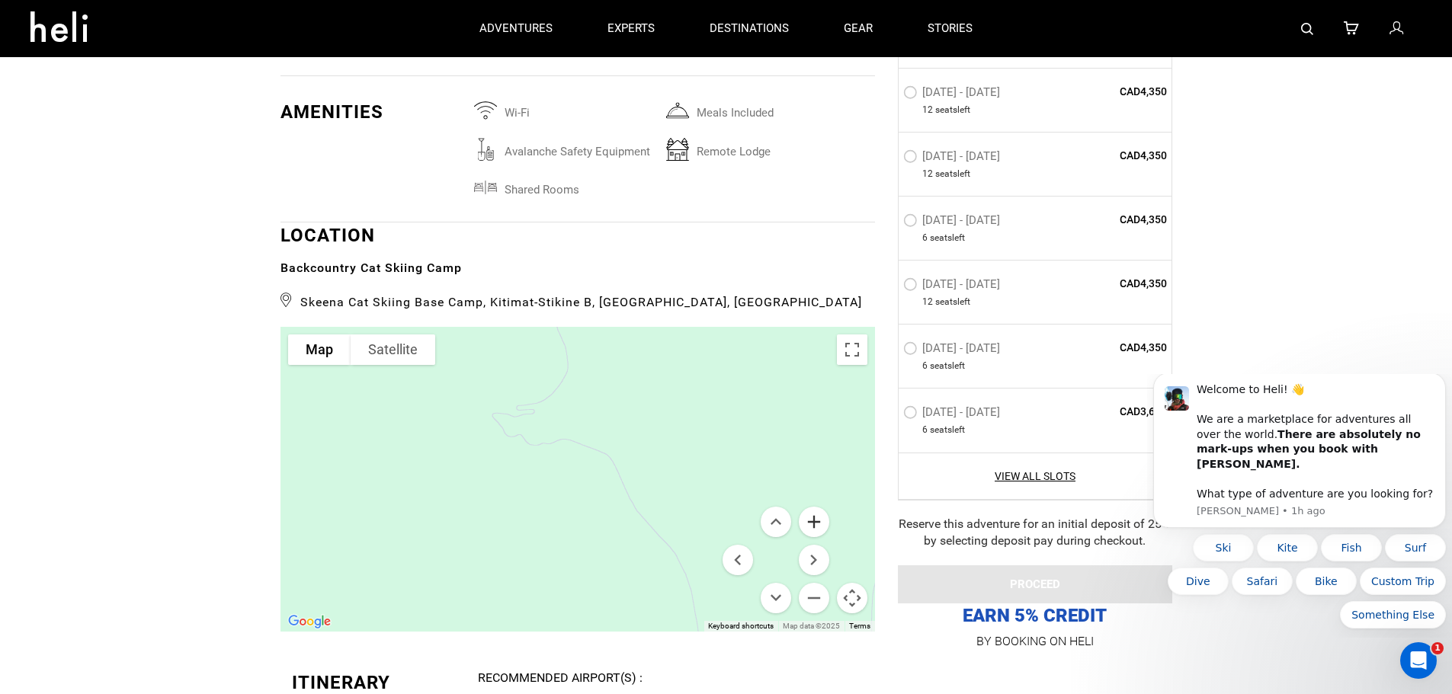
click at [815, 520] on button "Zoom in" at bounding box center [814, 522] width 30 height 30
click at [812, 600] on button "Zoom out" at bounding box center [814, 598] width 30 height 30
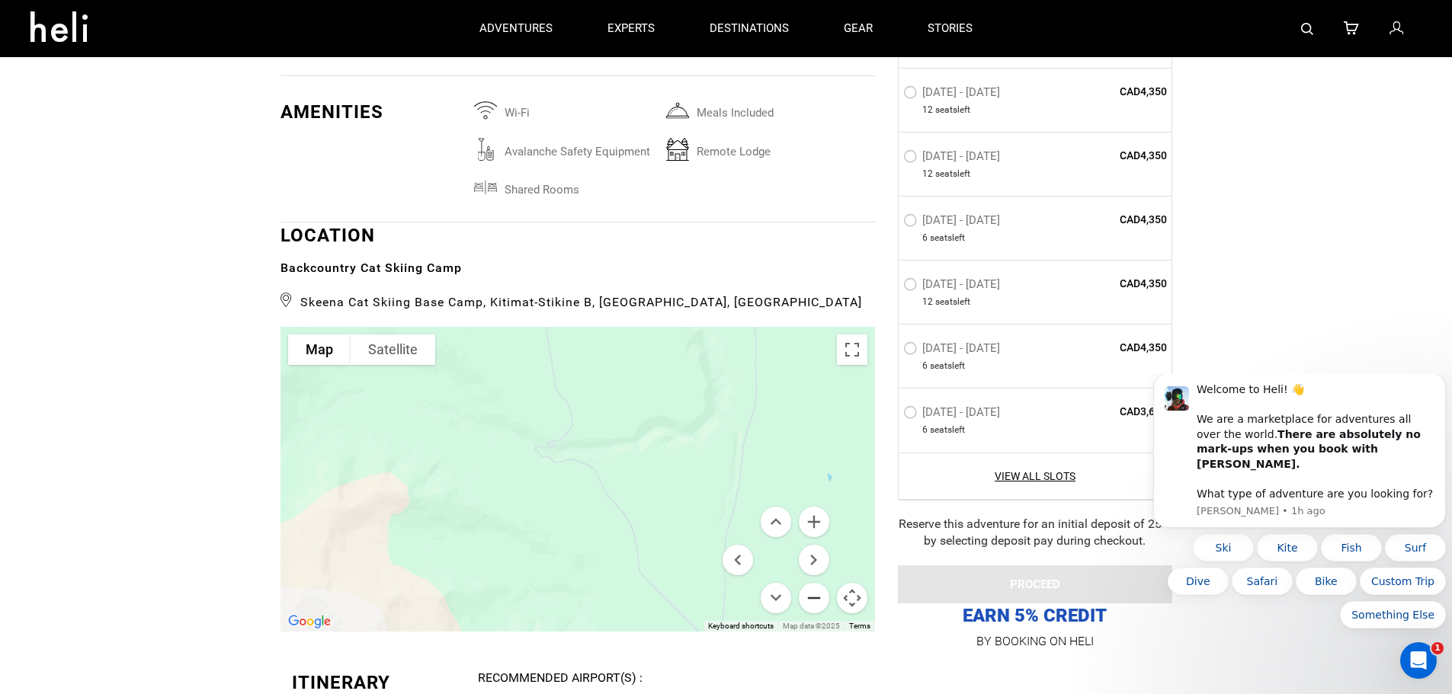
click at [812, 600] on button "Zoom out" at bounding box center [814, 598] width 30 height 30
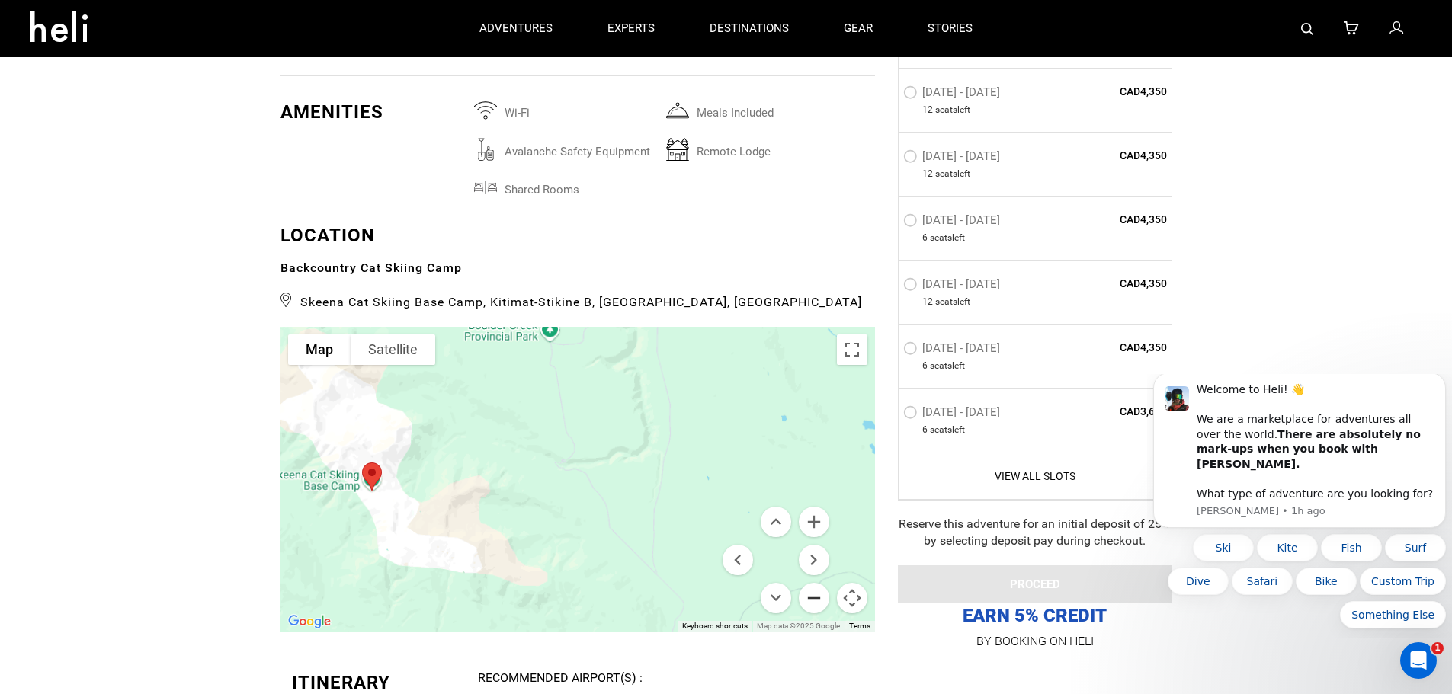
click at [812, 600] on button "Zoom out" at bounding box center [814, 598] width 30 height 30
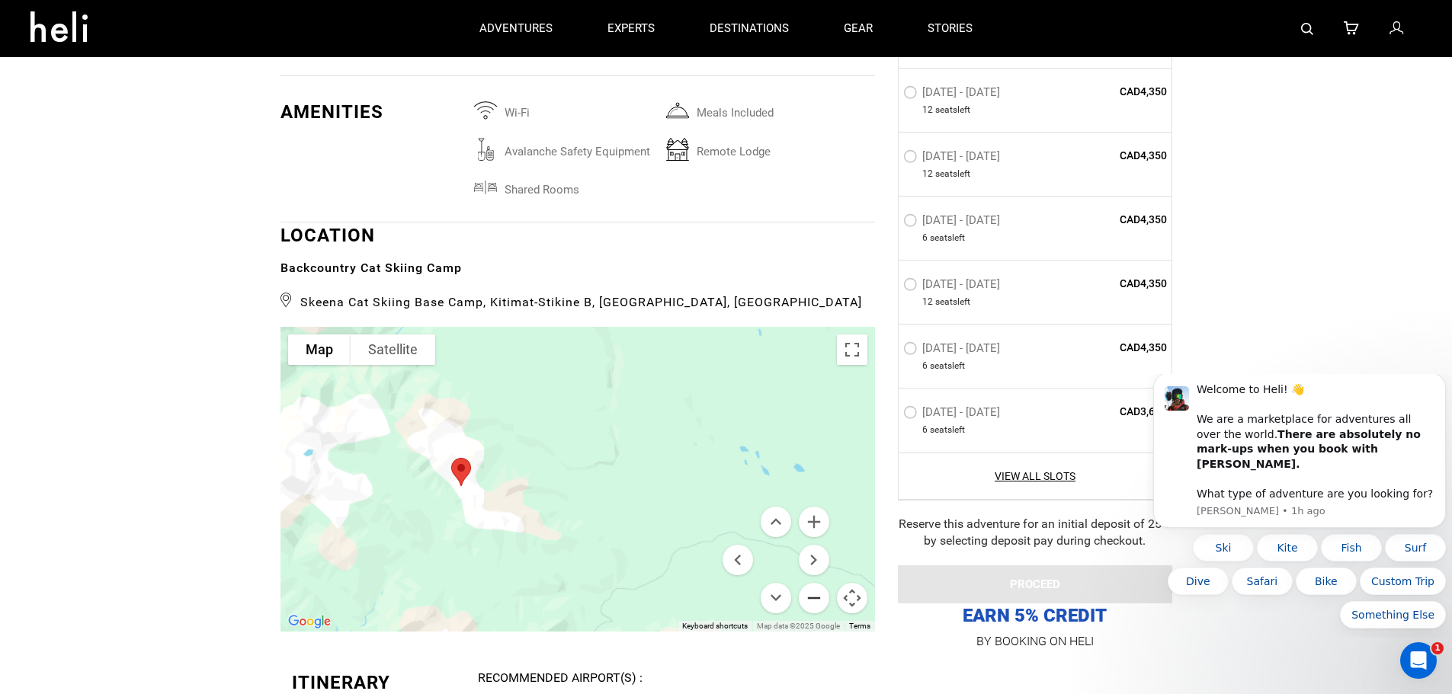
click at [812, 600] on button "Zoom out" at bounding box center [814, 598] width 30 height 30
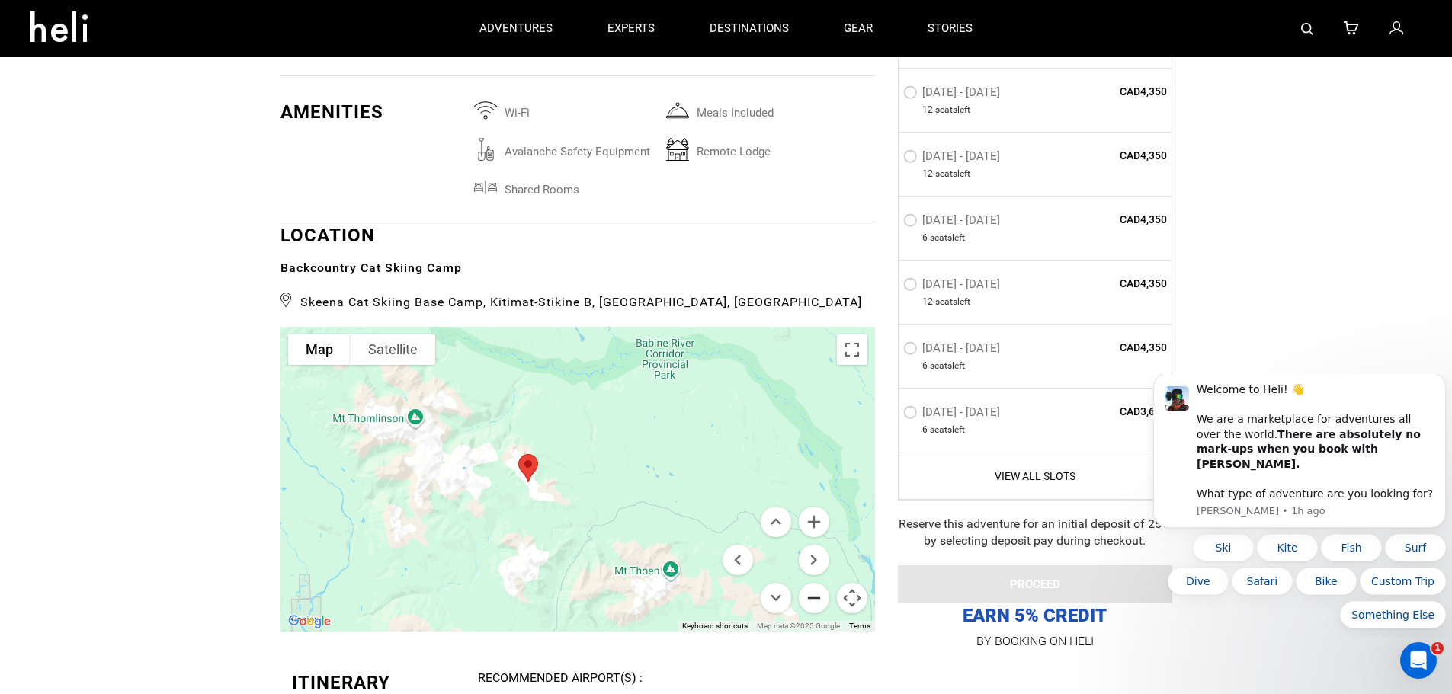
click at [812, 600] on button "Zoom out" at bounding box center [814, 598] width 30 height 30
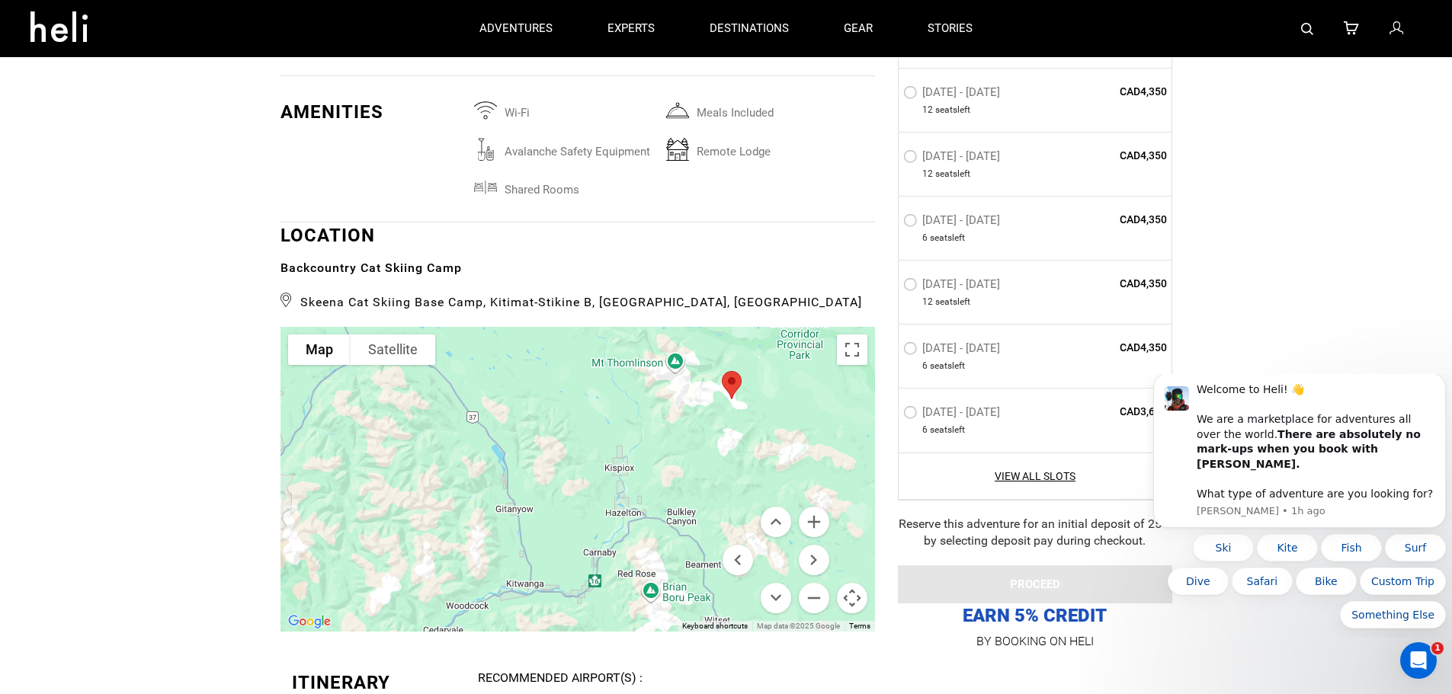
drag, startPoint x: 541, startPoint y: 573, endPoint x: 720, endPoint y: 492, distance: 196.4
click at [720, 492] on div at bounding box center [577, 479] width 594 height 305
click at [815, 517] on button "Zoom in" at bounding box center [814, 522] width 30 height 30
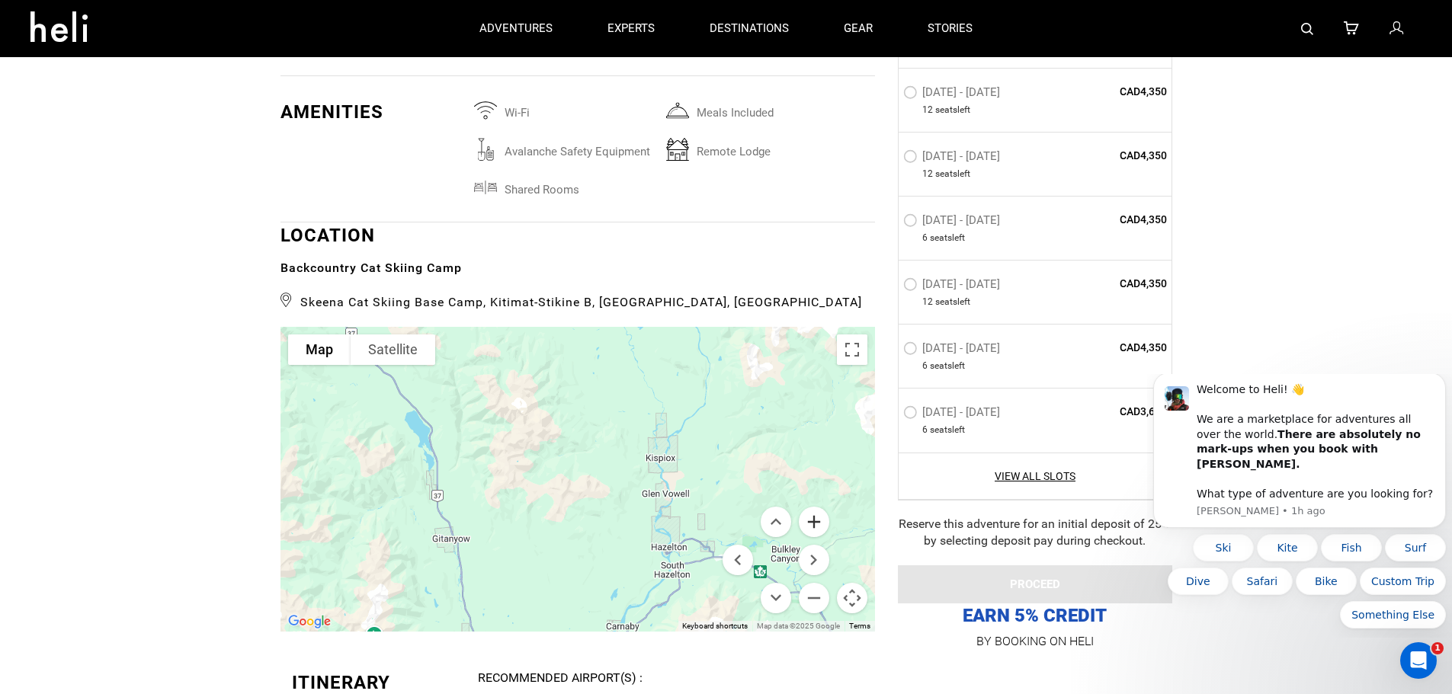
click at [815, 517] on button "Zoom in" at bounding box center [814, 522] width 30 height 30
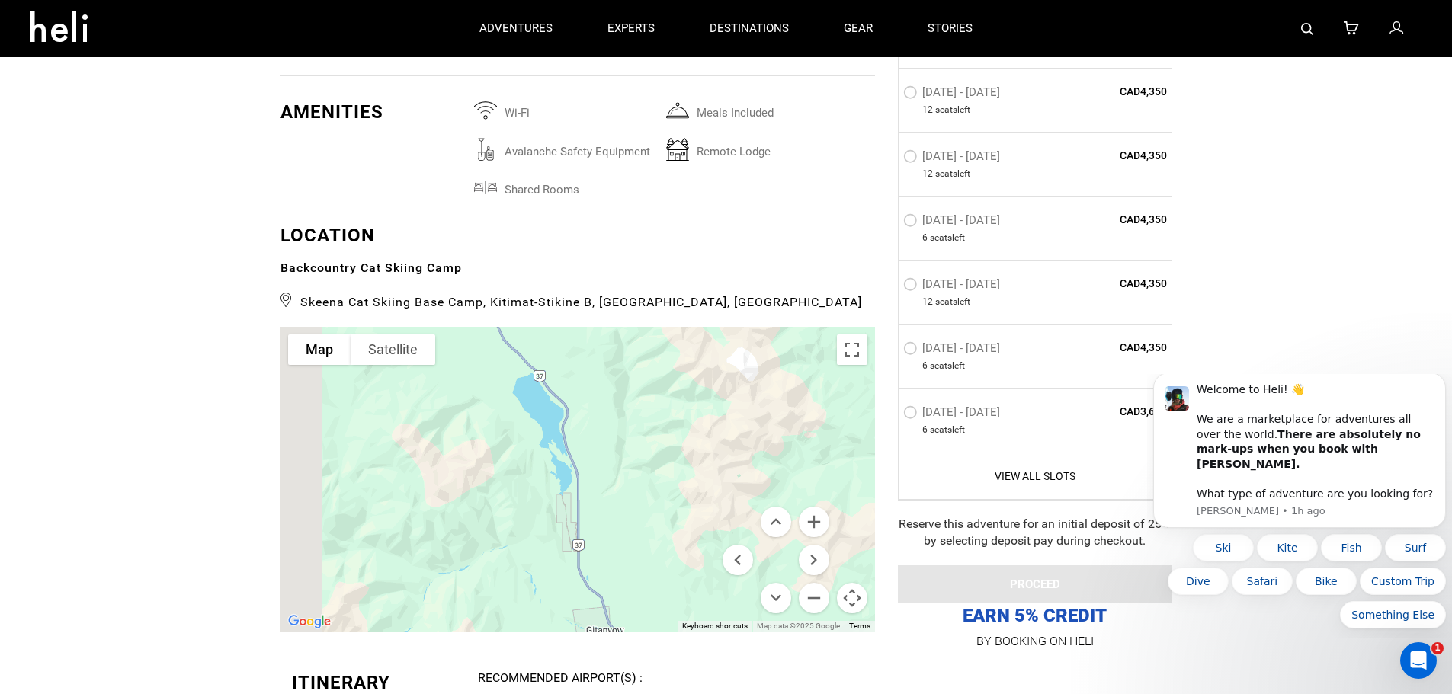
drag, startPoint x: 477, startPoint y: 434, endPoint x: 793, endPoint y: 461, distance: 317.4
click at [793, 461] on div at bounding box center [577, 479] width 594 height 305
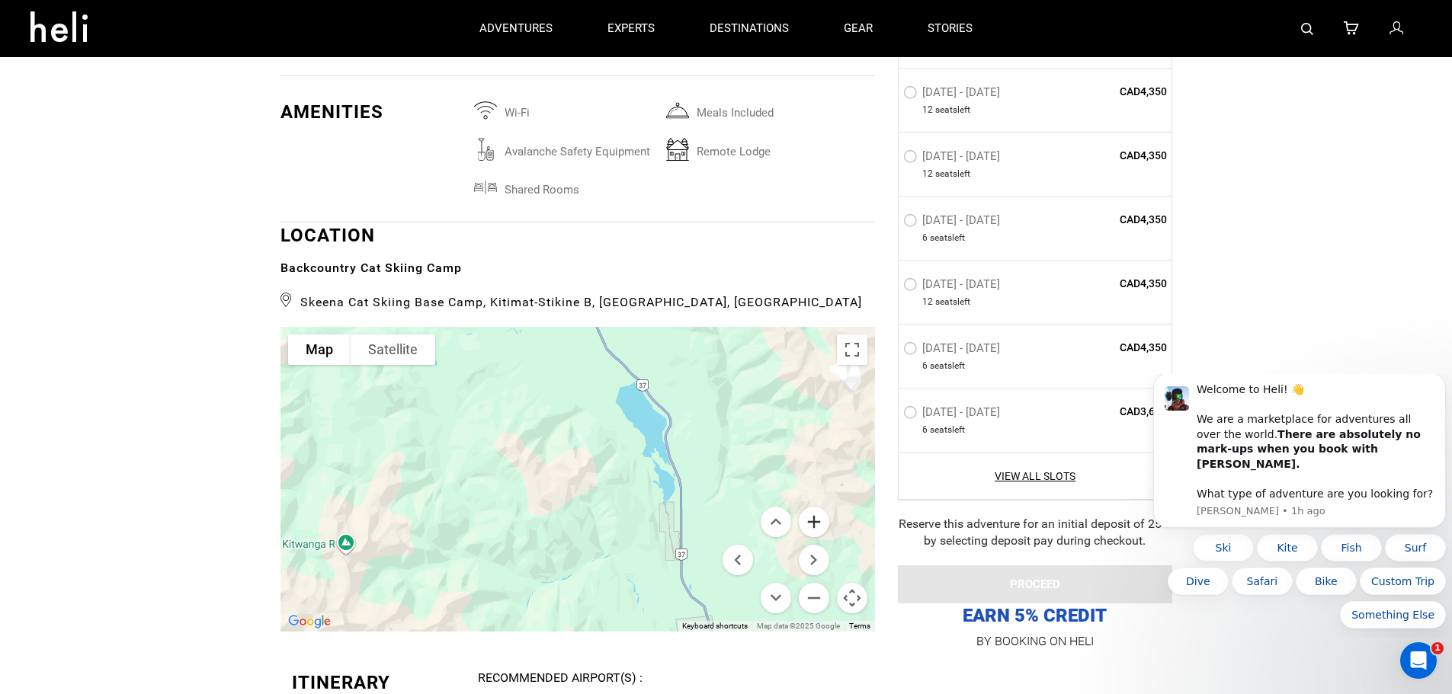
click at [811, 522] on button "Zoom in" at bounding box center [814, 522] width 30 height 30
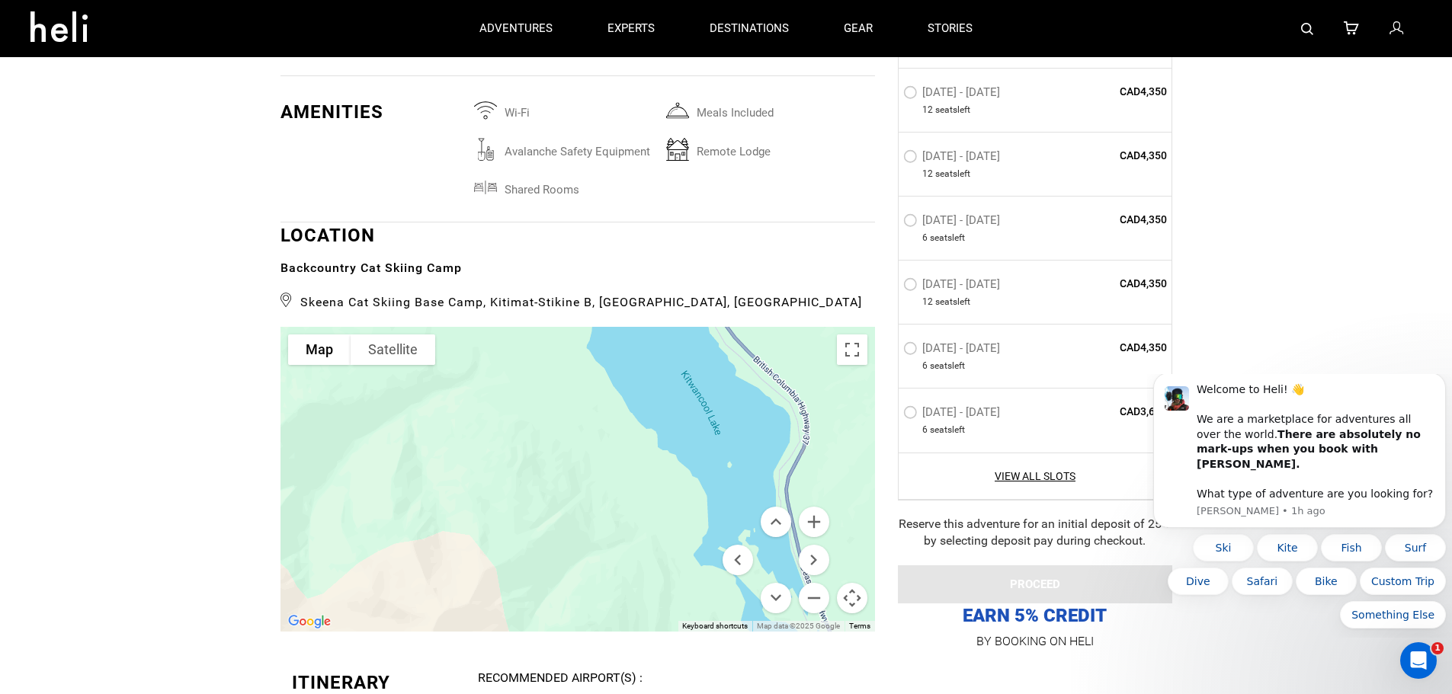
drag, startPoint x: 712, startPoint y: 410, endPoint x: 570, endPoint y: 589, distance: 228.4
click at [570, 589] on div at bounding box center [577, 479] width 594 height 305
click at [816, 597] on button "Zoom out" at bounding box center [814, 598] width 30 height 30
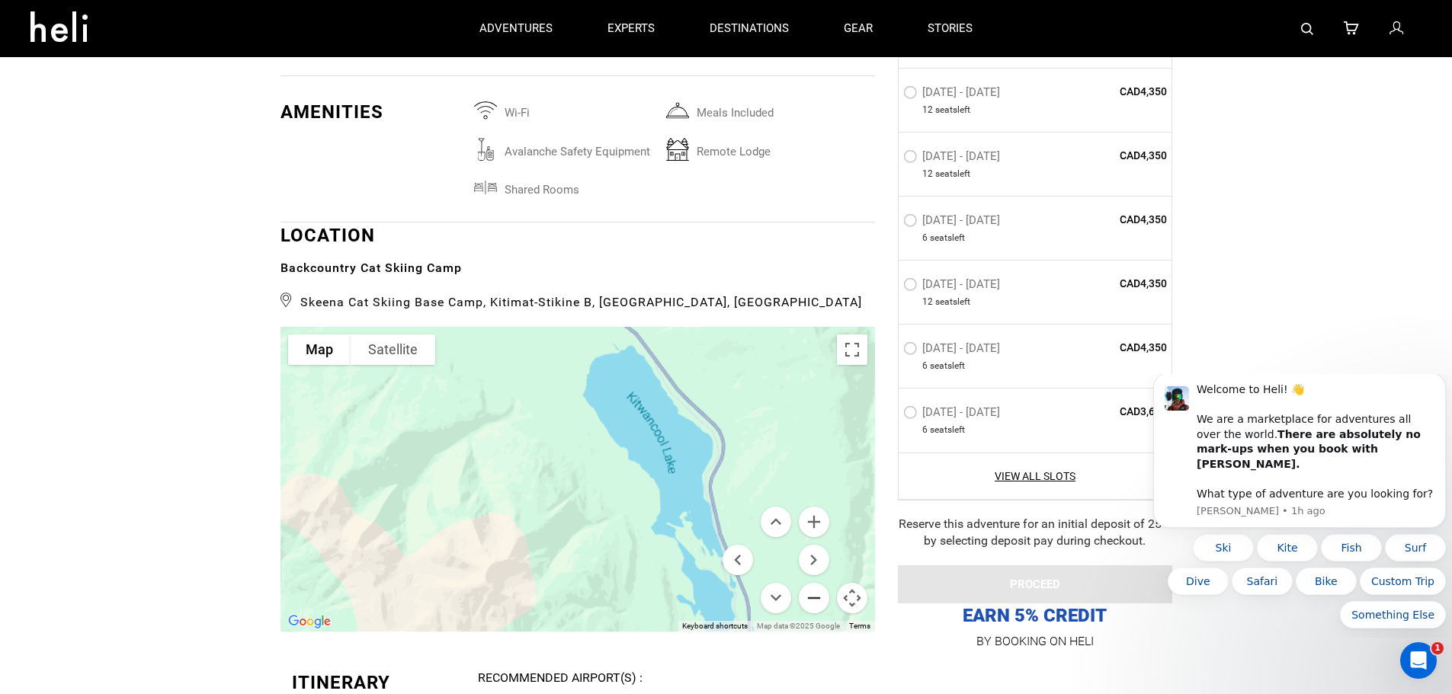
click at [816, 597] on button "Zoom out" at bounding box center [814, 598] width 30 height 30
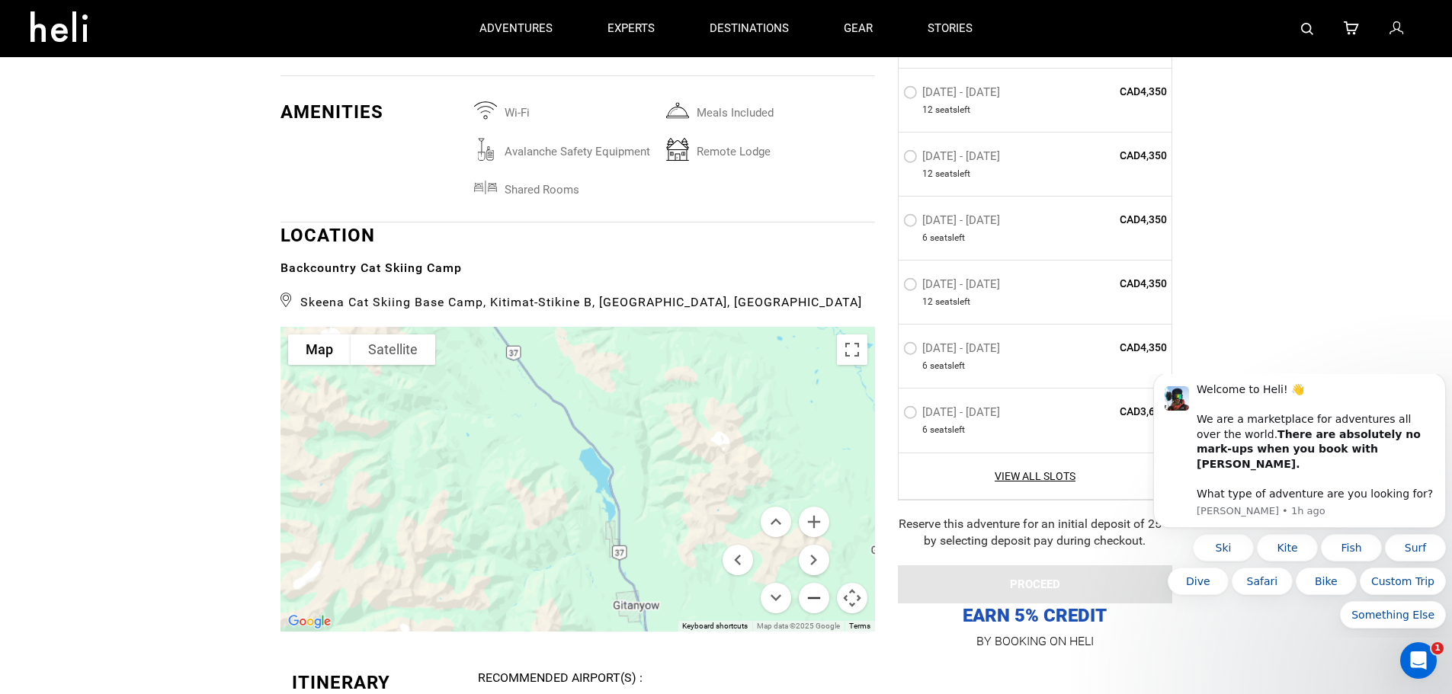
click at [816, 597] on button "Zoom out" at bounding box center [814, 598] width 30 height 30
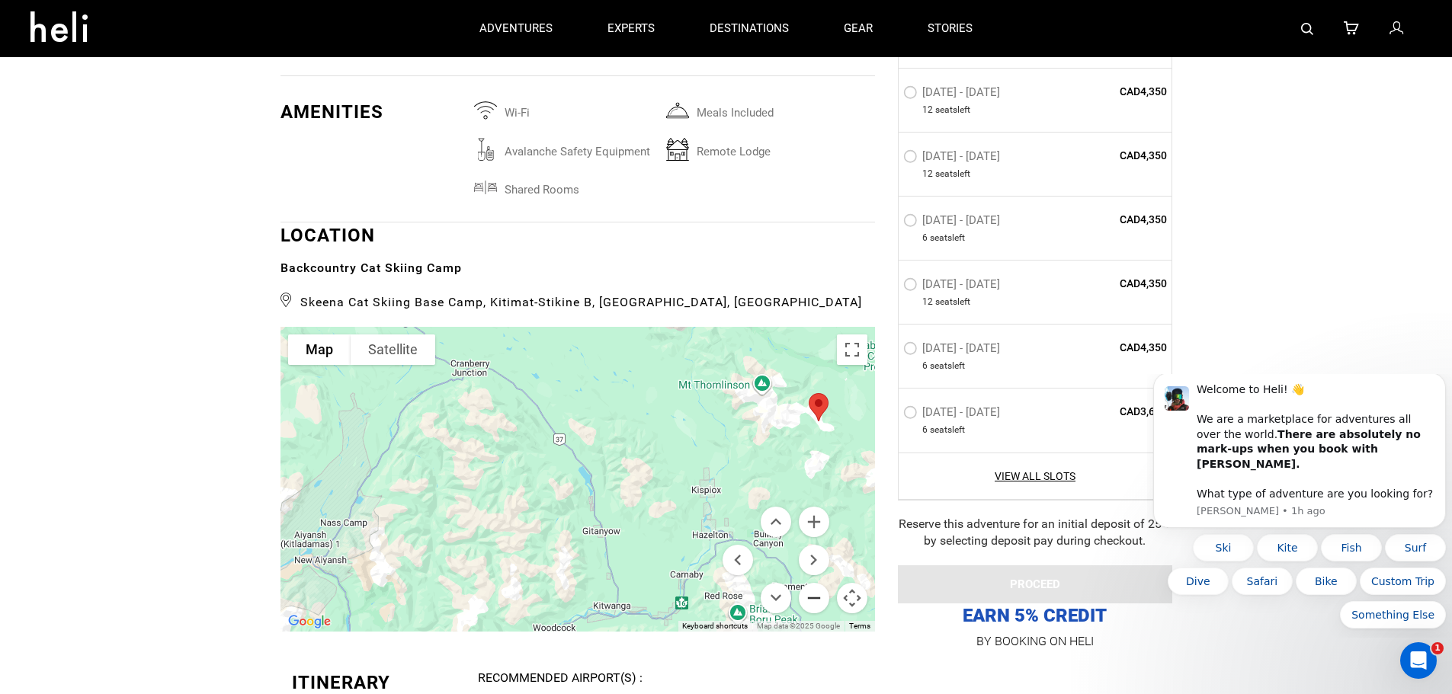
click at [816, 597] on button "Zoom out" at bounding box center [814, 598] width 30 height 30
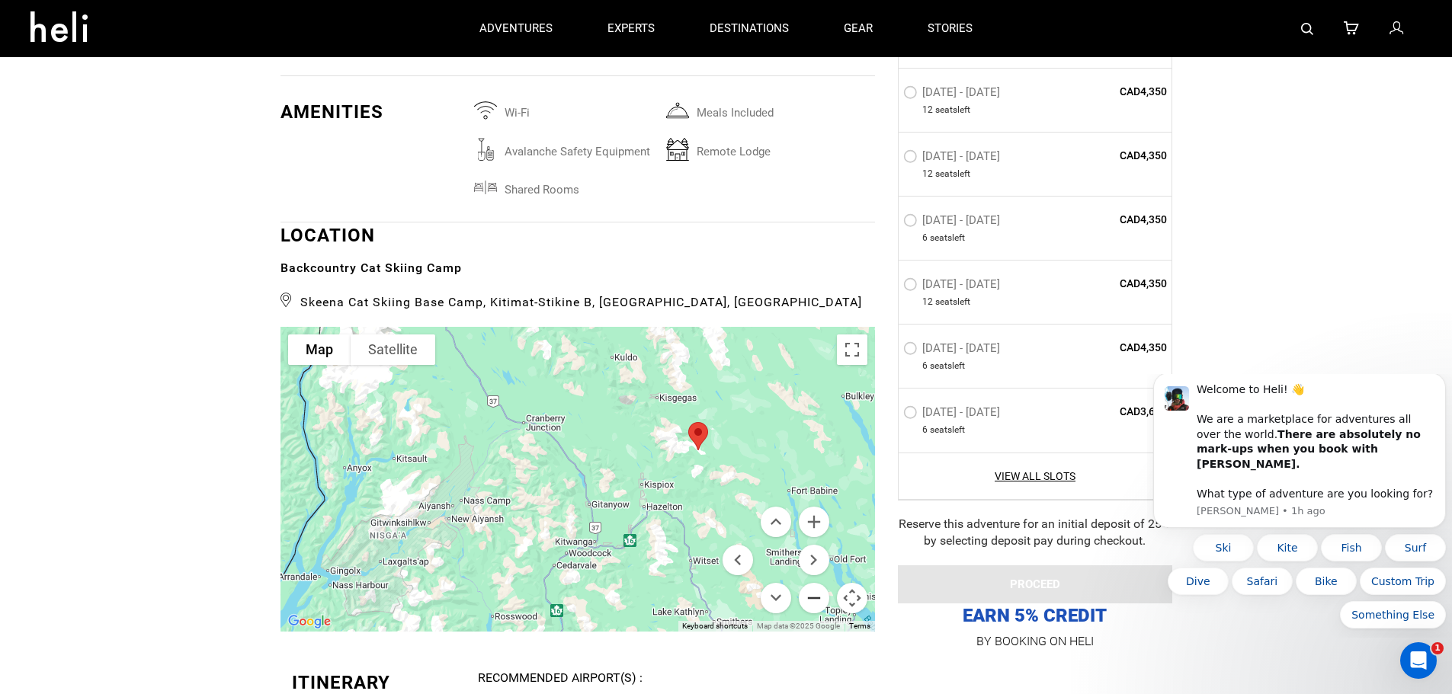
click at [816, 597] on button "Zoom out" at bounding box center [814, 598] width 30 height 30
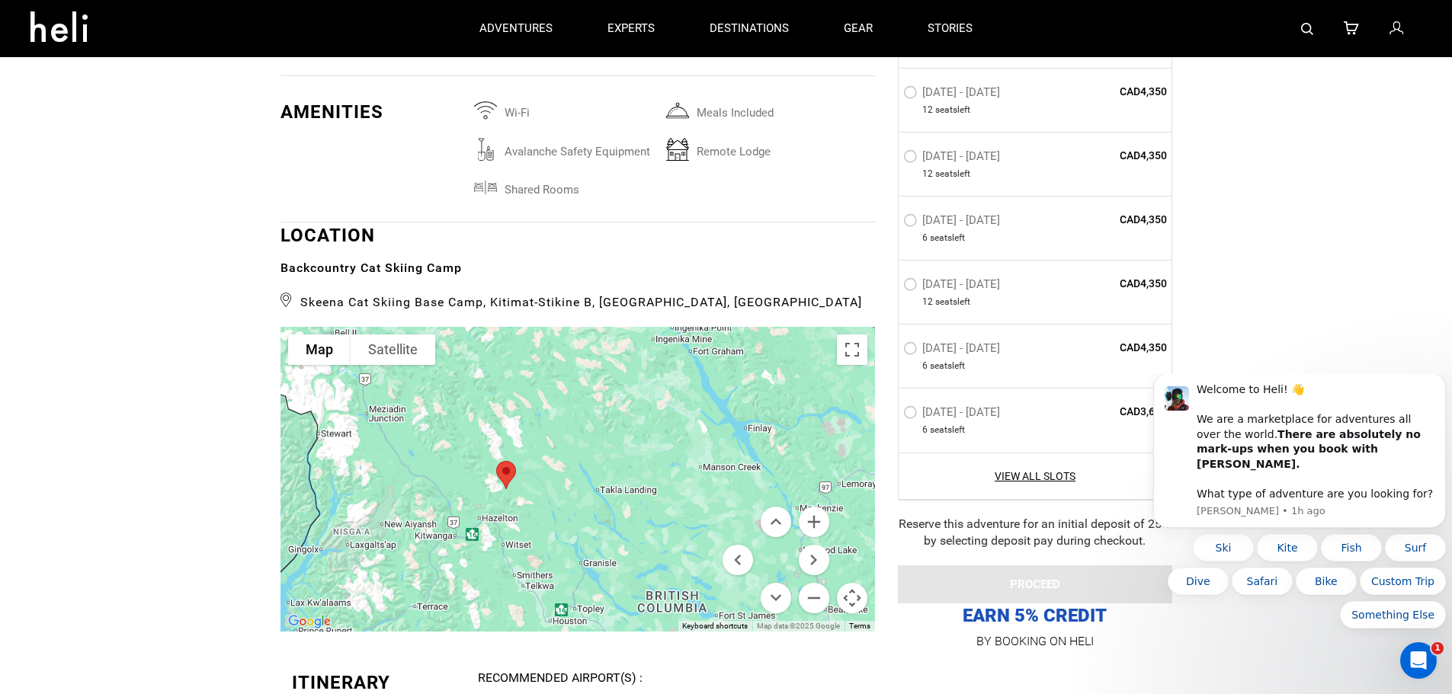
drag, startPoint x: 690, startPoint y: 466, endPoint x: 556, endPoint y: 490, distance: 135.6
click at [556, 490] on div at bounding box center [577, 479] width 594 height 305
click at [812, 519] on button "Zoom in" at bounding box center [814, 522] width 30 height 30
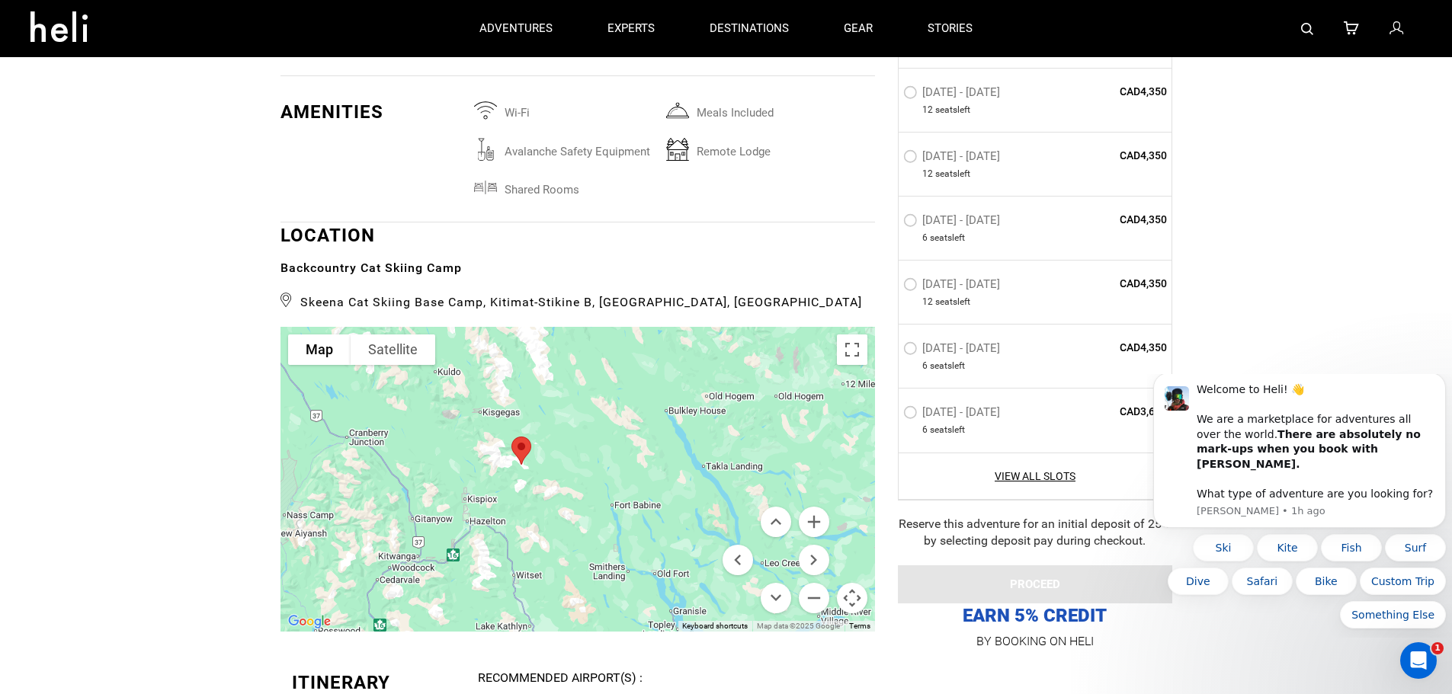
drag, startPoint x: 513, startPoint y: 512, endPoint x: 598, endPoint y: 478, distance: 92.0
click at [598, 478] on div at bounding box center [577, 479] width 594 height 305
click at [817, 527] on button "Zoom in" at bounding box center [814, 522] width 30 height 30
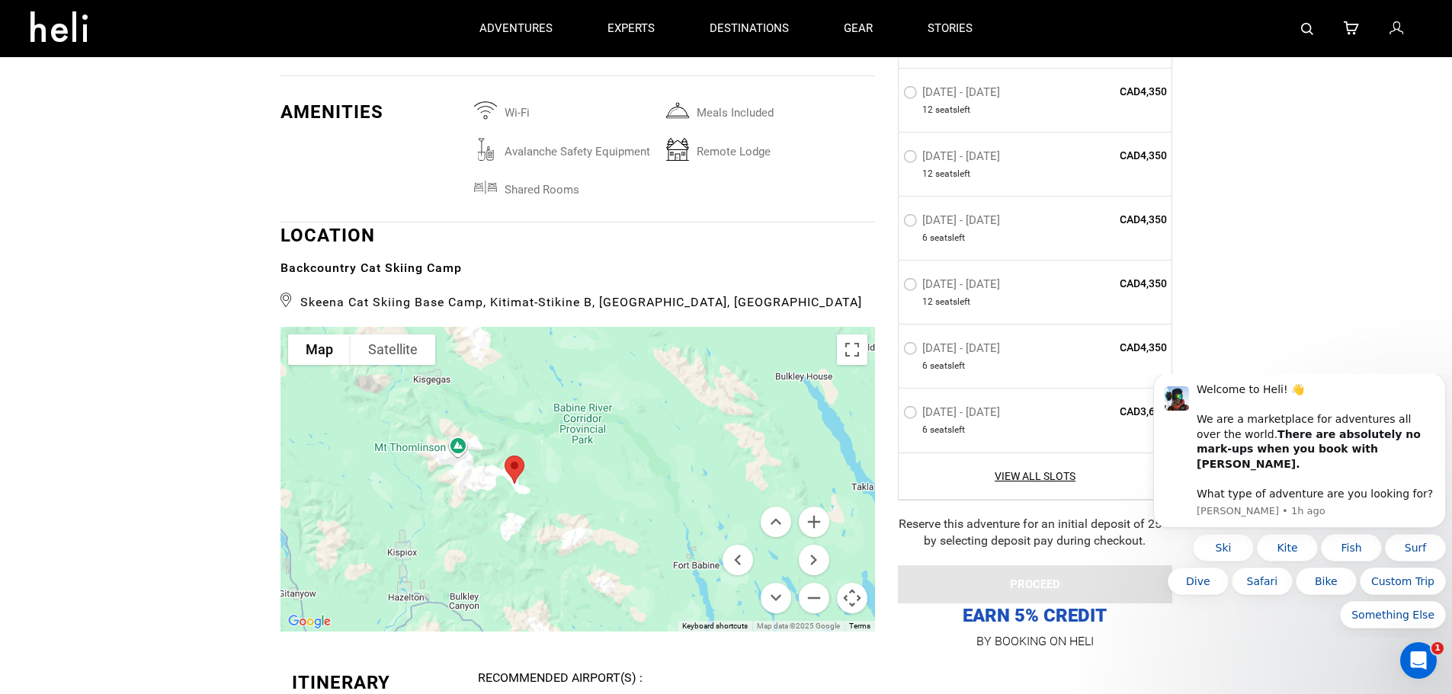
drag, startPoint x: 534, startPoint y: 539, endPoint x: 589, endPoint y: 573, distance: 64.3
click at [588, 573] on div at bounding box center [577, 479] width 594 height 305
